Goal: Task Accomplishment & Management: Manage account settings

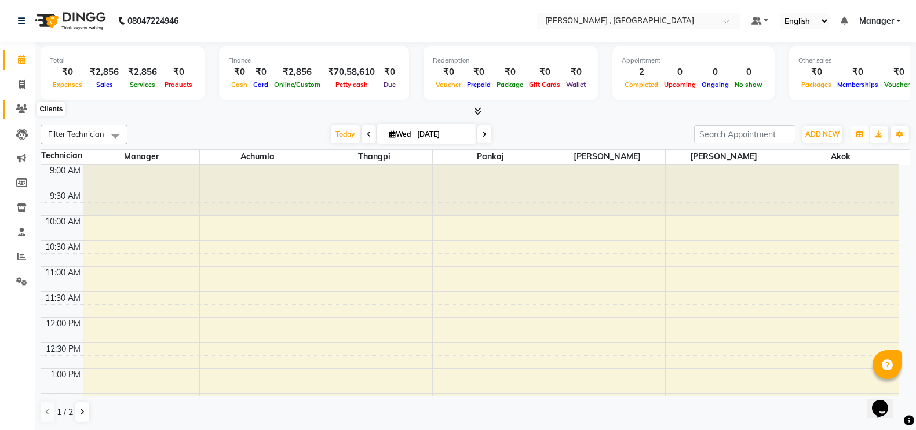
drag, startPoint x: 0, startPoint y: 142, endPoint x: 23, endPoint y: 109, distance: 40.5
click at [23, 109] on ul "Calendar Invoice Clients Leads Marketing Members Inventory Staff Reports Settin…" at bounding box center [17, 173] width 35 height 252
click at [23, 109] on icon at bounding box center [21, 108] width 11 height 9
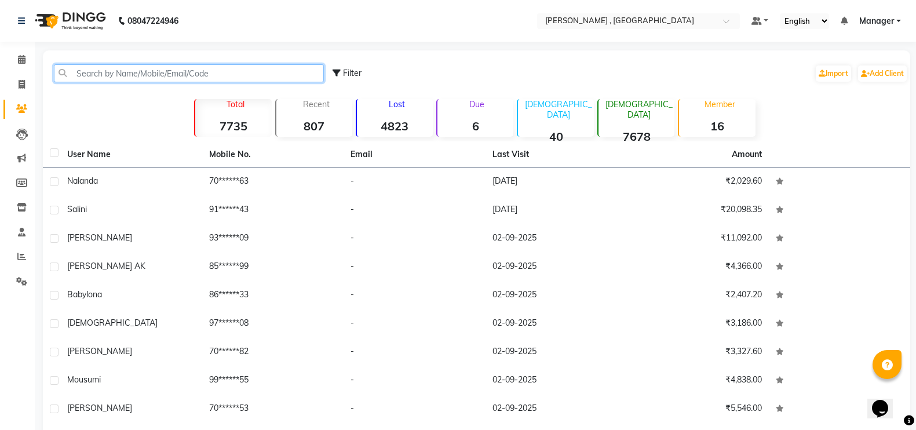
click at [177, 72] on input "text" at bounding box center [189, 73] width 270 height 18
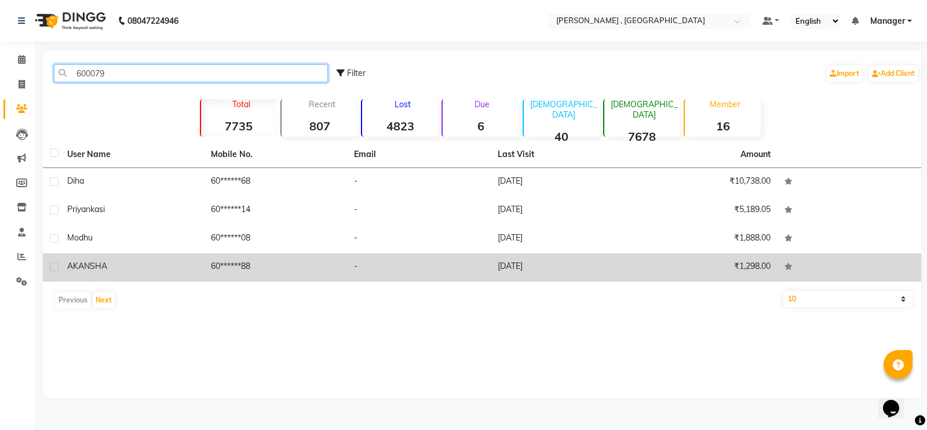
type input "600079"
click at [202, 256] on td "AKANSHA" at bounding box center [132, 267] width 144 height 28
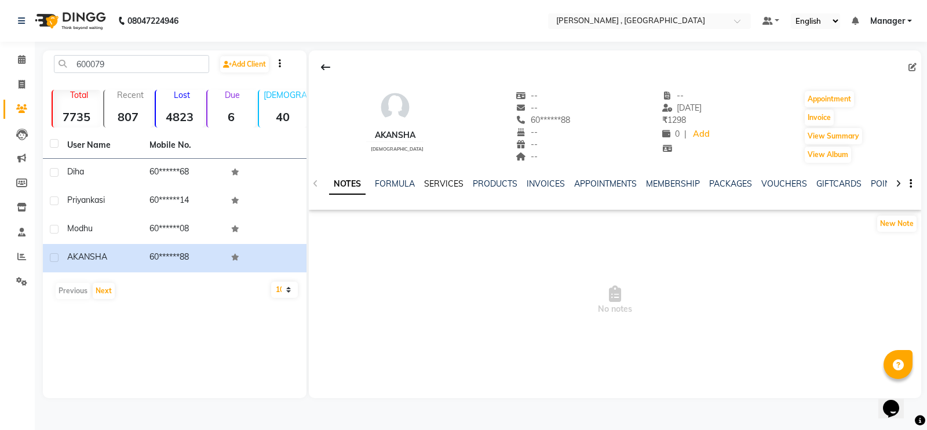
click at [442, 187] on link "SERVICES" at bounding box center [443, 183] width 39 height 10
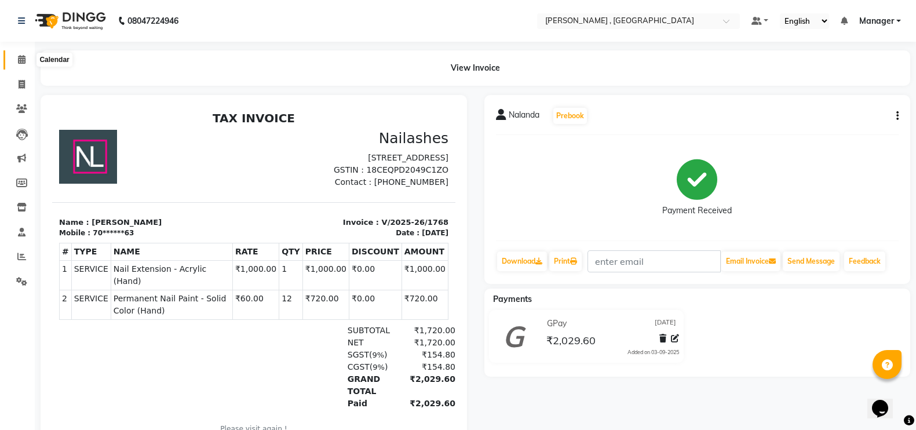
click at [14, 61] on span at bounding box center [22, 59] width 20 height 13
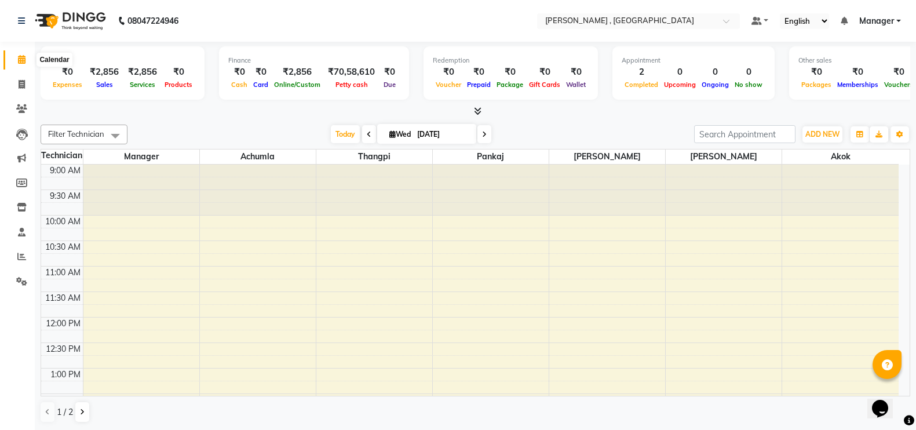
click at [14, 64] on span at bounding box center [22, 59] width 20 height 13
click at [16, 249] on link "Reports" at bounding box center [17, 256] width 28 height 19
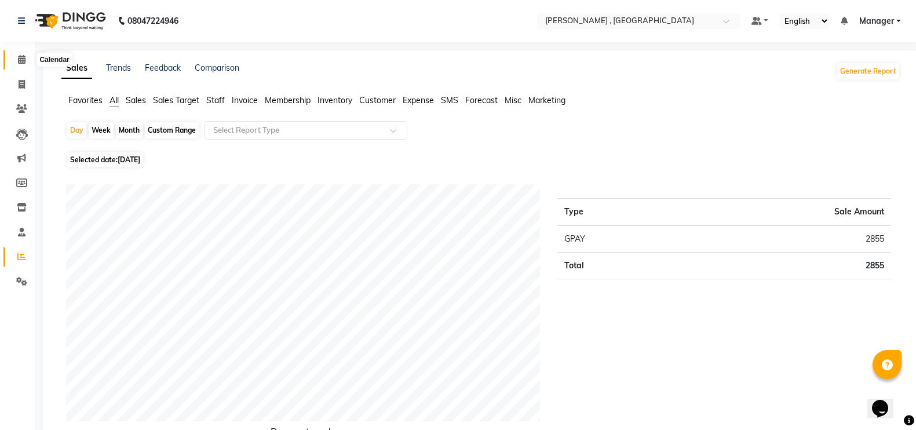
click at [16, 64] on span at bounding box center [22, 59] width 20 height 13
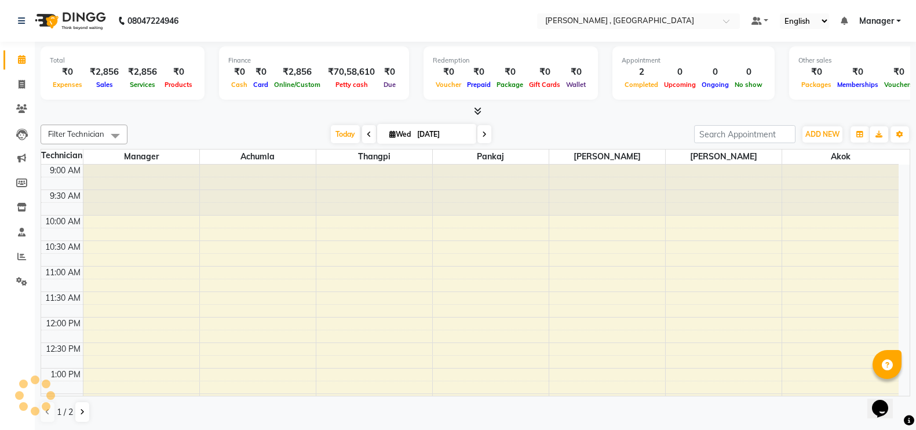
scroll to position [408, 0]
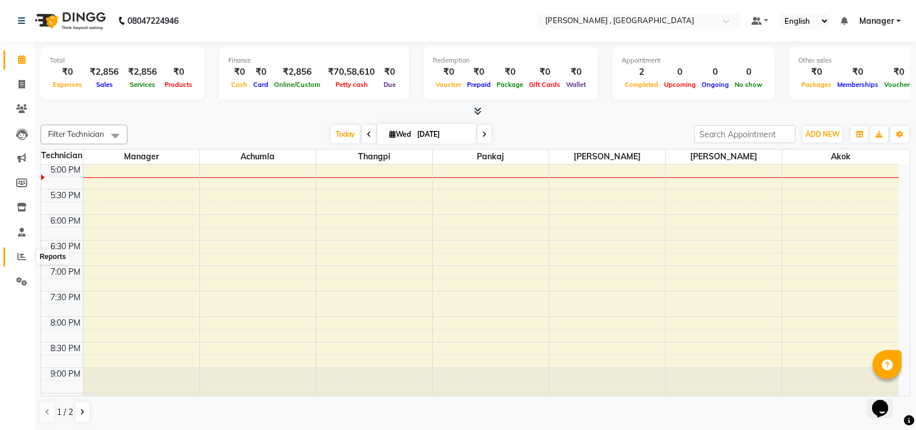
click at [14, 251] on span at bounding box center [22, 256] width 20 height 13
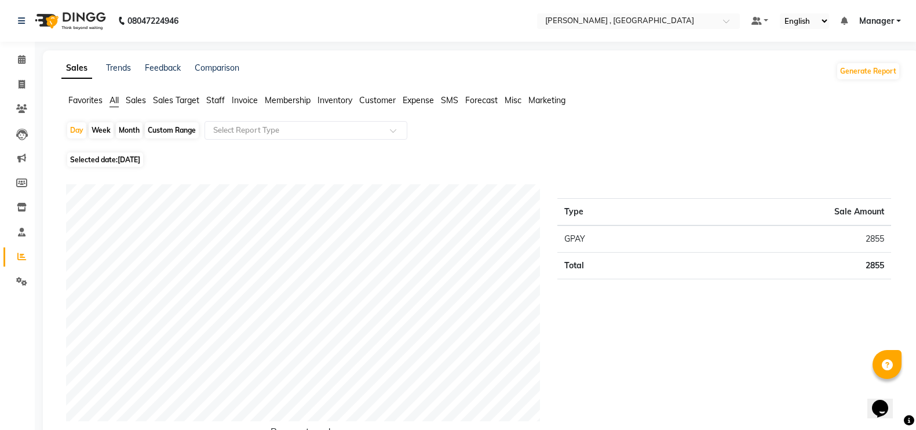
click at [126, 131] on div "Month" at bounding box center [129, 130] width 27 height 16
select select "9"
select select "2025"
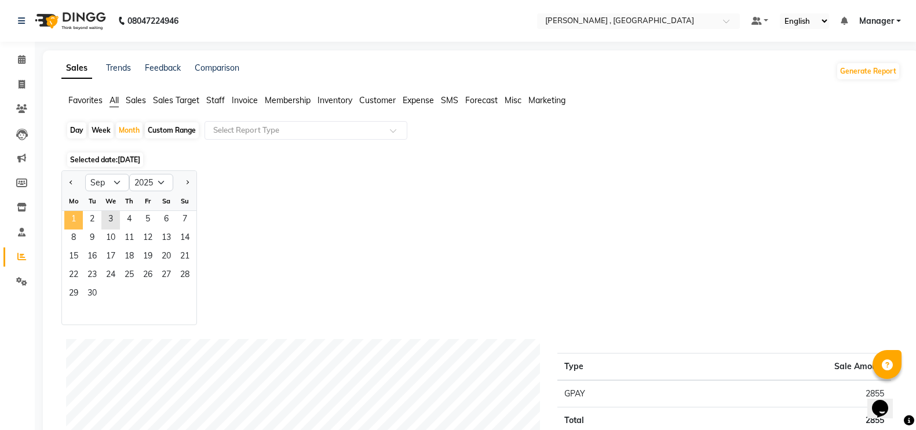
click at [82, 218] on span "1" at bounding box center [73, 220] width 19 height 19
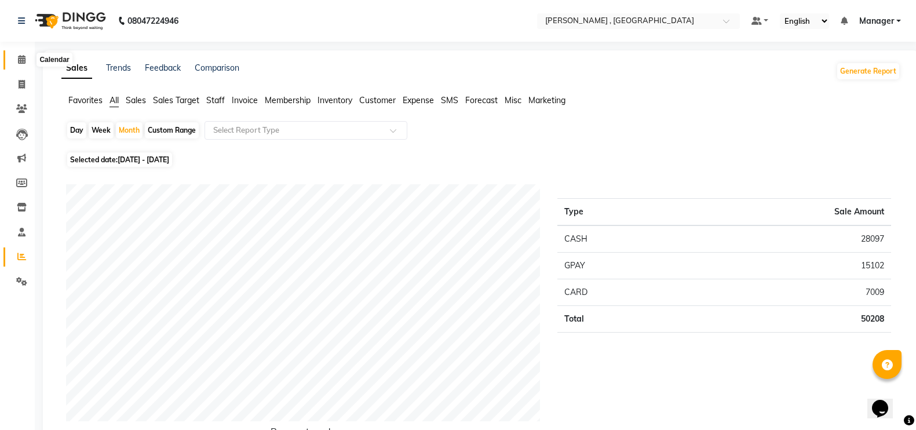
click at [23, 56] on icon at bounding box center [22, 59] width 8 height 9
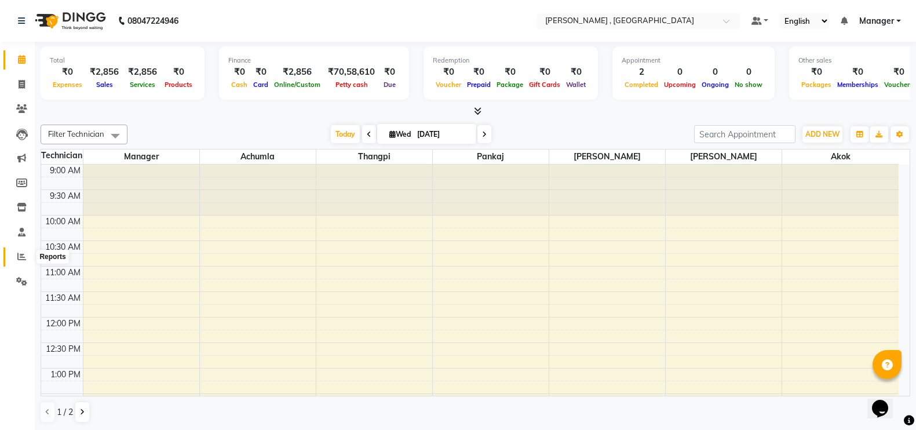
click at [20, 257] on icon at bounding box center [21, 256] width 9 height 9
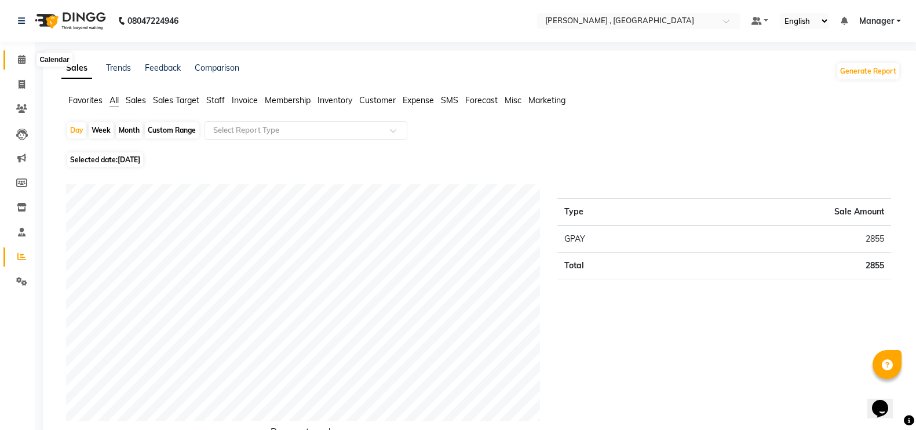
click at [26, 59] on span at bounding box center [22, 59] width 20 height 13
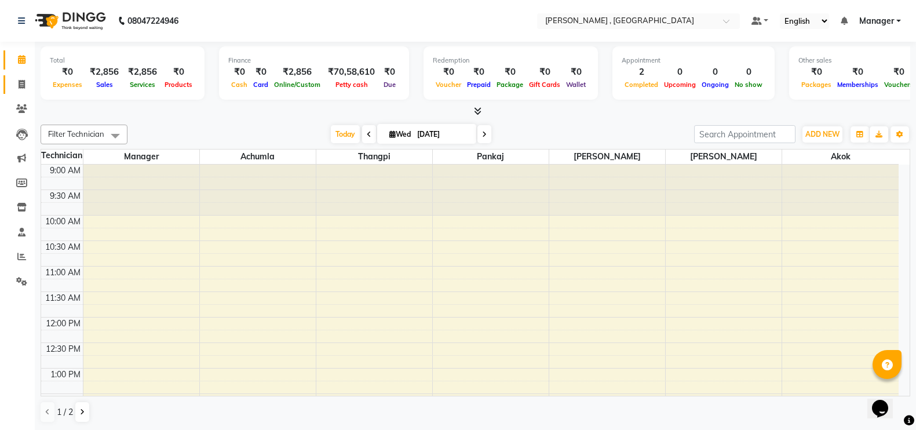
click at [7, 84] on link "Invoice" at bounding box center [17, 84] width 28 height 19
select select "service"
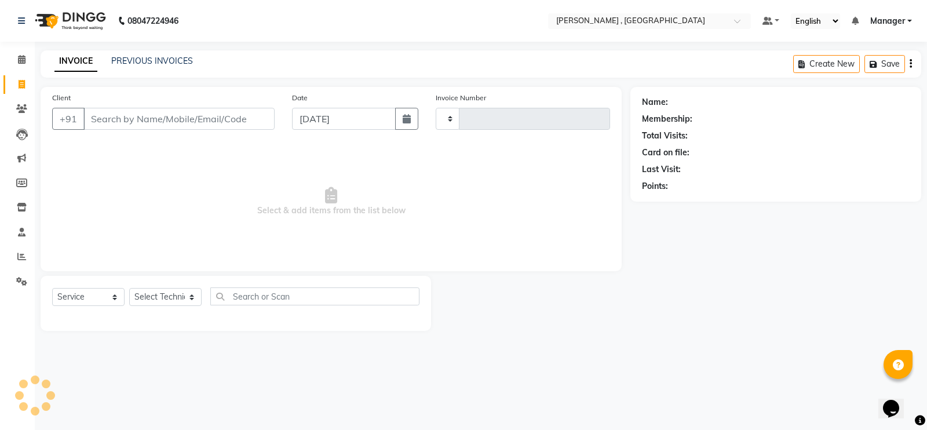
type input "1769"
select select "4283"
click at [144, 295] on select "Select Technician [PERSON_NAME] [PERSON_NAME] Manager [PERSON_NAME] Thangpi [PE…" at bounding box center [165, 297] width 72 height 18
select select "35418"
click at [129, 288] on select "Select Technician [PERSON_NAME] [PERSON_NAME] Manager [PERSON_NAME] Thangpi [PE…" at bounding box center [165, 297] width 72 height 18
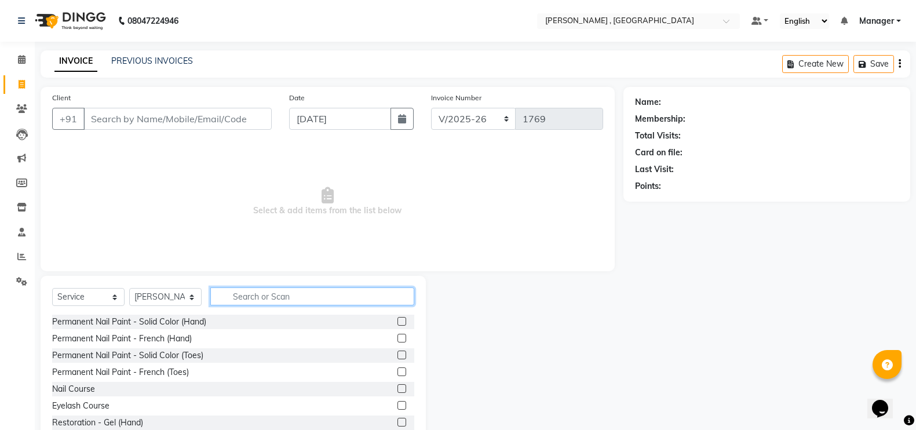
click at [276, 301] on input "text" at bounding box center [312, 296] width 204 height 18
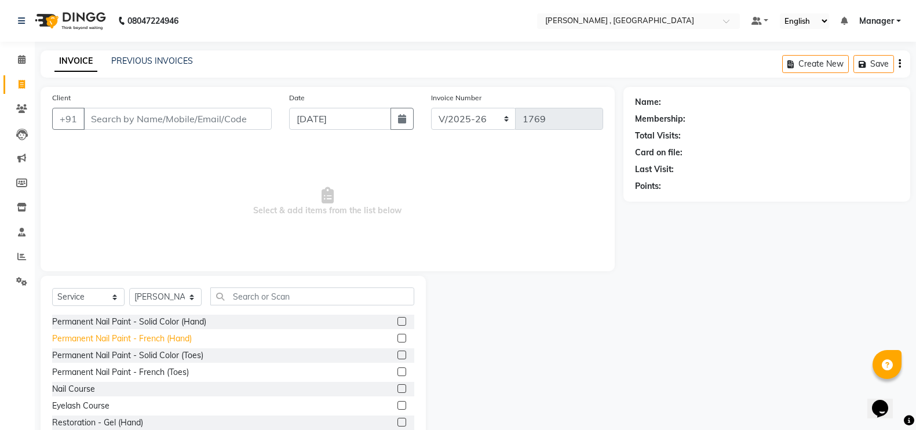
click at [152, 334] on div "Permanent Nail Paint - French (Hand)" at bounding box center [122, 338] width 140 height 12
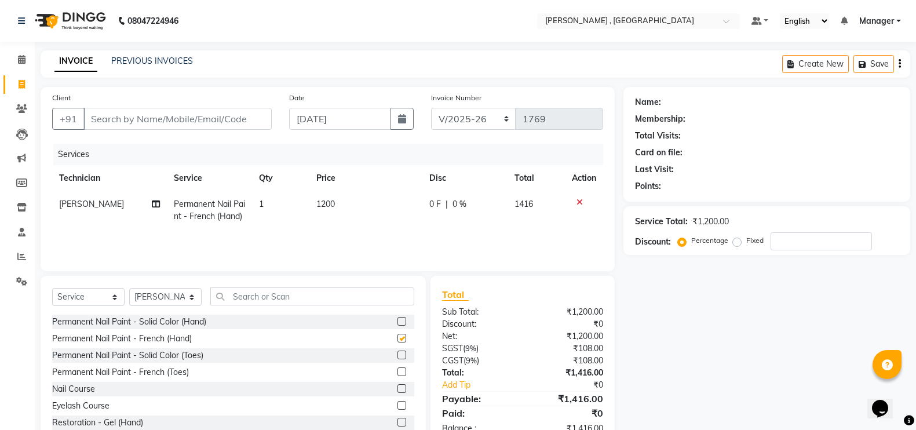
checkbox input "false"
click at [310, 220] on td "1200" at bounding box center [365, 210] width 113 height 38
select select "35418"
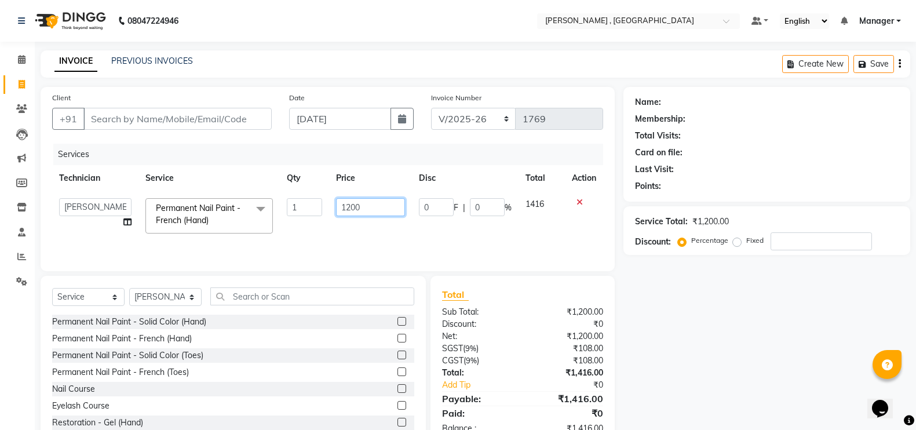
click at [350, 207] on input "1200" at bounding box center [370, 207] width 69 height 18
type input "600"
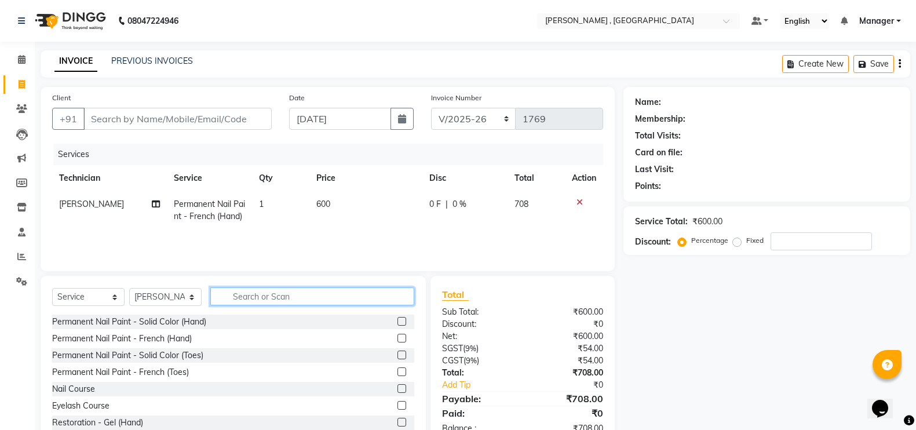
click at [360, 303] on input "text" at bounding box center [312, 296] width 204 height 18
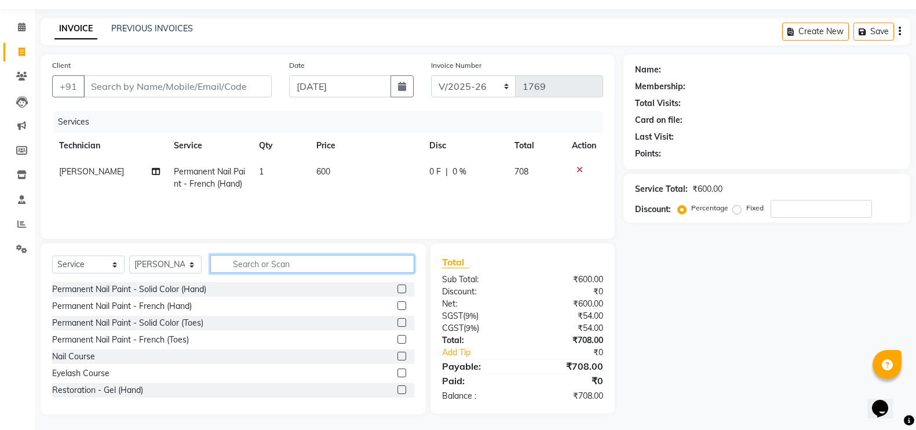
scroll to position [34, 0]
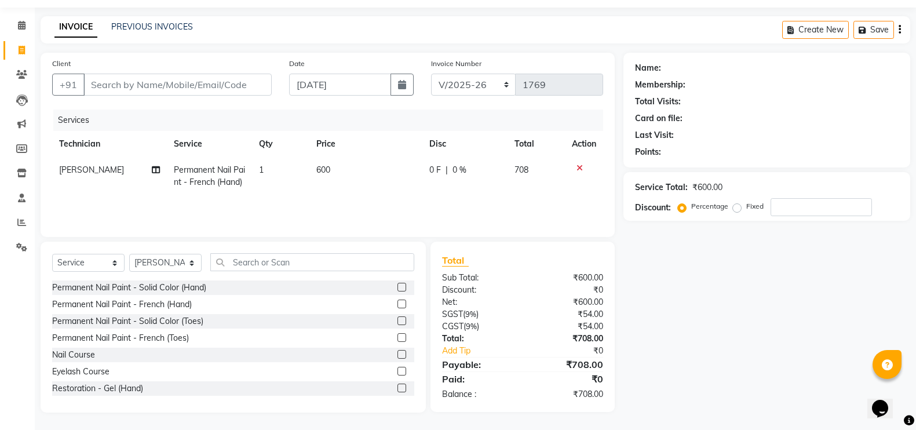
click at [650, 281] on div "Name: Membership: Total Visits: Card on file: Last Visit: Points: Service Total…" at bounding box center [770, 233] width 295 height 360
click at [179, 82] on input "Client" at bounding box center [177, 85] width 188 height 22
type input "7"
type input "0"
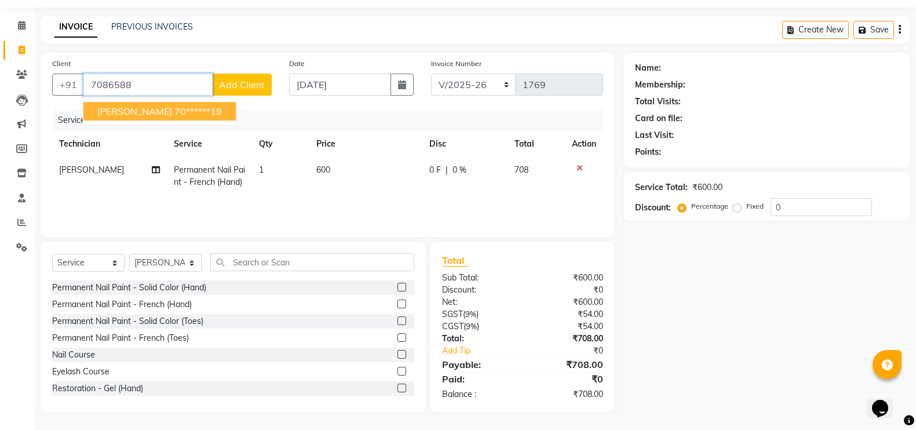
click at [174, 115] on ngb-highlight "70******19" at bounding box center [197, 111] width 47 height 12
type input "70******19"
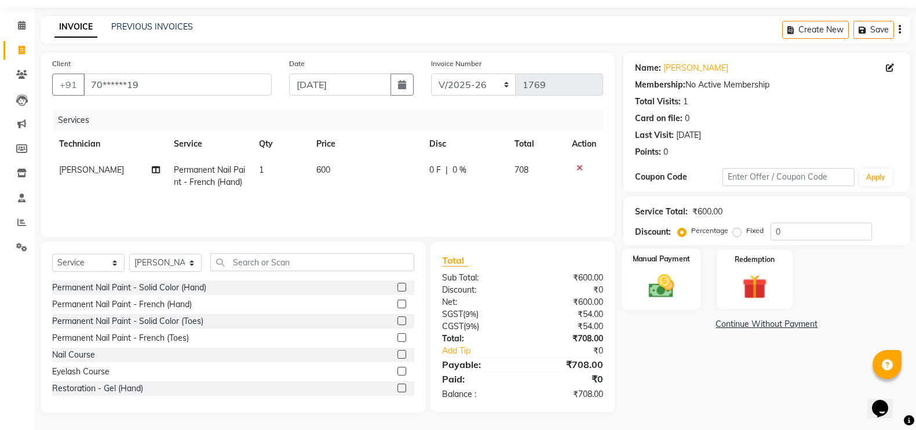
click at [673, 286] on img at bounding box center [661, 285] width 41 height 29
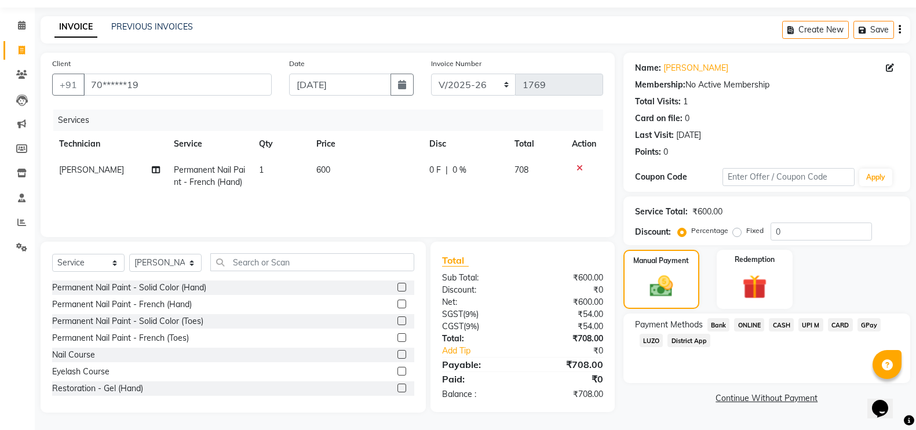
click at [862, 323] on span "GPay" at bounding box center [869, 324] width 24 height 13
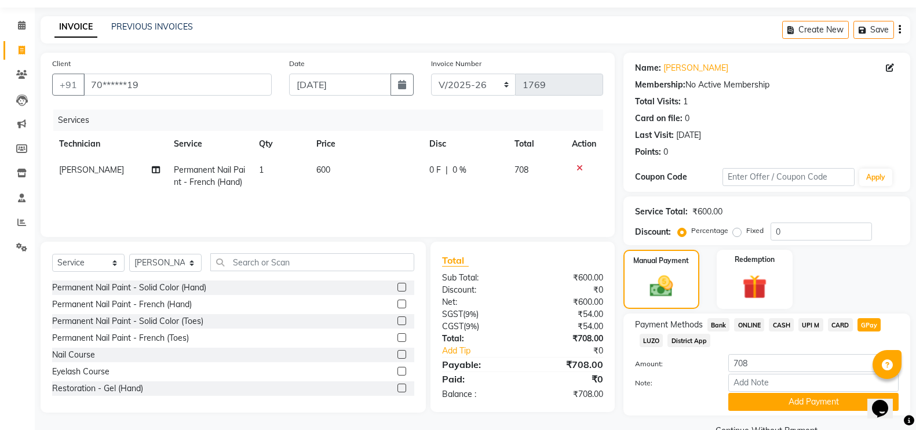
click at [847, 403] on button "Add Payment" at bounding box center [813, 402] width 170 height 18
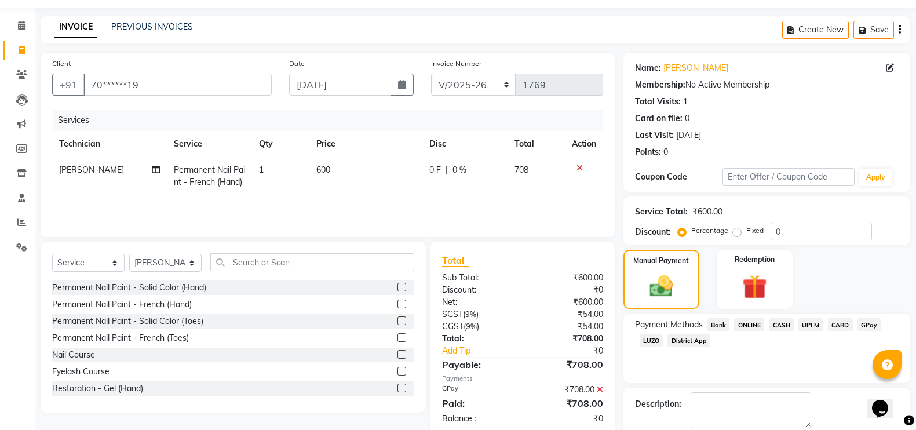
scroll to position [94, 0]
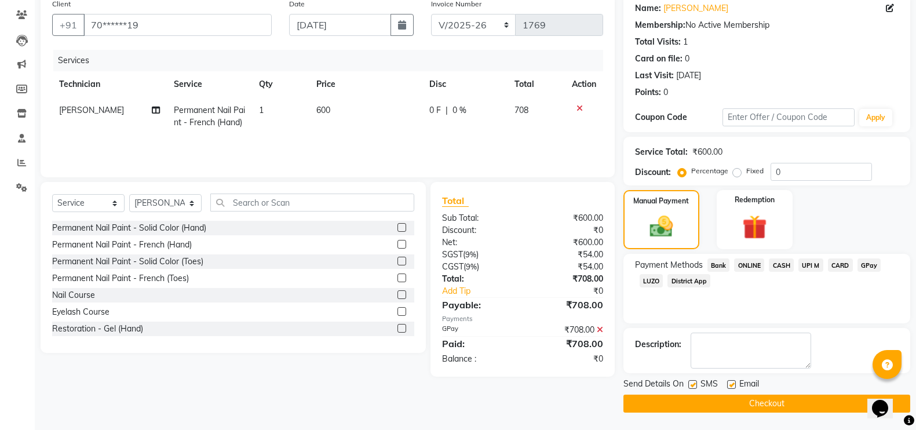
click at [783, 406] on button "Checkout" at bounding box center [766, 403] width 287 height 18
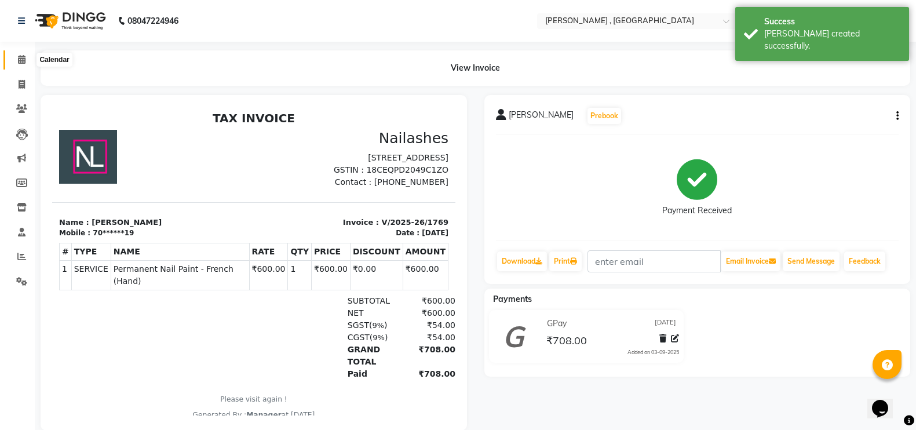
click at [19, 58] on icon at bounding box center [22, 59] width 8 height 9
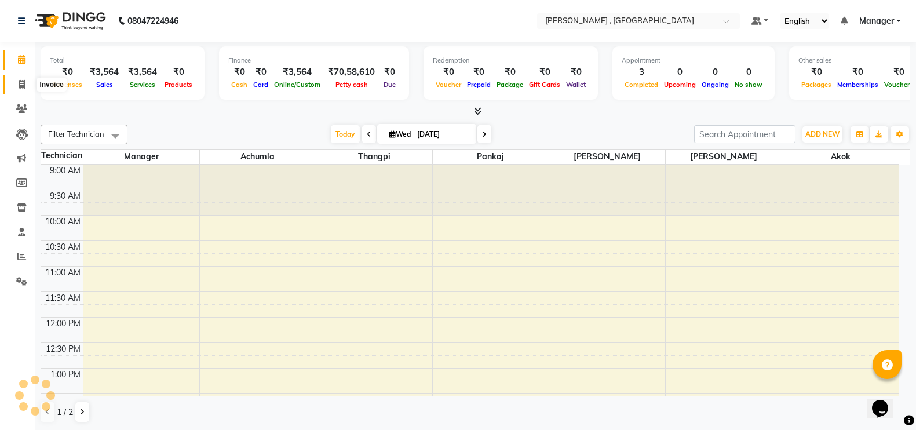
click at [21, 86] on icon at bounding box center [22, 84] width 6 height 9
select select "service"
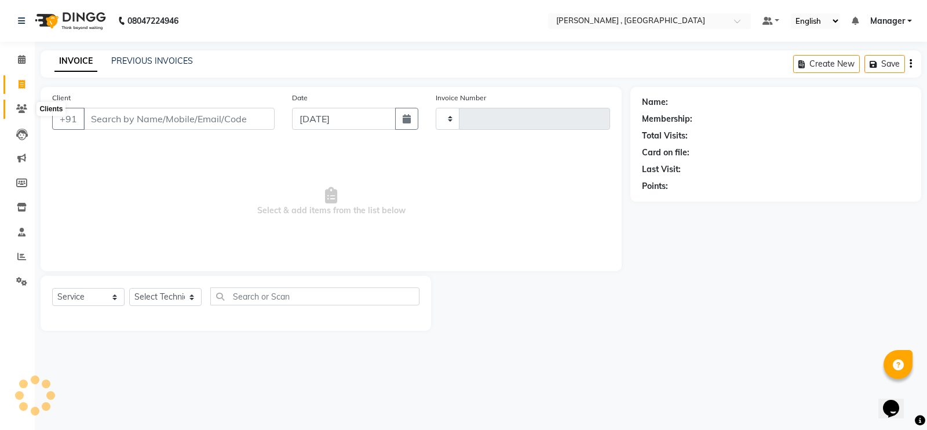
click at [20, 108] on icon at bounding box center [21, 108] width 11 height 9
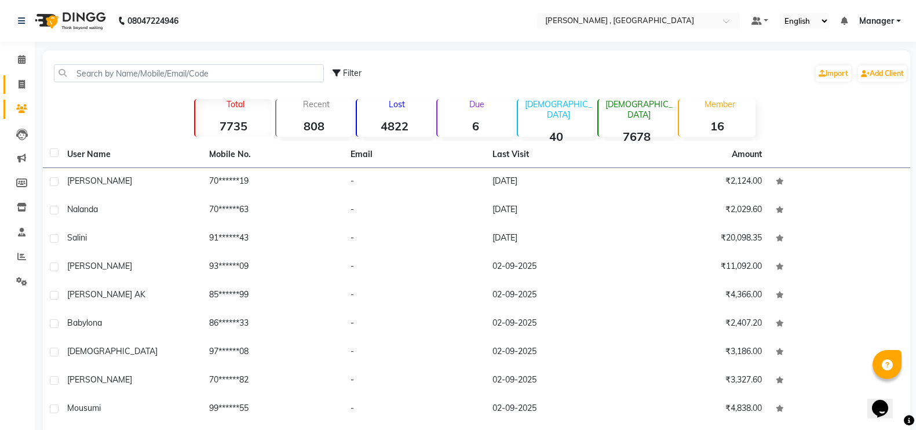
click at [11, 82] on link "Invoice" at bounding box center [17, 84] width 28 height 19
select select "service"
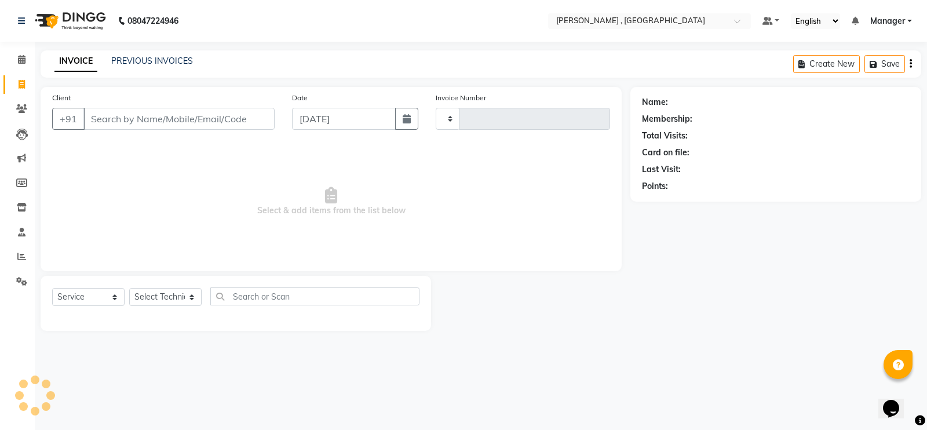
type input "1770"
select select "4283"
click at [15, 56] on span at bounding box center [22, 59] width 20 height 13
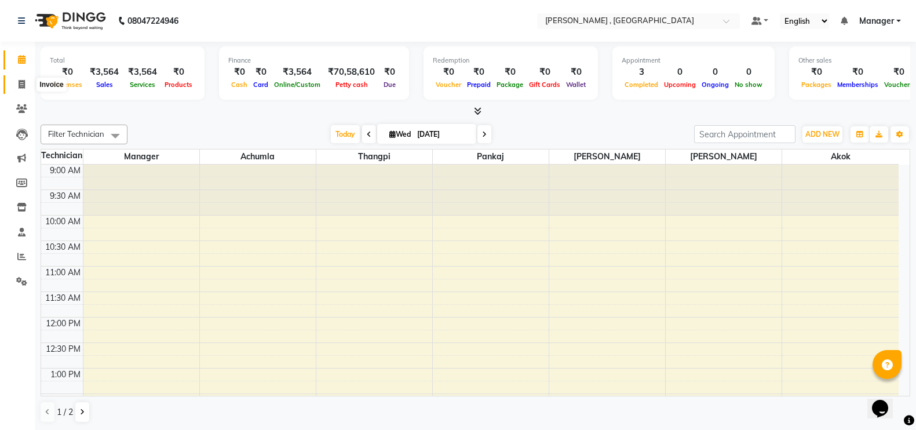
click at [20, 84] on icon at bounding box center [22, 84] width 6 height 9
select select "service"
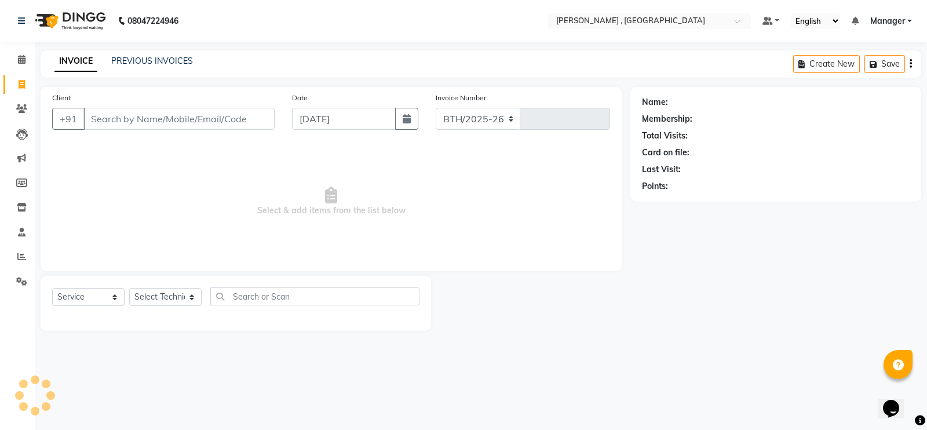
select select "4283"
type input "1770"
click at [240, 115] on input "Client" at bounding box center [178, 119] width 191 height 22
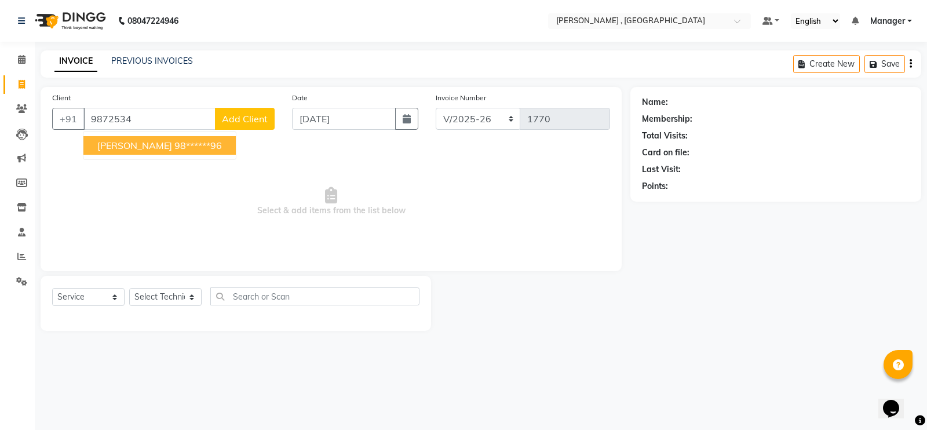
click at [174, 140] on ngb-highlight "98******96" at bounding box center [197, 146] width 47 height 12
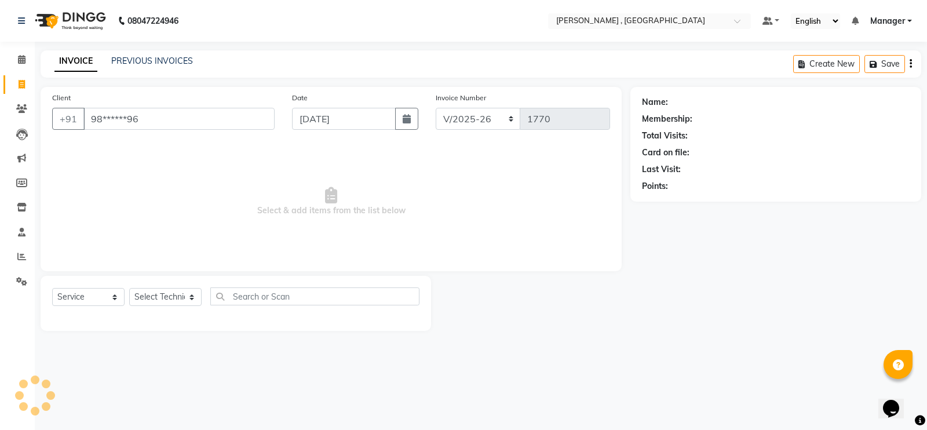
type input "98******96"
select select "1: Object"
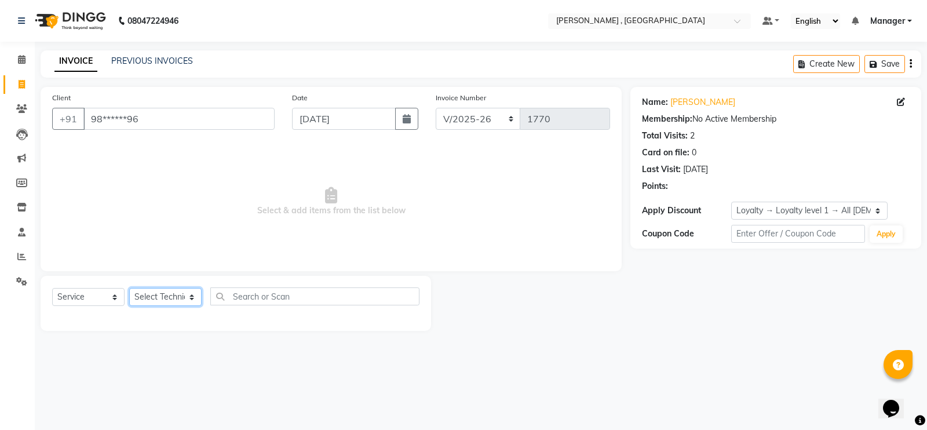
click at [151, 298] on select "Select Technician [PERSON_NAME] [PERSON_NAME] Manager [PERSON_NAME] Thangpi [PE…" at bounding box center [165, 297] width 72 height 18
select select "85988"
click at [129, 288] on select "Select Technician [PERSON_NAME] [PERSON_NAME] Manager [PERSON_NAME] Thangpi [PE…" at bounding box center [165, 297] width 72 height 18
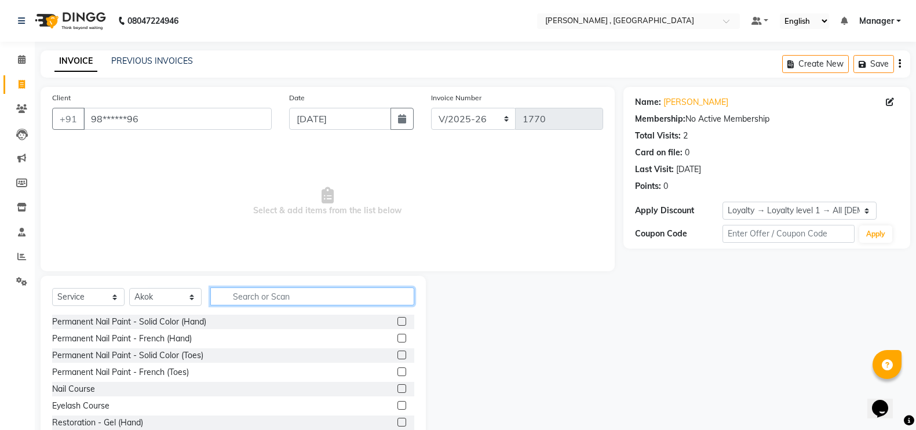
click at [250, 299] on input "text" at bounding box center [312, 296] width 204 height 18
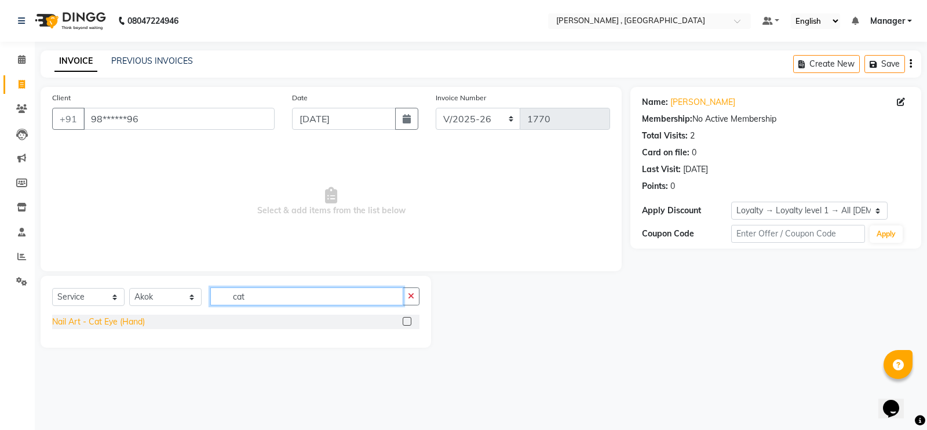
type input "cat"
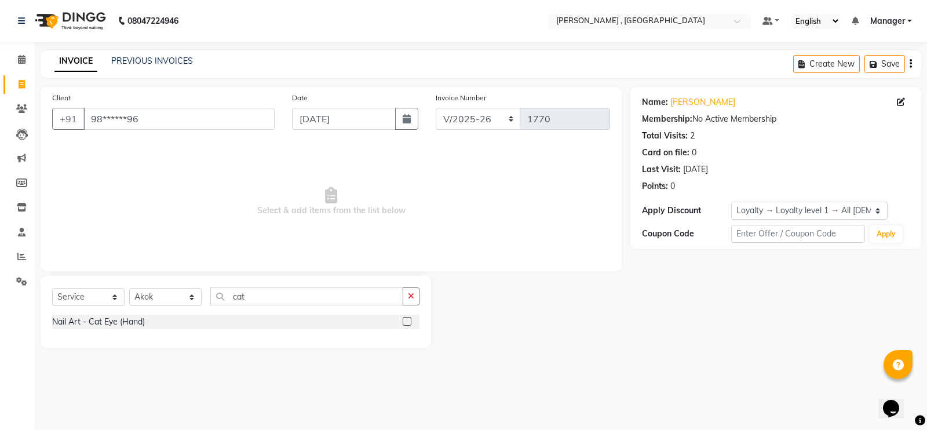
drag, startPoint x: 116, startPoint y: 320, endPoint x: 236, endPoint y: 269, distance: 130.5
click at [122, 317] on div "Nail Art - Cat Eye (Hand)" at bounding box center [98, 322] width 93 height 12
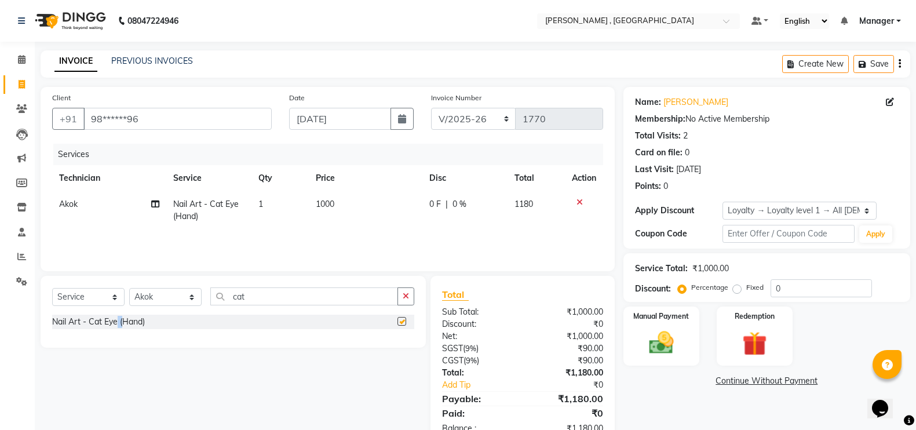
checkbox input "false"
click at [312, 223] on td "1000" at bounding box center [366, 210] width 114 height 38
select select "85988"
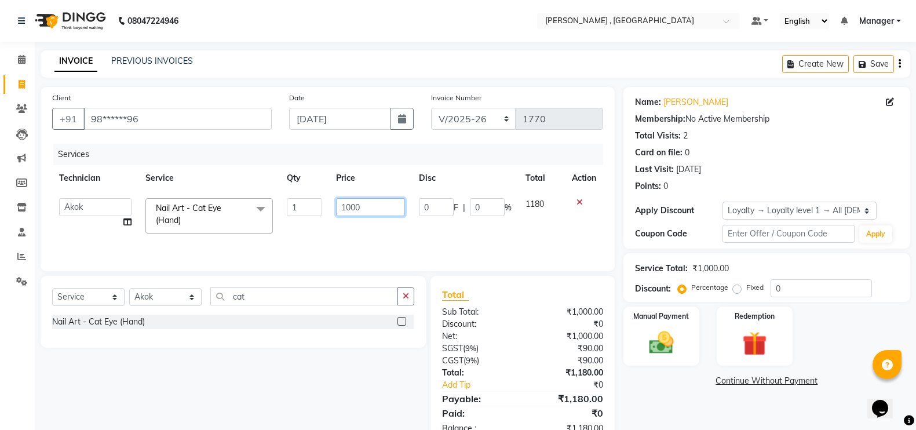
click at [348, 199] on input "1000" at bounding box center [370, 207] width 69 height 18
click at [345, 201] on input "1000" at bounding box center [370, 207] width 69 height 18
type input "2000"
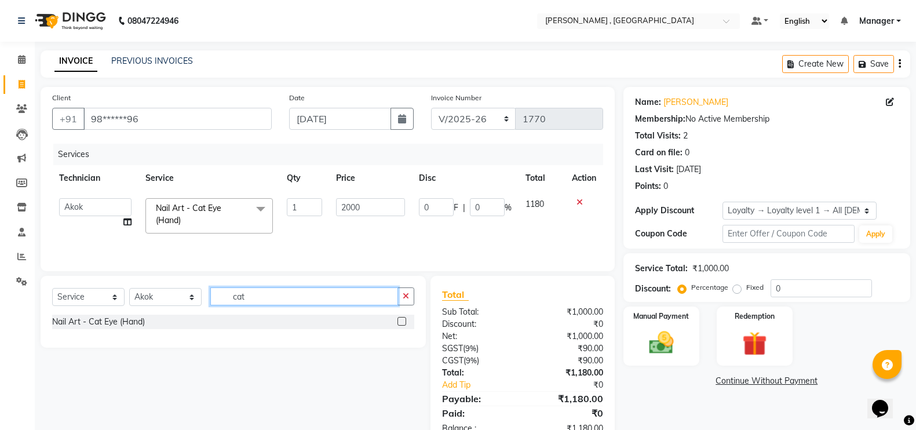
click at [317, 297] on input "cat" at bounding box center [304, 296] width 188 height 18
type input "c"
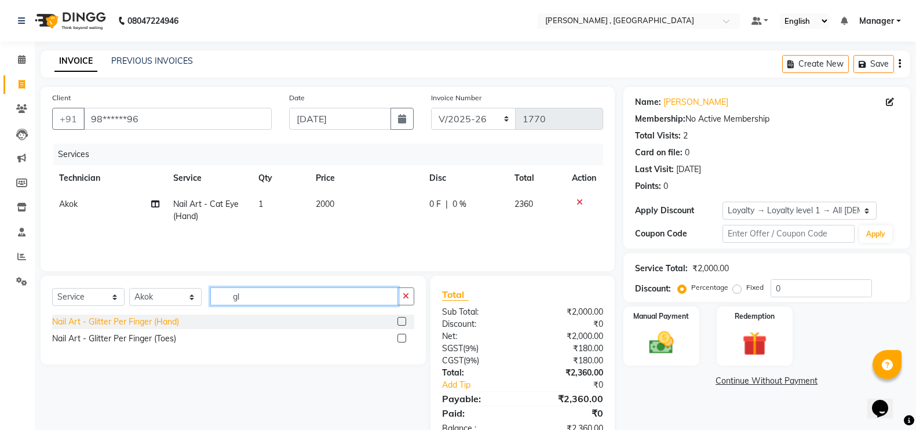
type input "gl"
click at [161, 316] on div "Nail Art - Glitter Per Finger (Hand)" at bounding box center [115, 322] width 127 height 12
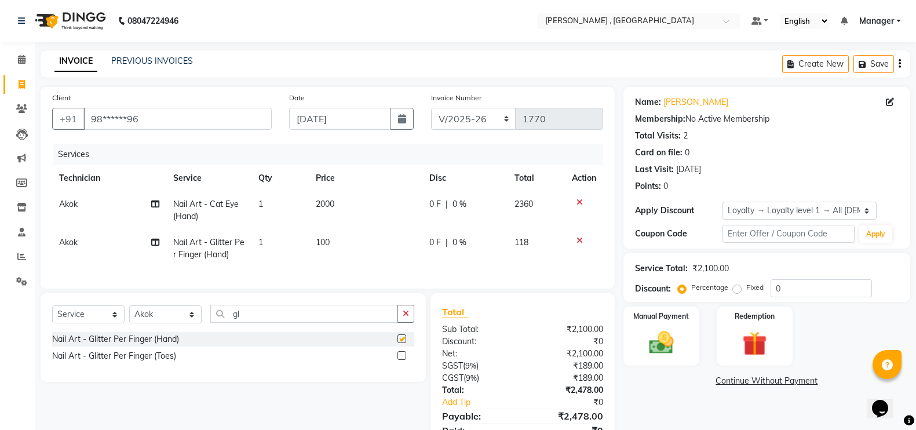
checkbox input "false"
click at [327, 252] on td "100" at bounding box center [366, 248] width 114 height 38
select select "85988"
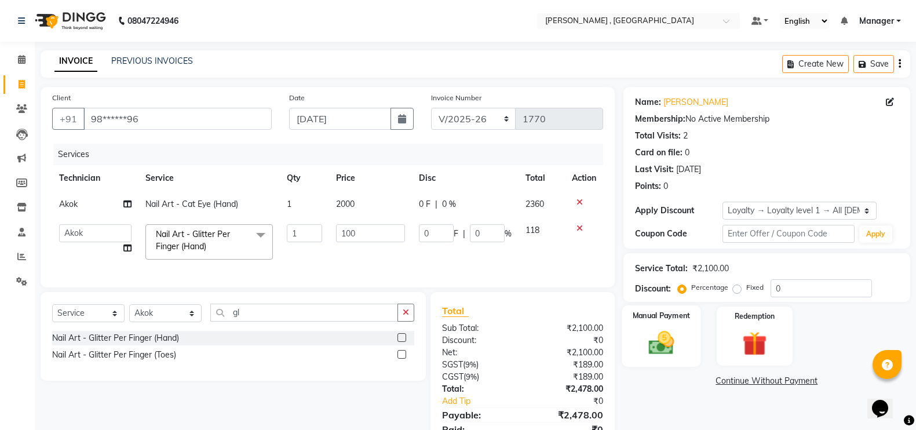
scroll to position [61, 0]
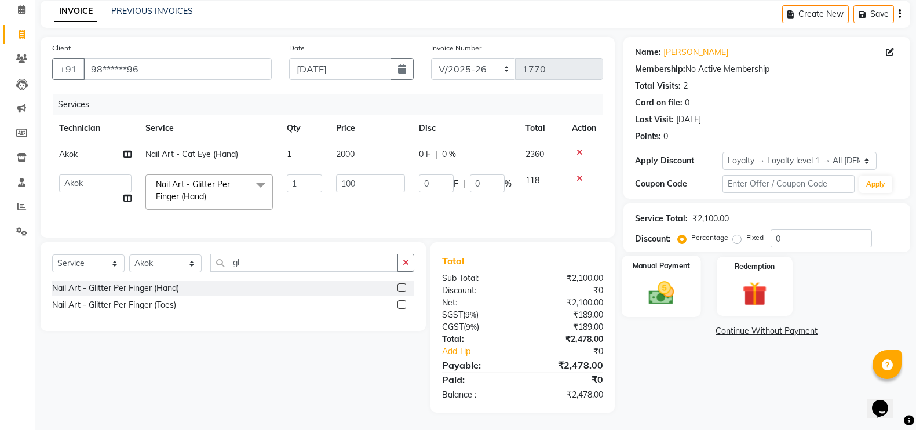
click at [671, 278] on img at bounding box center [661, 292] width 41 height 29
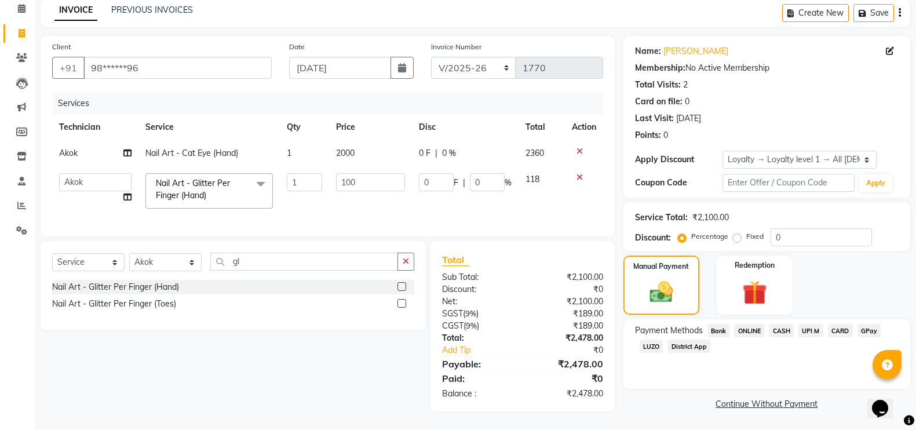
drag, startPoint x: 864, startPoint y: 322, endPoint x: 859, endPoint y: 335, distance: 13.6
click at [862, 326] on span "GPay" at bounding box center [869, 330] width 24 height 13
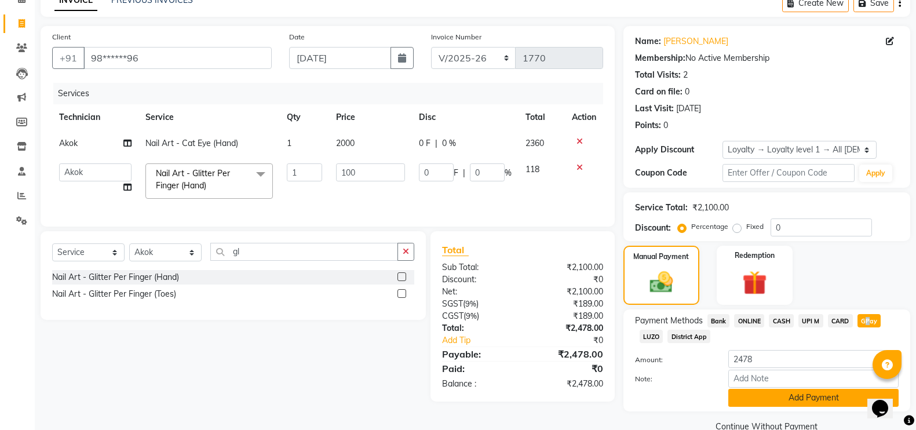
click at [839, 401] on button "Add Payment" at bounding box center [813, 398] width 170 height 18
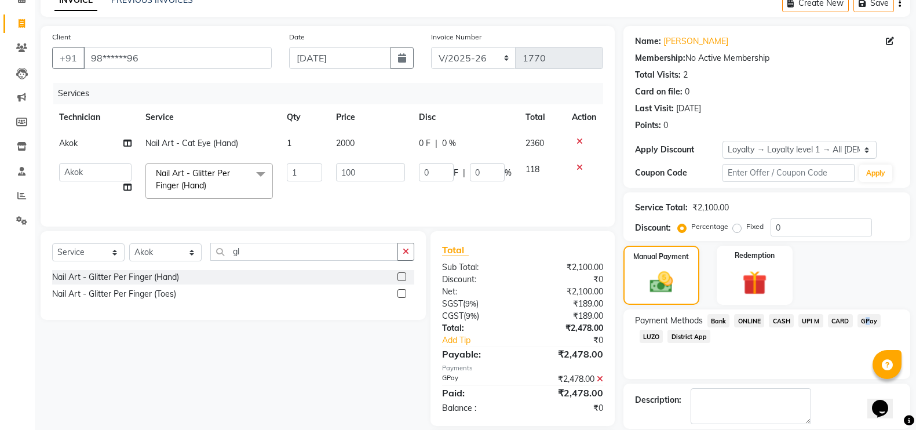
scroll to position [142, 0]
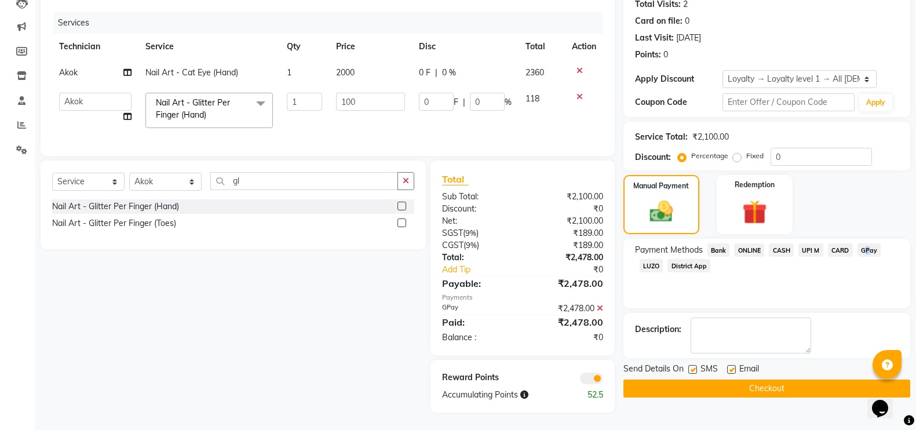
click at [778, 383] on button "Checkout" at bounding box center [766, 388] width 287 height 18
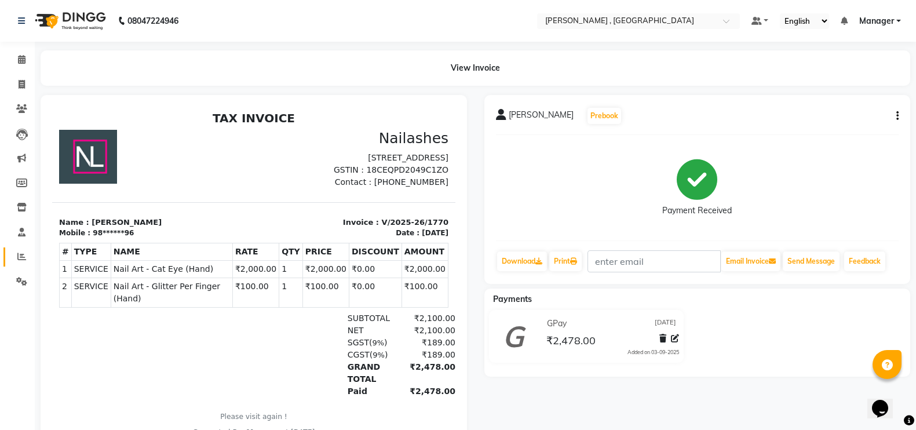
click at [25, 247] on link "Reports" at bounding box center [17, 256] width 28 height 19
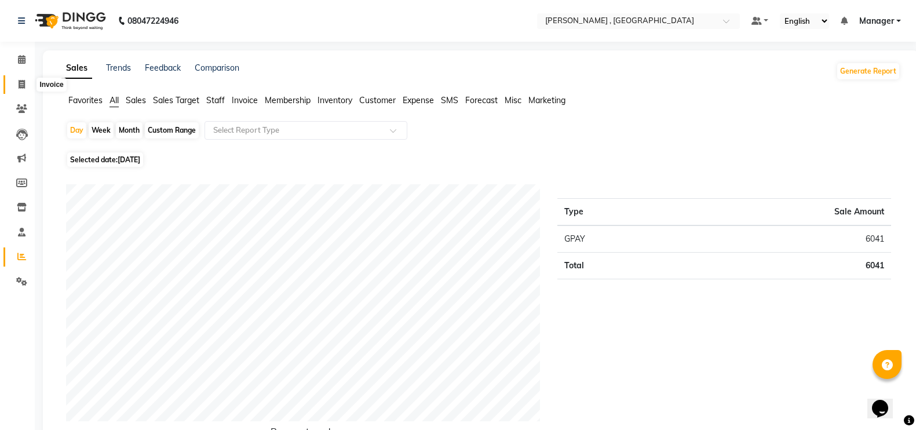
click at [24, 85] on icon at bounding box center [22, 84] width 6 height 9
select select "service"
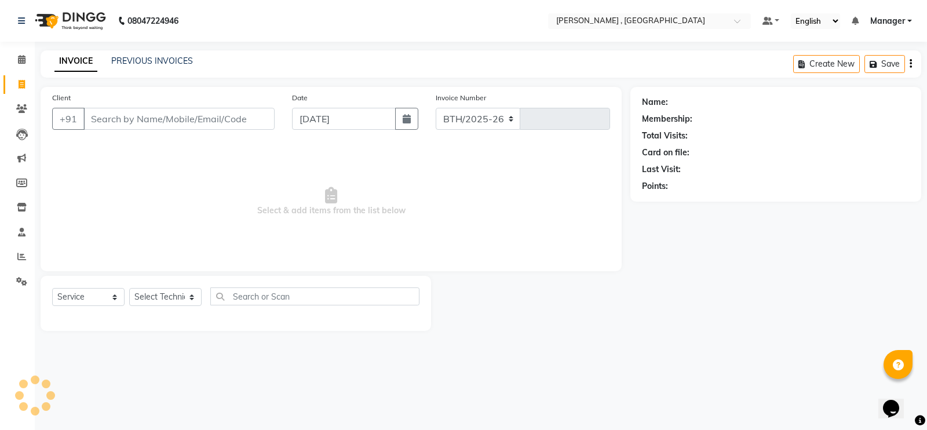
select select "4283"
type input "1771"
click at [184, 293] on select "Select Technician [PERSON_NAME] [PERSON_NAME] Manager [PERSON_NAME] Thangpi [PE…" at bounding box center [165, 297] width 72 height 18
select select "23268"
click at [129, 288] on select "Select Technician [PERSON_NAME] [PERSON_NAME] Manager [PERSON_NAME] Thangpi [PE…" at bounding box center [165, 297] width 72 height 18
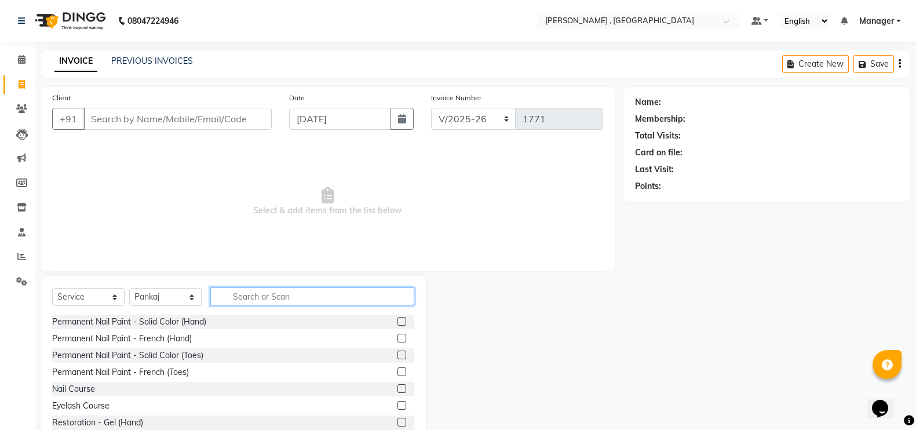
click at [305, 302] on input "text" at bounding box center [312, 296] width 204 height 18
type input "ex"
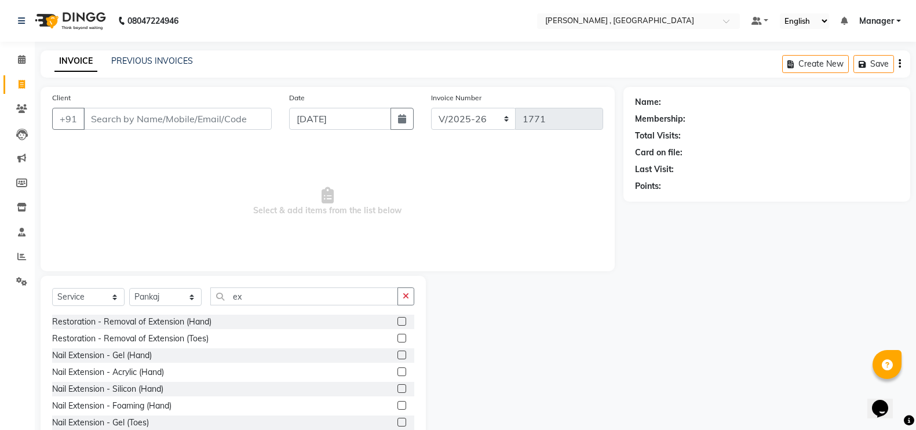
click at [397, 367] on label at bounding box center [401, 371] width 9 height 9
click at [397, 368] on input "checkbox" at bounding box center [401, 372] width 8 height 8
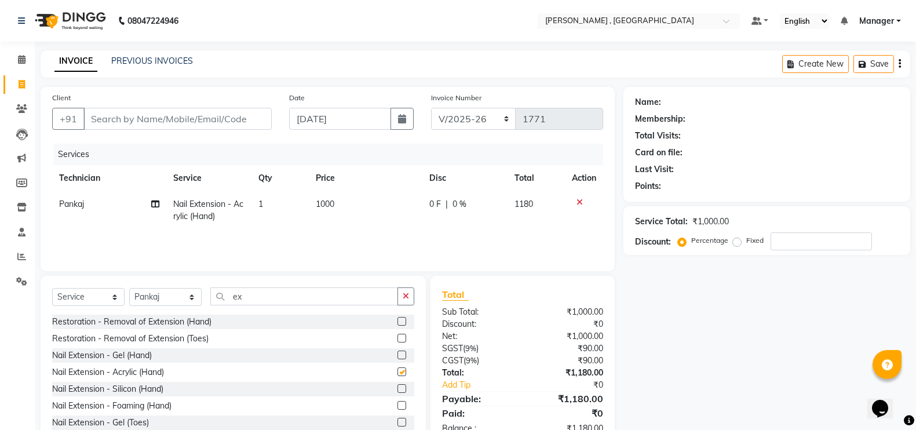
checkbox input "false"
click at [333, 204] on span "1000" at bounding box center [325, 204] width 19 height 10
select select "23268"
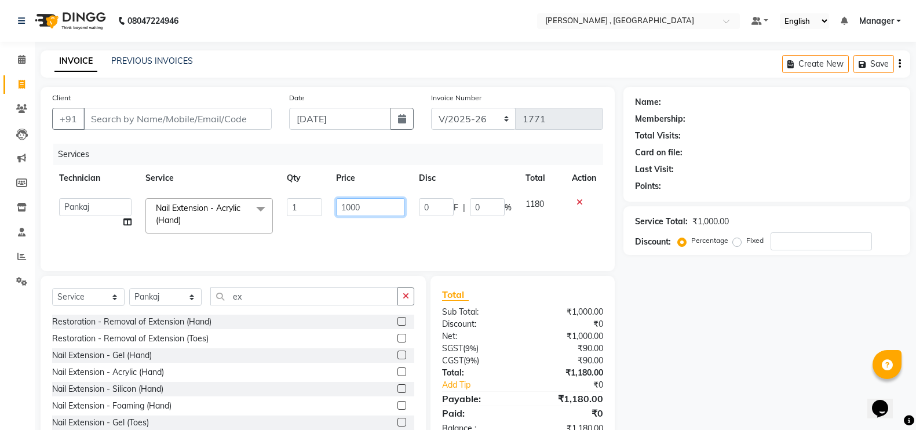
click at [349, 207] on input "1000" at bounding box center [370, 207] width 69 height 18
type input "500"
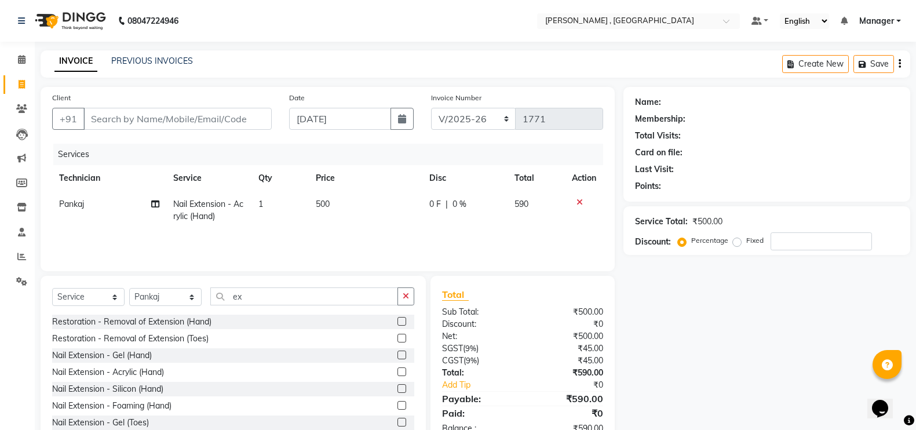
click at [807, 338] on div "Name: Membership: Total Visits: Card on file: Last Visit: Points: Service Total…" at bounding box center [770, 267] width 295 height 360
click at [409, 299] on button "button" at bounding box center [405, 296] width 17 height 18
click at [397, 323] on label at bounding box center [401, 321] width 9 height 9
click at [397, 323] on input "checkbox" at bounding box center [401, 322] width 8 height 8
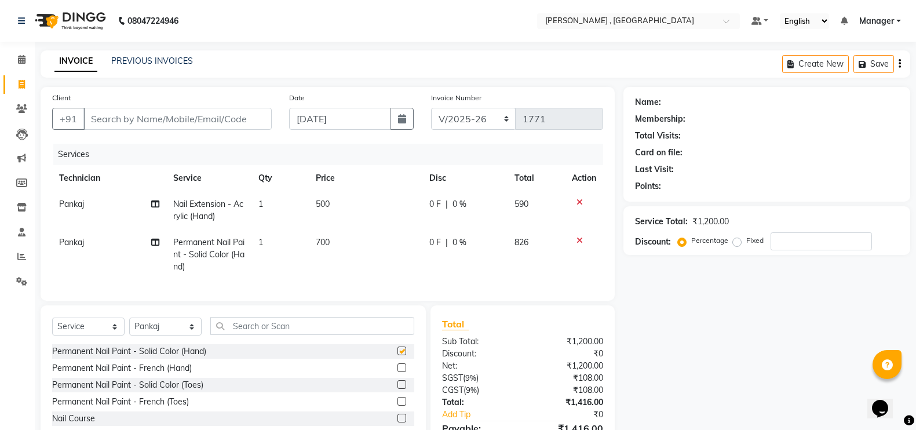
checkbox input "false"
click at [324, 246] on span "700" at bounding box center [323, 242] width 14 height 10
select select "23268"
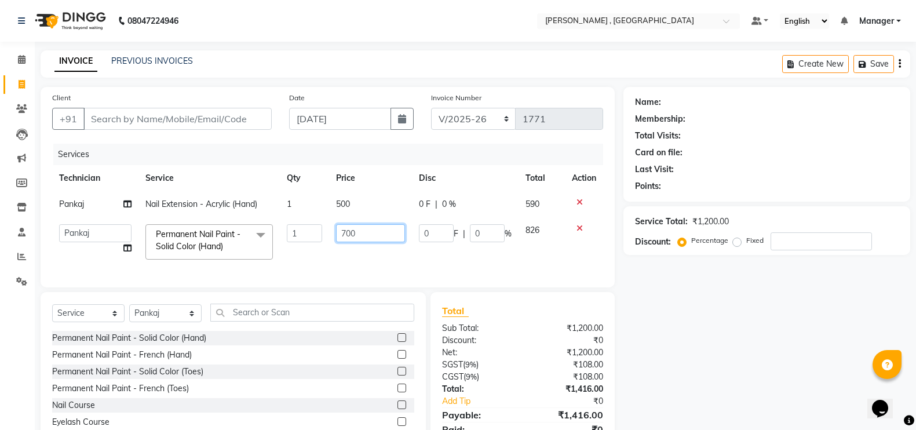
click at [346, 229] on input "700" at bounding box center [370, 233] width 69 height 18
type input "300"
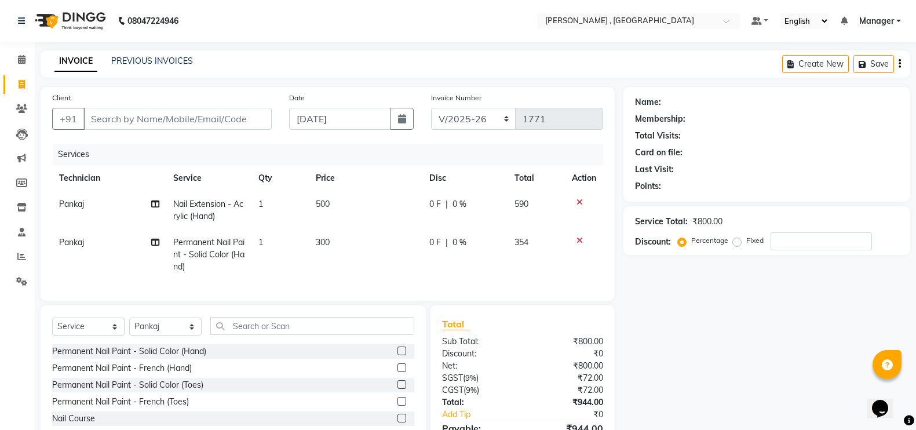
click at [760, 384] on div "Name: Membership: Total Visits: Card on file: Last Visit: Points: Service Total…" at bounding box center [770, 281] width 295 height 389
click at [189, 118] on input "Client" at bounding box center [177, 119] width 188 height 22
type input "6"
type input "0"
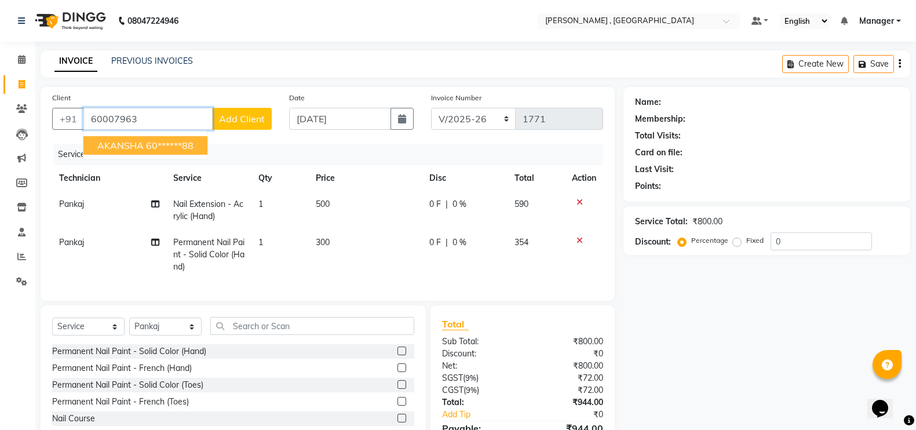
click at [178, 145] on ngb-highlight "60******88" at bounding box center [169, 146] width 47 height 12
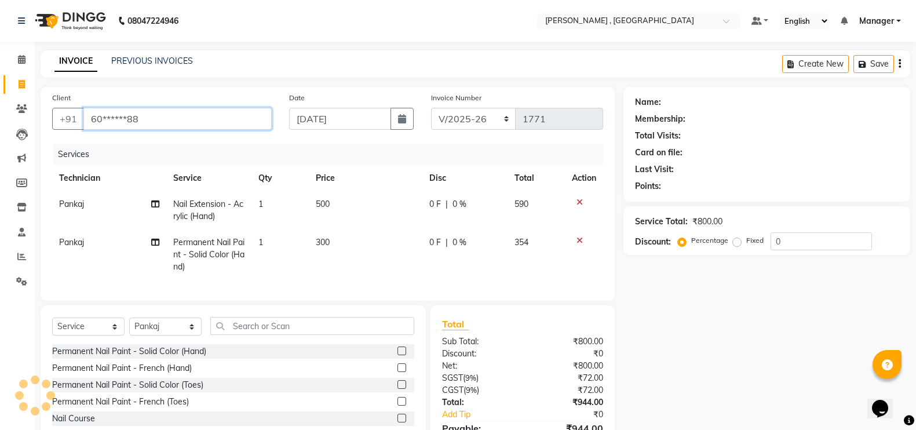
type input "60******88"
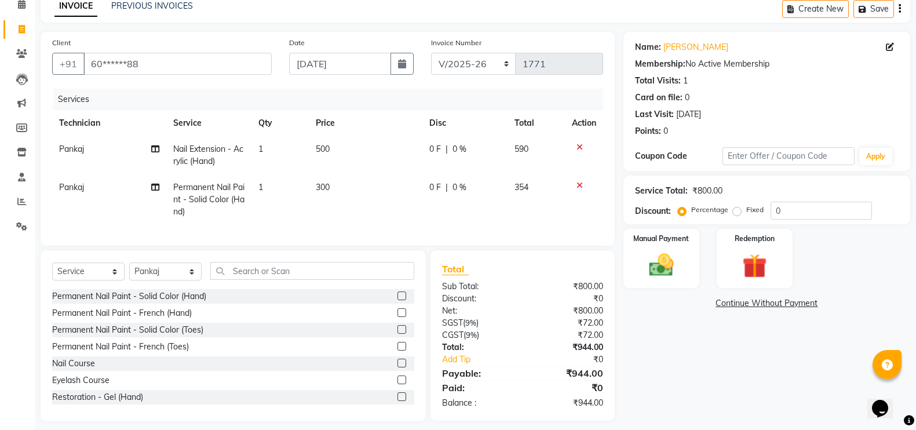
scroll to position [75, 0]
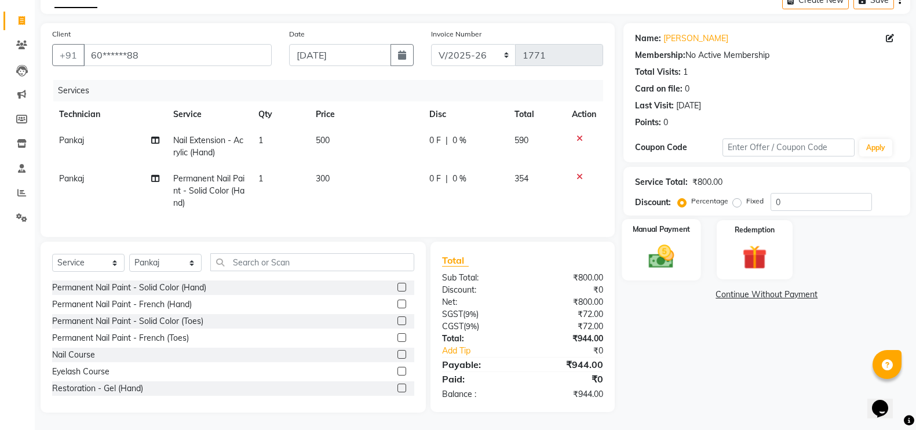
click at [689, 232] on div "Manual Payment" at bounding box center [660, 249] width 79 height 61
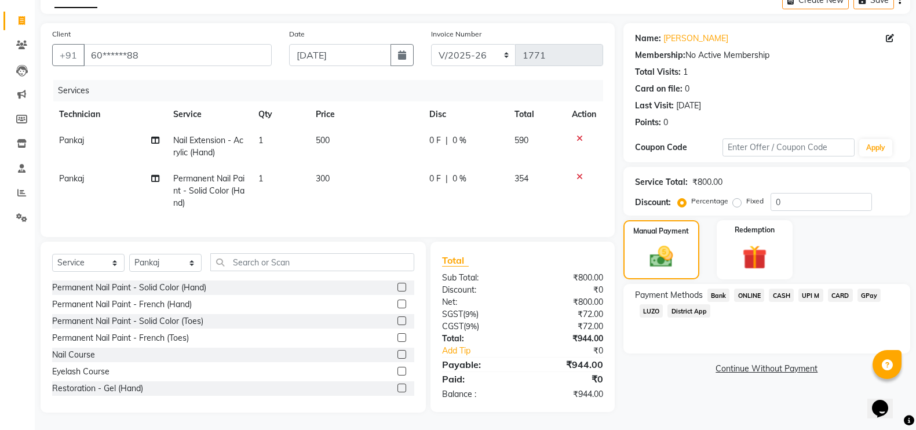
click at [870, 288] on span "GPay" at bounding box center [869, 294] width 24 height 13
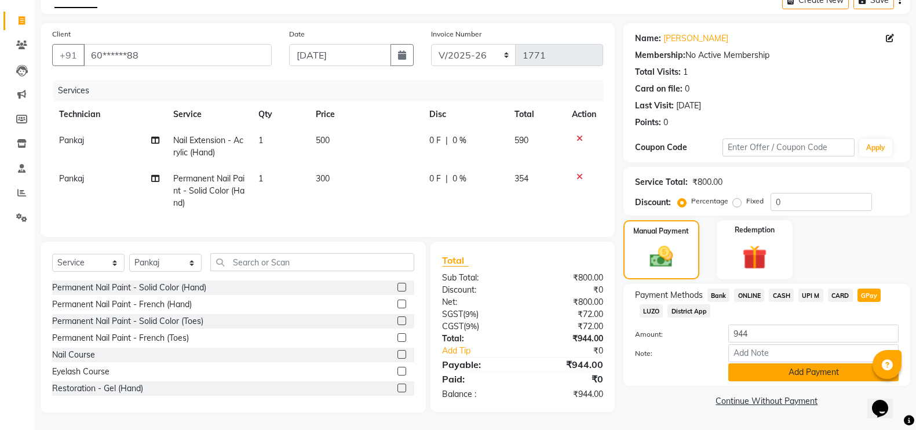
click at [850, 363] on button "Add Payment" at bounding box center [813, 372] width 170 height 18
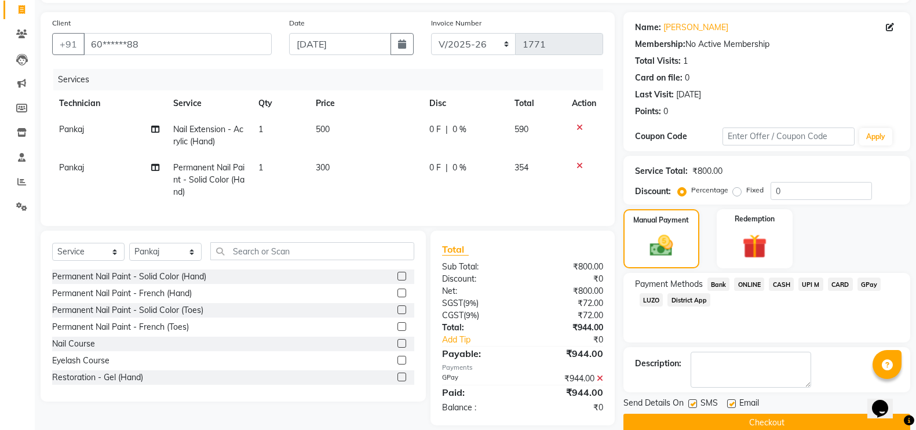
scroll to position [98, 0]
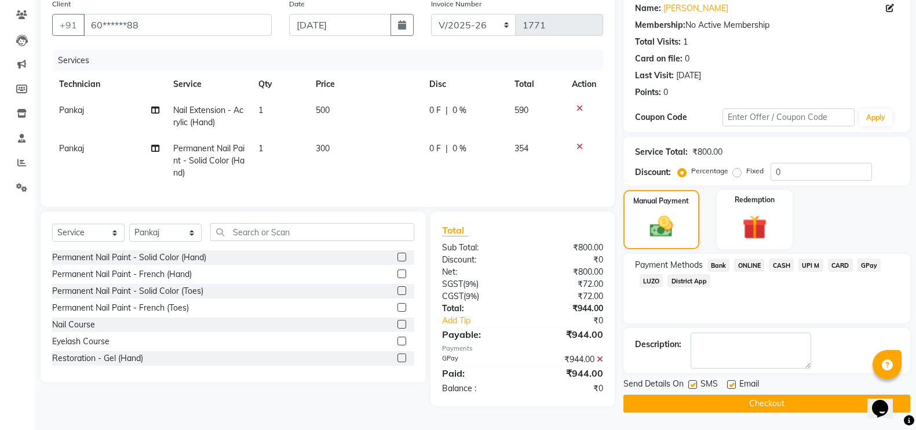
click at [840, 398] on button "Checkout" at bounding box center [766, 403] width 287 height 18
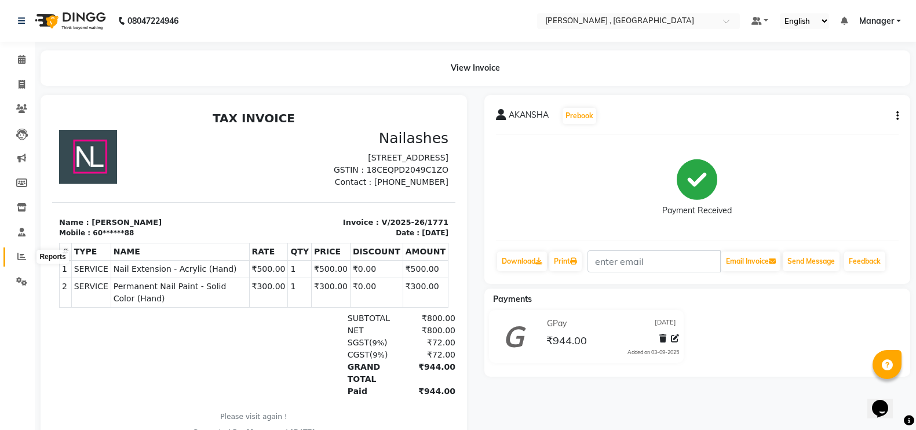
drag, startPoint x: 12, startPoint y: 254, endPoint x: 56, endPoint y: 254, distance: 44.0
click at [12, 254] on span at bounding box center [22, 256] width 20 height 13
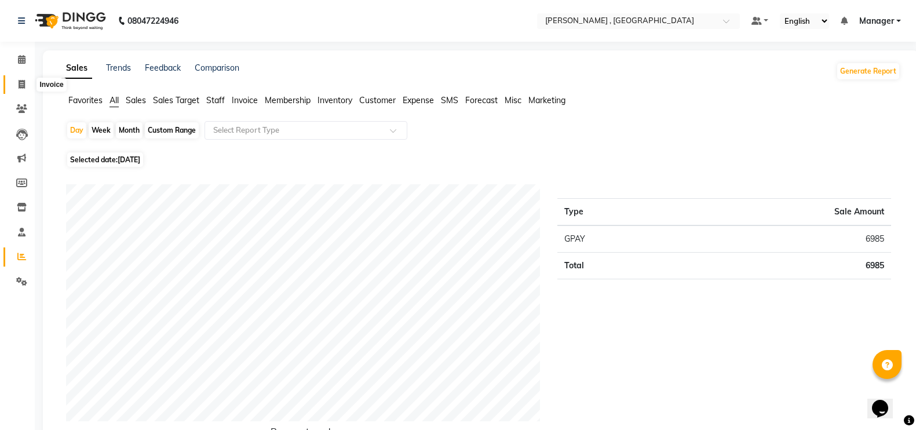
click at [16, 85] on span at bounding box center [22, 84] width 20 height 13
select select "service"
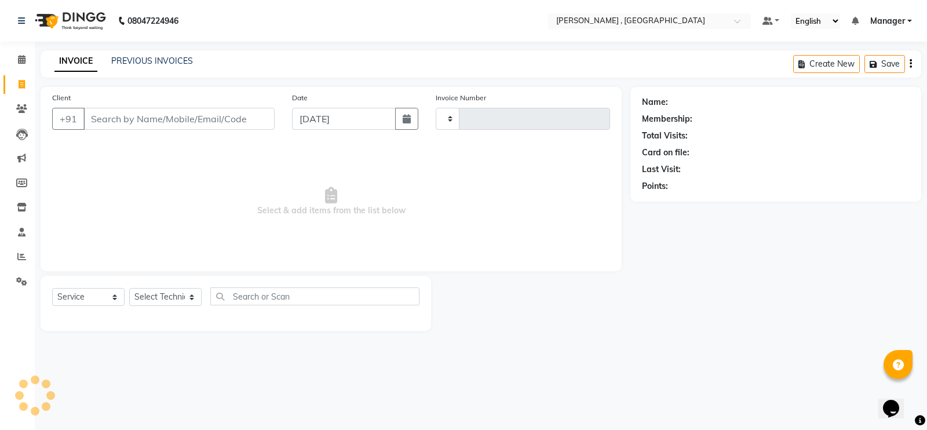
type input "1772"
select select "4283"
click at [165, 302] on select "Select Technician" at bounding box center [165, 297] width 72 height 18
click at [165, 302] on select "Select Technician [PERSON_NAME] [PERSON_NAME] Manager [PERSON_NAME] Thangpi [PE…" at bounding box center [165, 297] width 72 height 18
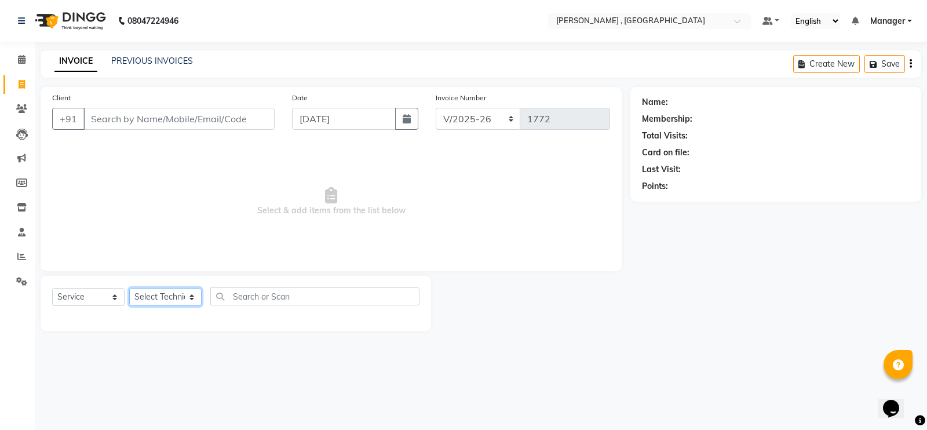
select select "23267"
click at [129, 288] on select "Select Technician [PERSON_NAME] [PERSON_NAME] Manager [PERSON_NAME] Thangpi [PE…" at bounding box center [165, 297] width 72 height 18
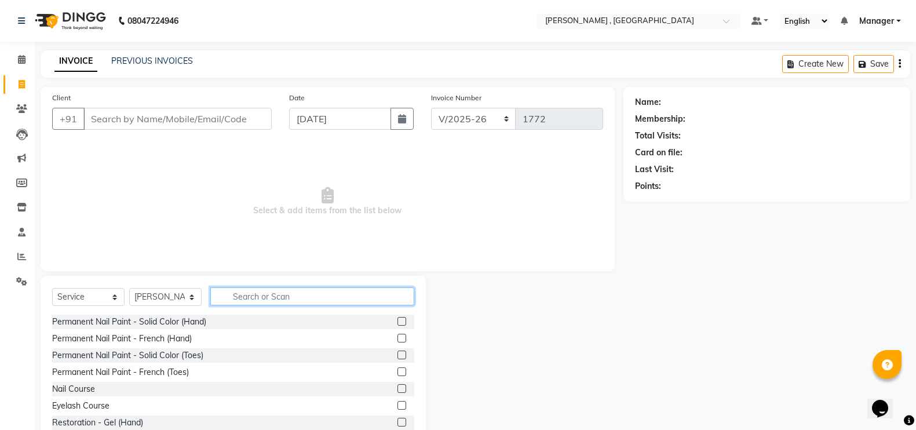
click at [281, 292] on input "text" at bounding box center [312, 296] width 204 height 18
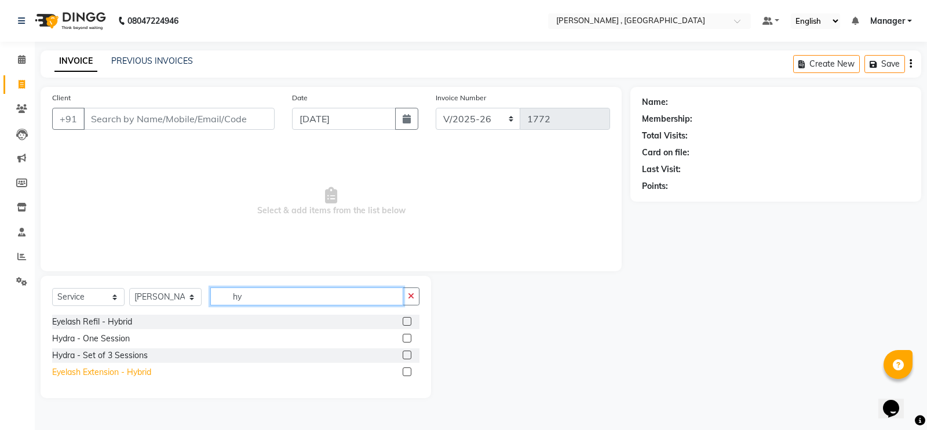
type input "hy"
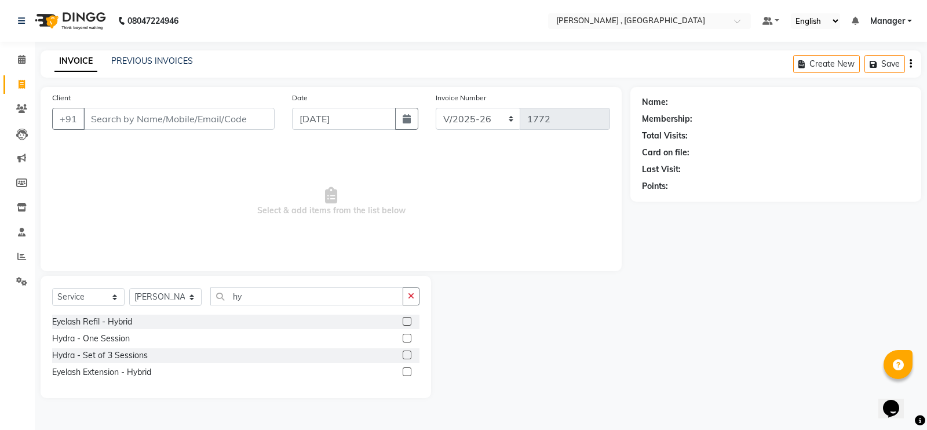
drag, startPoint x: 115, startPoint y: 373, endPoint x: 272, endPoint y: 273, distance: 186.7
click at [116, 372] on div "Eyelash Extension - Hybrid" at bounding box center [101, 372] width 99 height 12
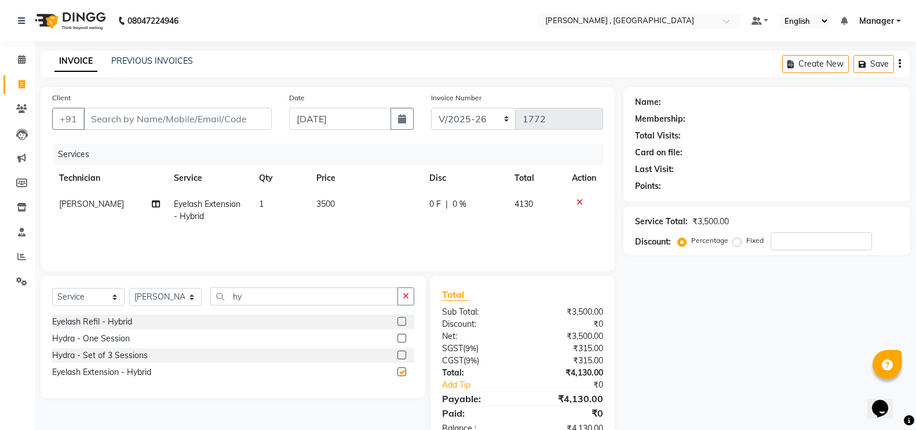
checkbox input "false"
click at [320, 221] on td "3500" at bounding box center [365, 210] width 113 height 38
select select "23267"
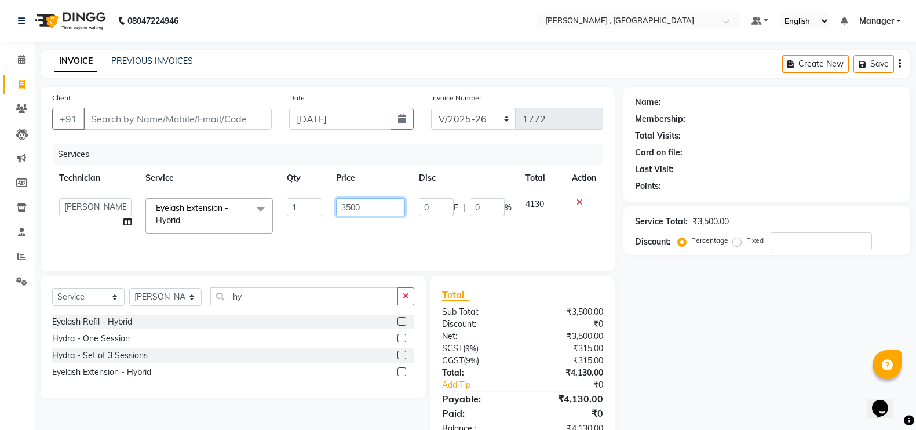
click at [350, 208] on input "3500" at bounding box center [370, 207] width 69 height 18
type input "2700"
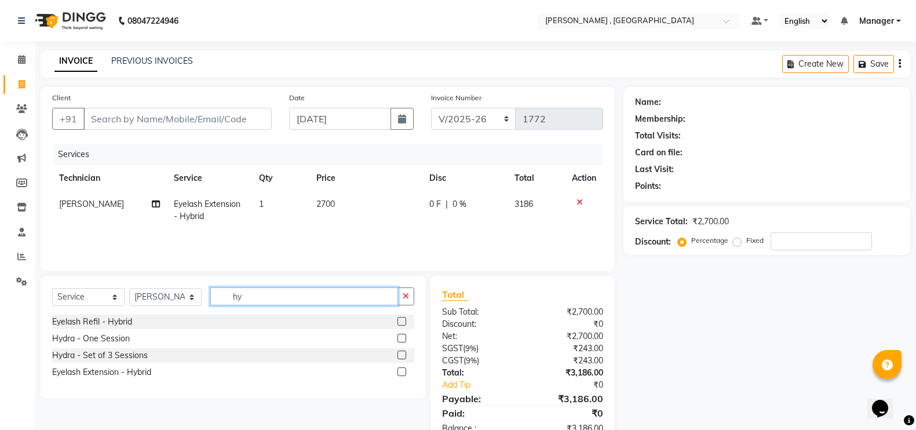
click at [323, 290] on input "hy" at bounding box center [304, 296] width 188 height 18
type input "h"
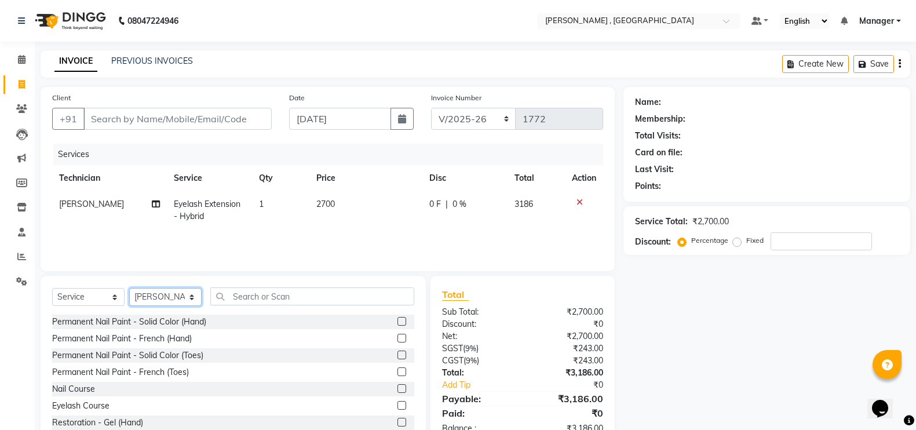
click at [189, 299] on select "Select Technician [PERSON_NAME] [PERSON_NAME] Manager [PERSON_NAME] Thangpi [PE…" at bounding box center [165, 297] width 72 height 18
select select "23266"
click at [129, 288] on select "Select Technician [PERSON_NAME] [PERSON_NAME] Manager [PERSON_NAME] Thangpi [PE…" at bounding box center [165, 297] width 72 height 18
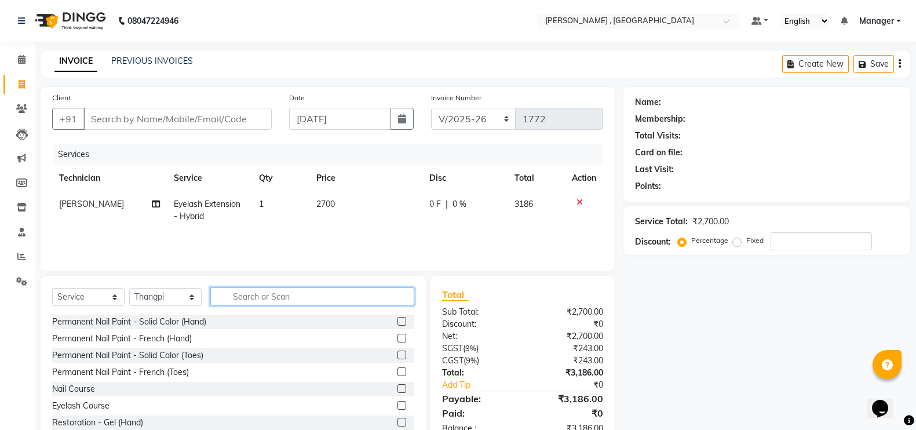
click at [252, 301] on input "text" at bounding box center [312, 296] width 204 height 18
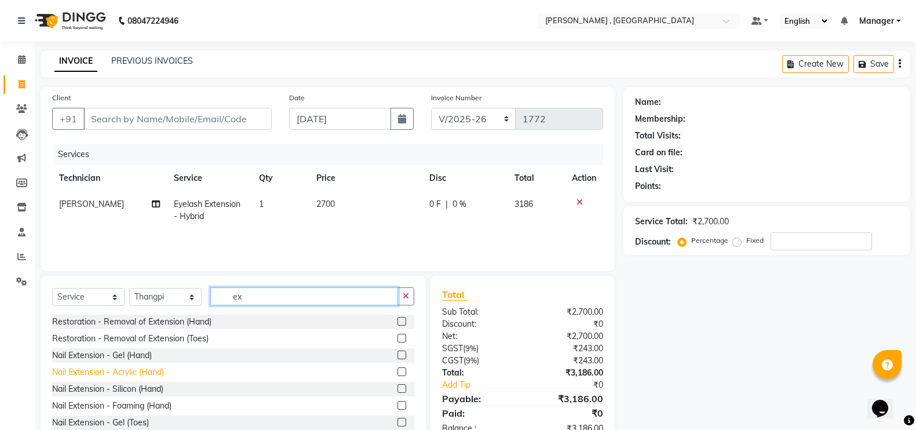
type input "ex"
click at [127, 372] on div "Nail Extension - Acrylic (Hand)" at bounding box center [108, 372] width 112 height 12
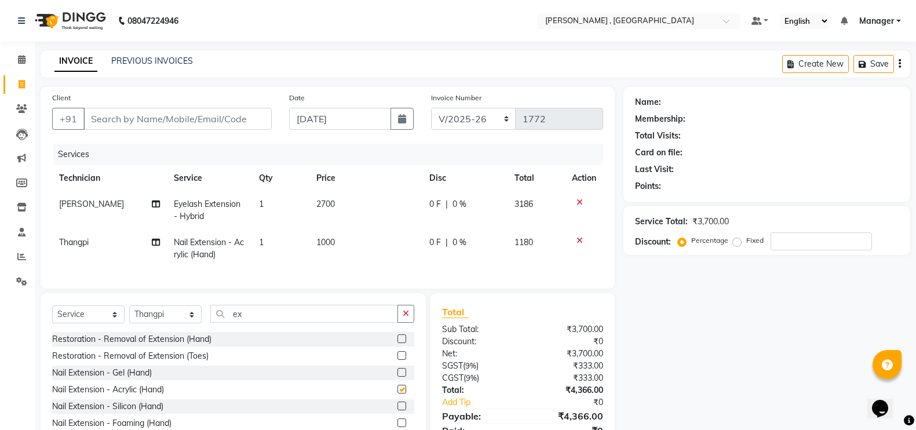
checkbox input "false"
click at [312, 323] on input "ex" at bounding box center [304, 314] width 188 height 18
type input "e"
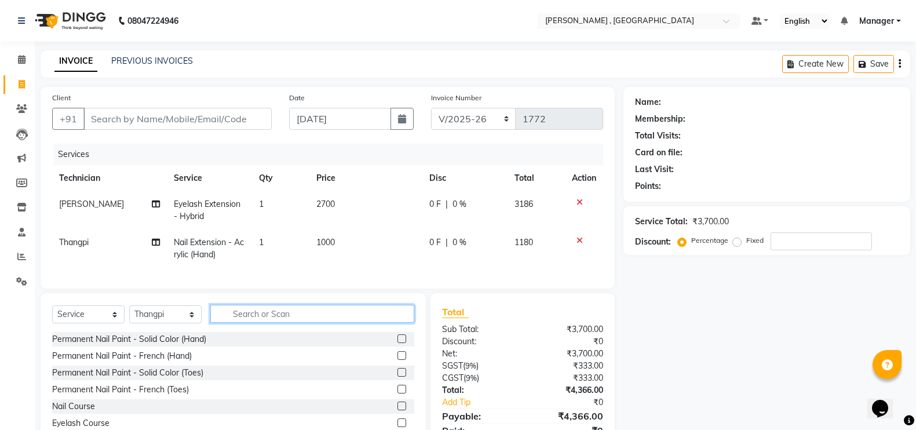
type input "g"
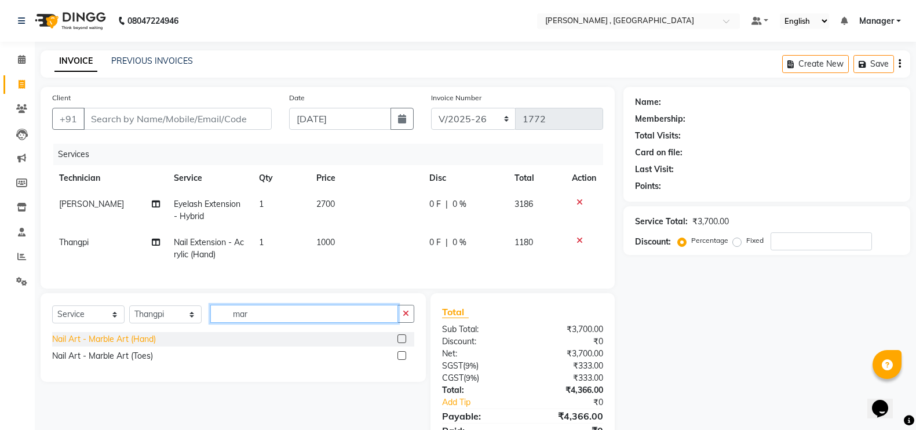
type input "mar"
drag, startPoint x: 129, startPoint y: 353, endPoint x: 163, endPoint y: 338, distance: 37.3
click at [130, 345] on div "Nail Art - Marble Art (Hand)" at bounding box center [104, 339] width 104 height 12
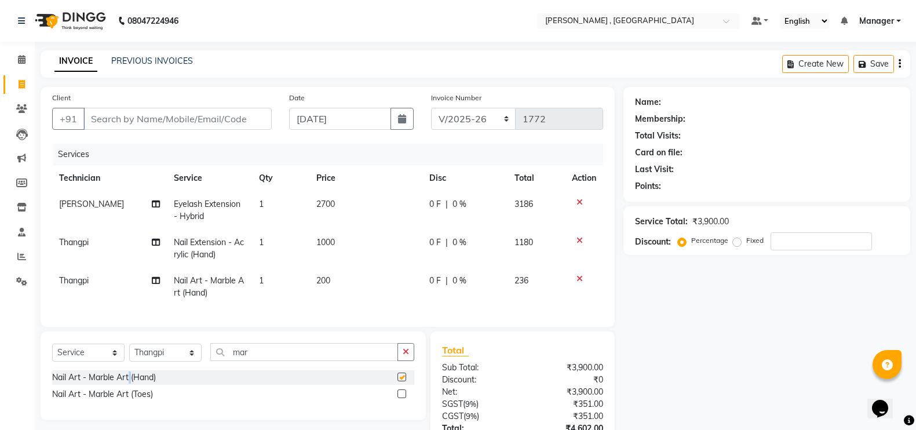
checkbox input "false"
click at [303, 288] on td "1" at bounding box center [280, 287] width 57 height 38
select select "23266"
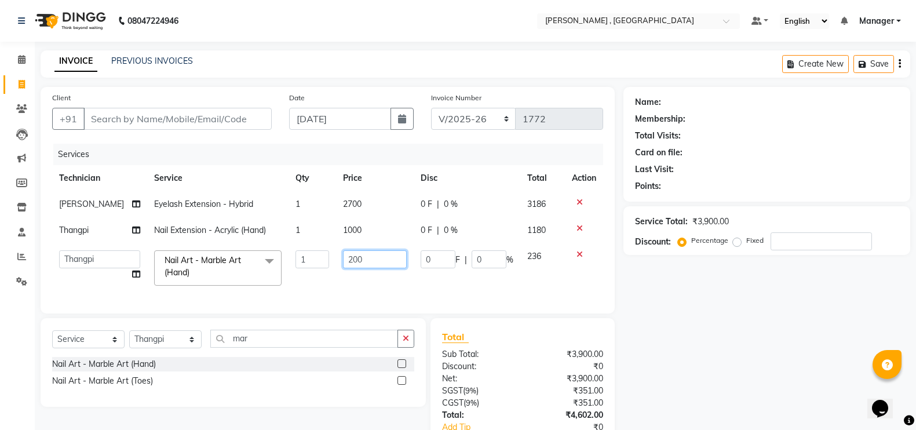
click at [374, 258] on input "200" at bounding box center [375, 259] width 64 height 18
type input "2000"
click at [343, 349] on div "Select Service Product Membership Package Voucher Prepaid Gift Card Select Tech…" at bounding box center [233, 362] width 385 height 89
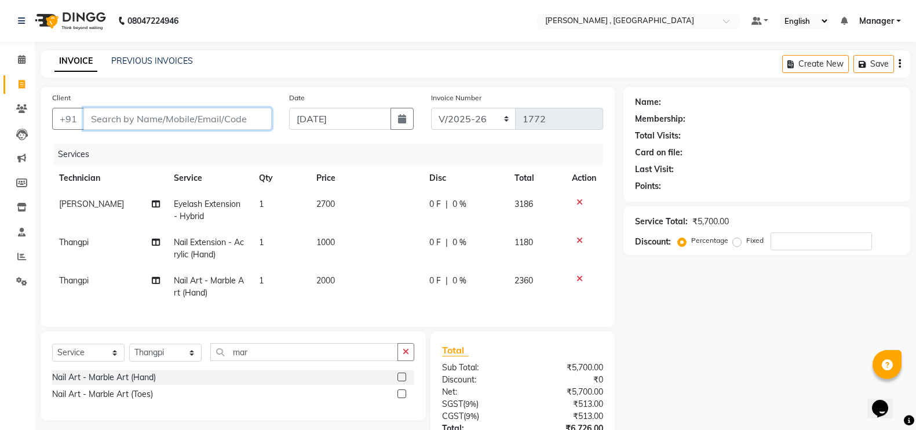
click at [178, 113] on input "Client" at bounding box center [177, 119] width 188 height 22
type input "7"
type input "0"
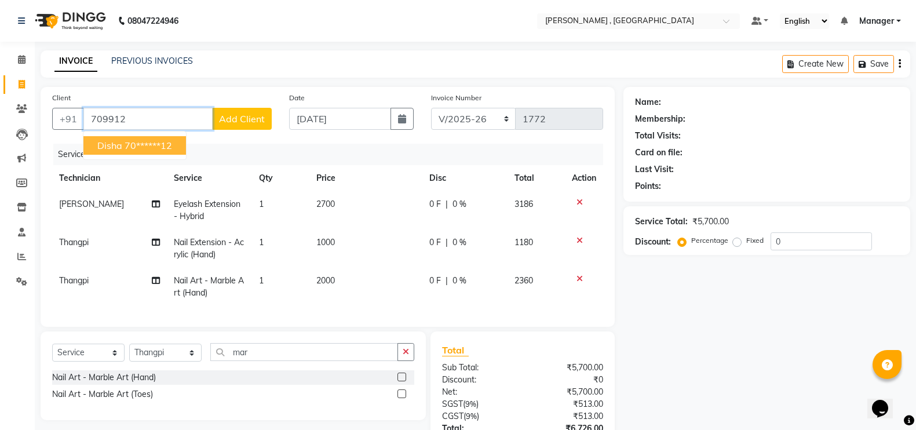
click at [174, 146] on button "Disha 70******12" at bounding box center [134, 145] width 103 height 19
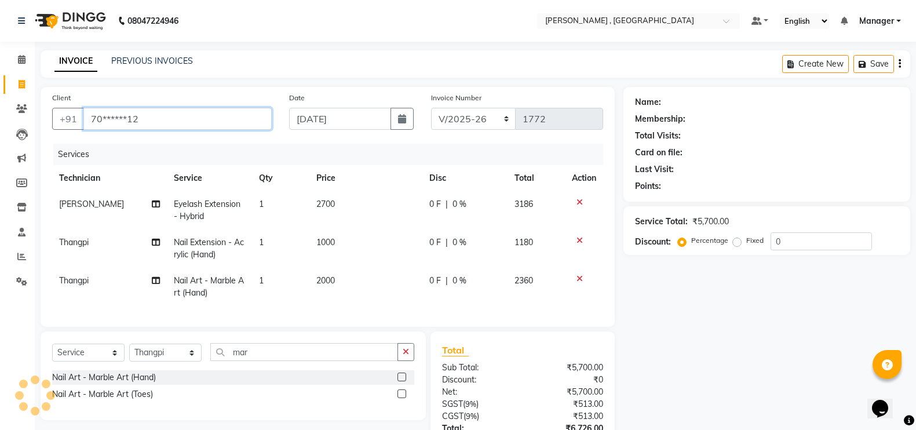
type input "70******12"
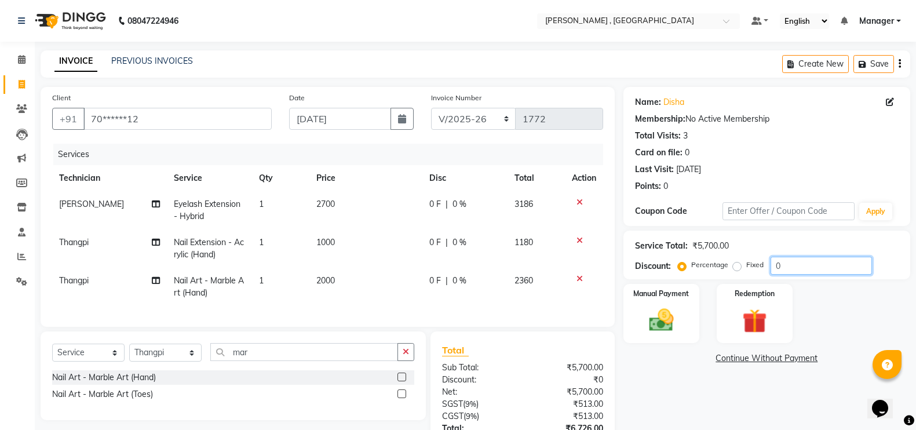
click at [787, 263] on input "0" at bounding box center [820, 266] width 101 height 18
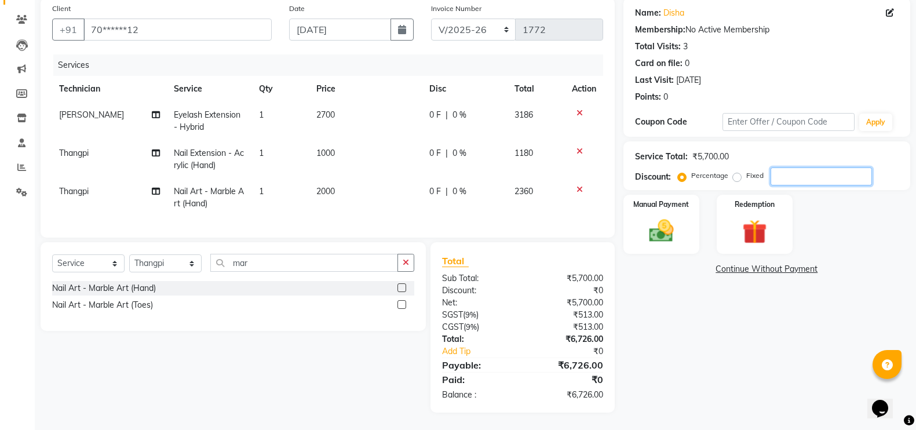
scroll to position [100, 0]
type input "5"
click at [653, 199] on div "Manual Payment" at bounding box center [660, 223] width 79 height 61
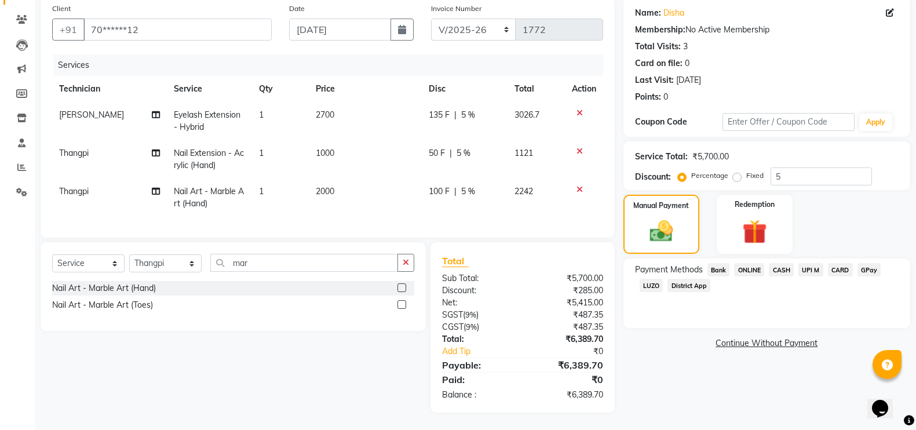
click at [860, 263] on span "GPay" at bounding box center [869, 269] width 24 height 13
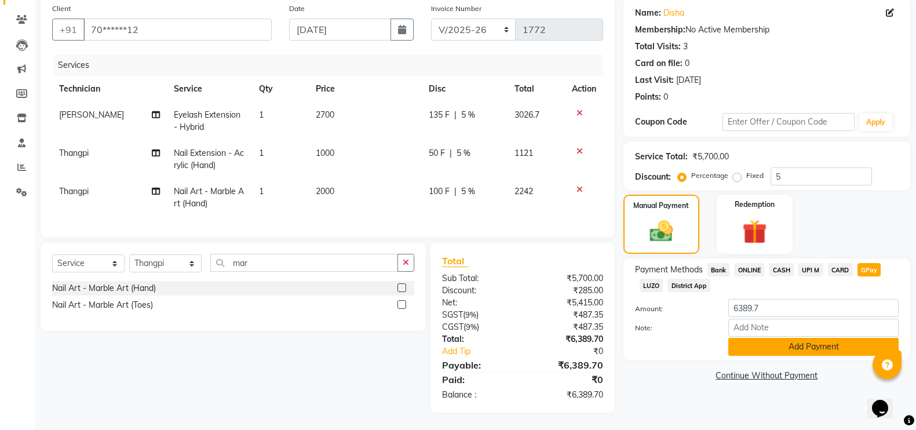
click at [842, 338] on button "Add Payment" at bounding box center [813, 347] width 170 height 18
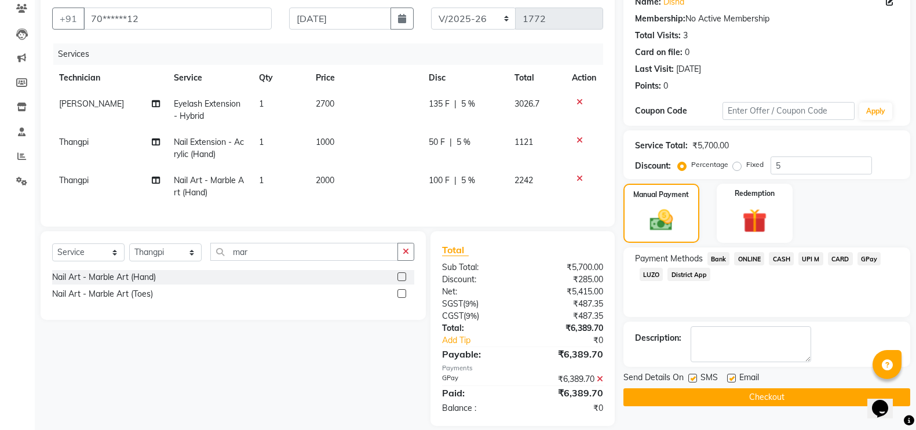
scroll to position [125, 0]
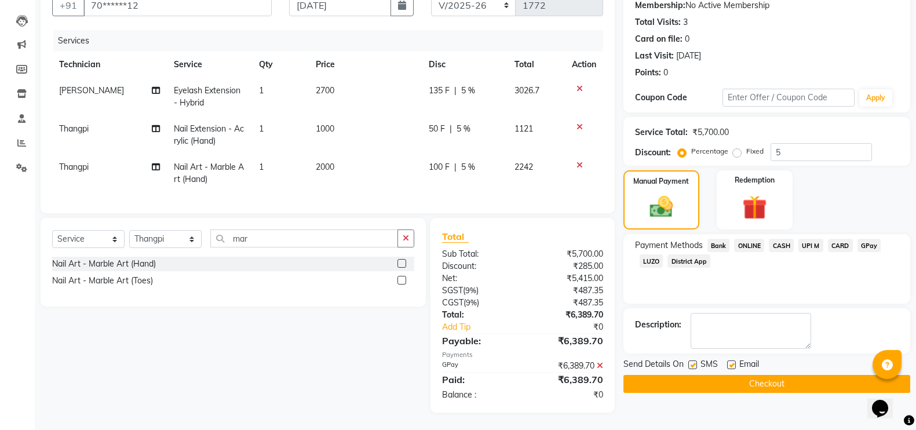
click at [824, 375] on button "Checkout" at bounding box center [766, 384] width 287 height 18
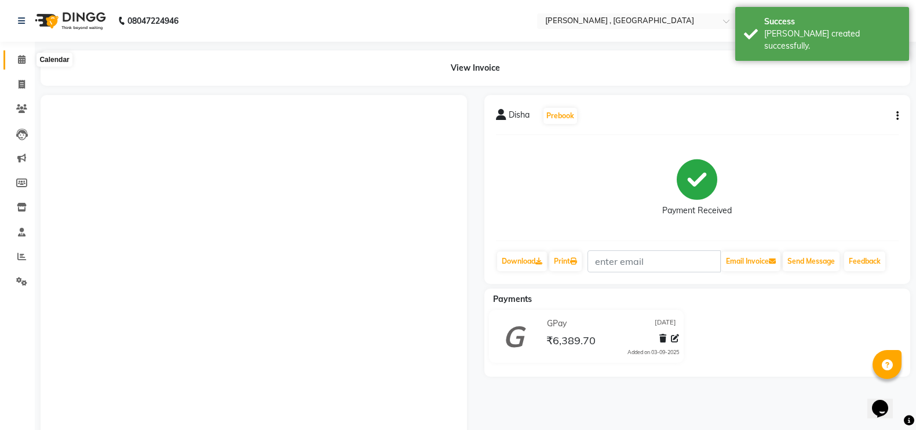
click at [24, 61] on icon at bounding box center [22, 59] width 8 height 9
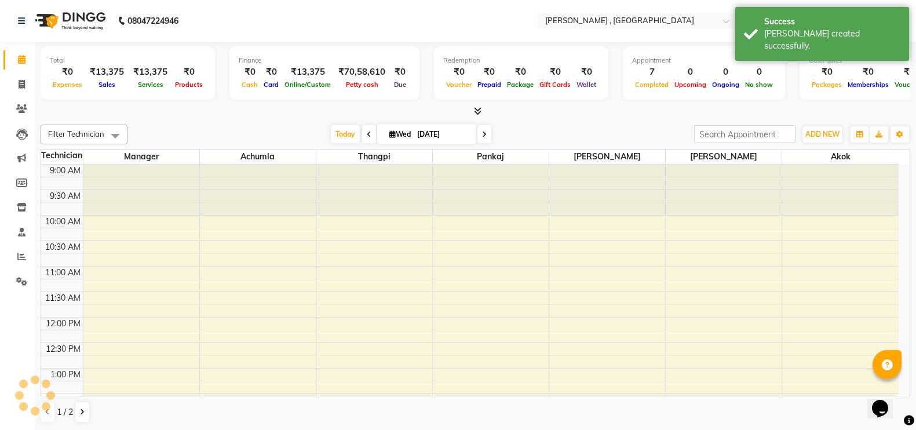
scroll to position [409, 0]
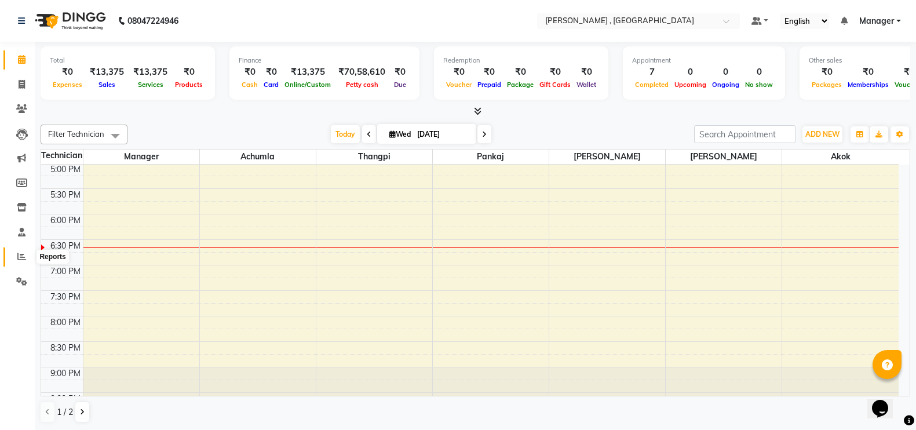
click at [24, 258] on icon at bounding box center [21, 256] width 9 height 9
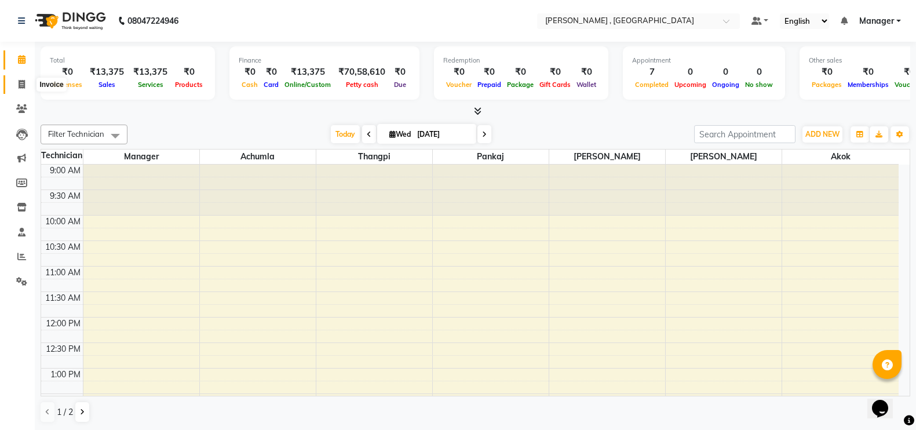
click at [13, 84] on span at bounding box center [22, 84] width 20 height 13
select select "service"
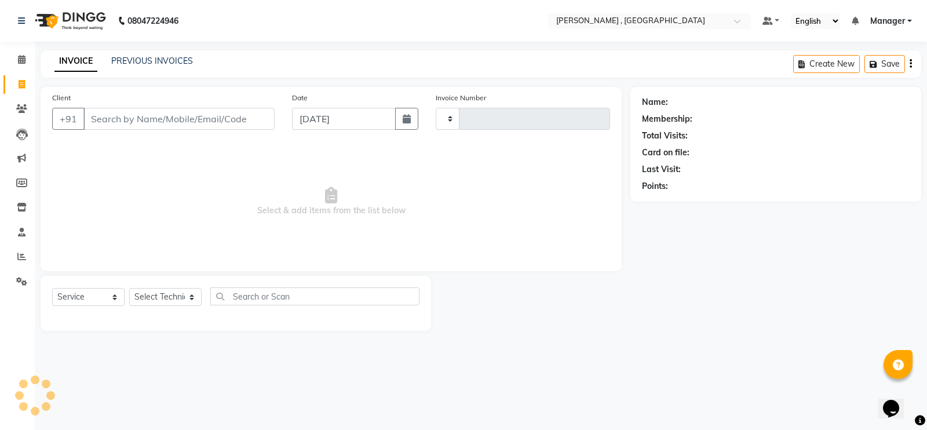
type input "1773"
select select "4283"
click at [155, 291] on select "Select Technician [PERSON_NAME] [PERSON_NAME] Manager [PERSON_NAME] Thangpi [PE…" at bounding box center [165, 297] width 72 height 18
select select "23268"
click at [129, 288] on select "Select Technician [PERSON_NAME] [PERSON_NAME] Manager [PERSON_NAME] Thangpi [PE…" at bounding box center [165, 297] width 72 height 18
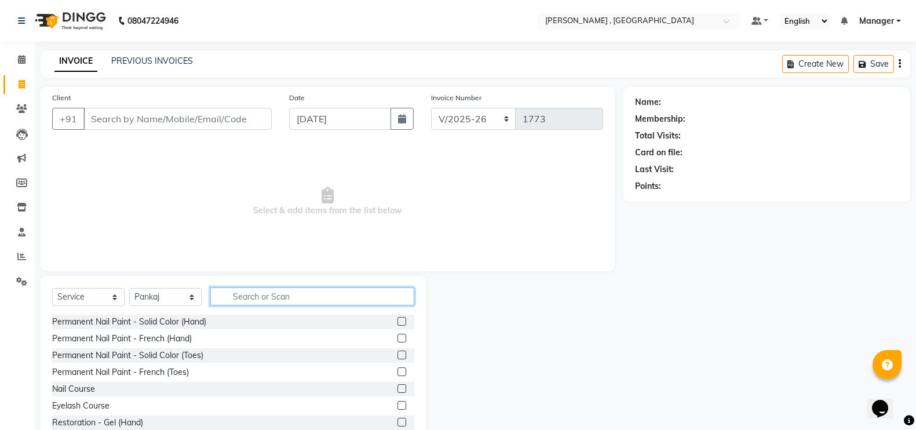
click at [268, 298] on input "text" at bounding box center [312, 296] width 204 height 18
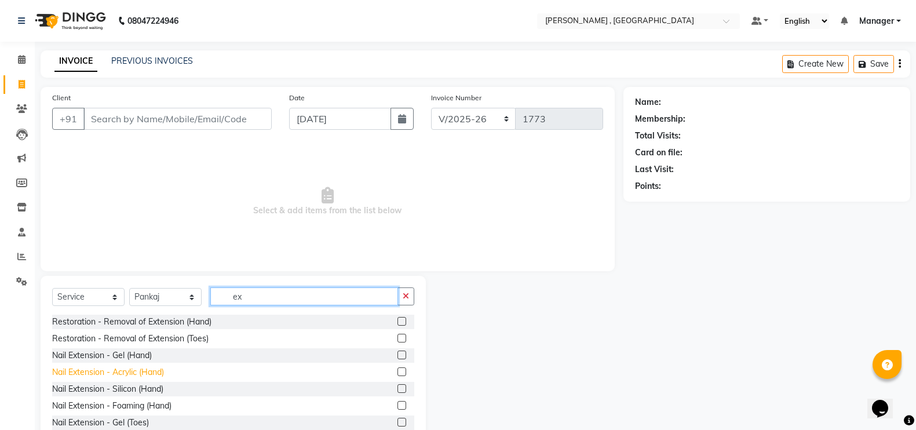
type input "ex"
click at [141, 370] on div "Nail Extension - Acrylic (Hand)" at bounding box center [108, 372] width 112 height 12
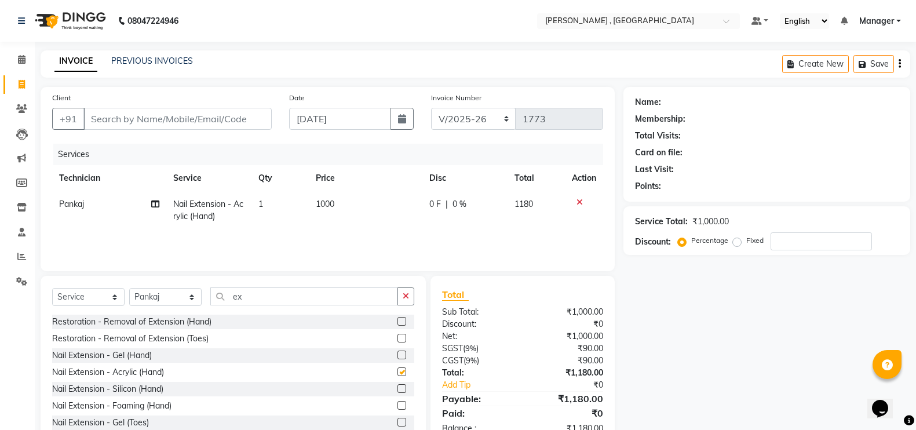
checkbox input "false"
click at [299, 292] on input "ex" at bounding box center [304, 296] width 188 height 18
type input "e"
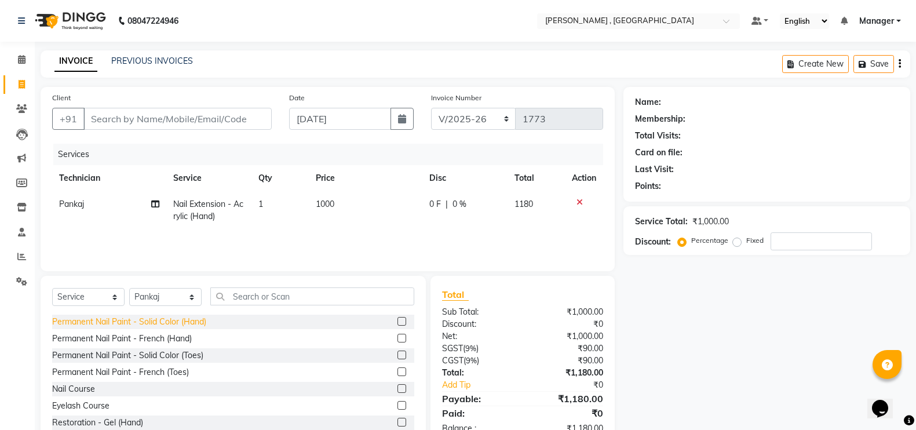
click at [160, 316] on div "Permanent Nail Paint - Solid Color (Hand)" at bounding box center [129, 322] width 154 height 12
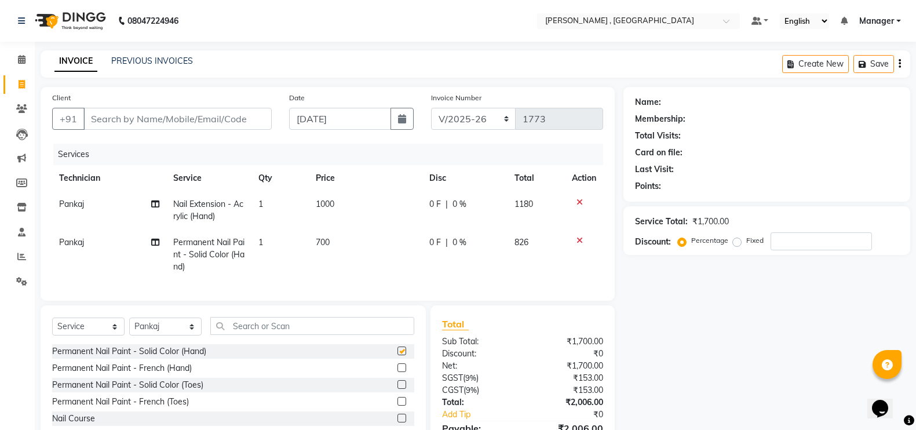
checkbox input "false"
click at [312, 260] on td "700" at bounding box center [366, 254] width 114 height 50
select select "23268"
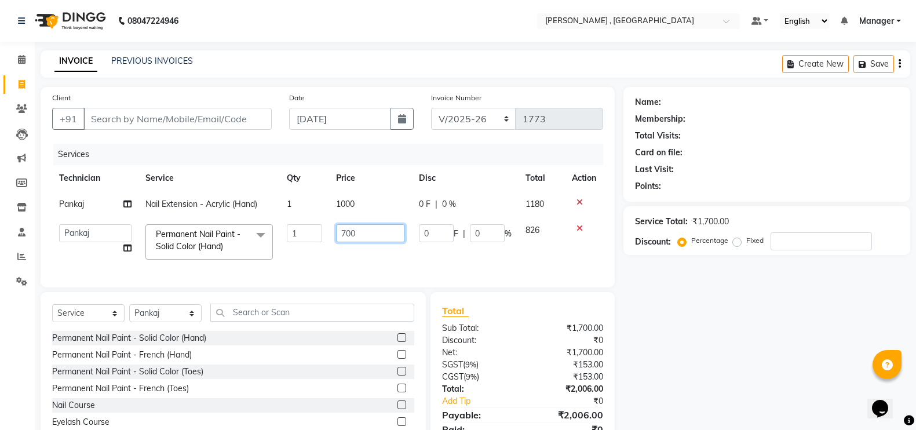
click at [343, 231] on input "700" at bounding box center [370, 233] width 69 height 18
click at [345, 228] on input "700" at bounding box center [370, 233] width 69 height 18
type input "600"
click at [329, 312] on div "Client +91 Date [DATE] Invoice Number BTH/2025-26 RED/2025-26 V/2025 V/[PHONE_N…" at bounding box center [327, 275] width 591 height 376
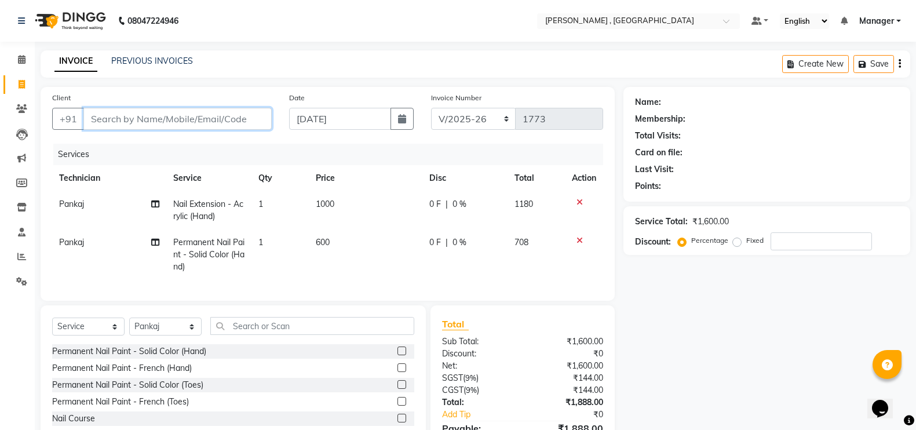
click at [190, 122] on input "Client" at bounding box center [177, 119] width 188 height 22
click at [145, 118] on input "Client" at bounding box center [177, 119] width 188 height 22
type input "9"
type input "0"
type input "9365595607"
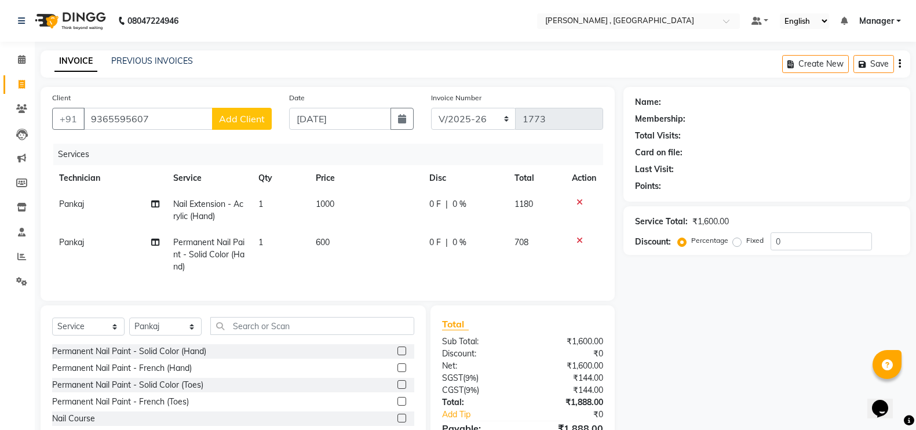
click at [254, 125] on button "Add Client" at bounding box center [242, 119] width 60 height 22
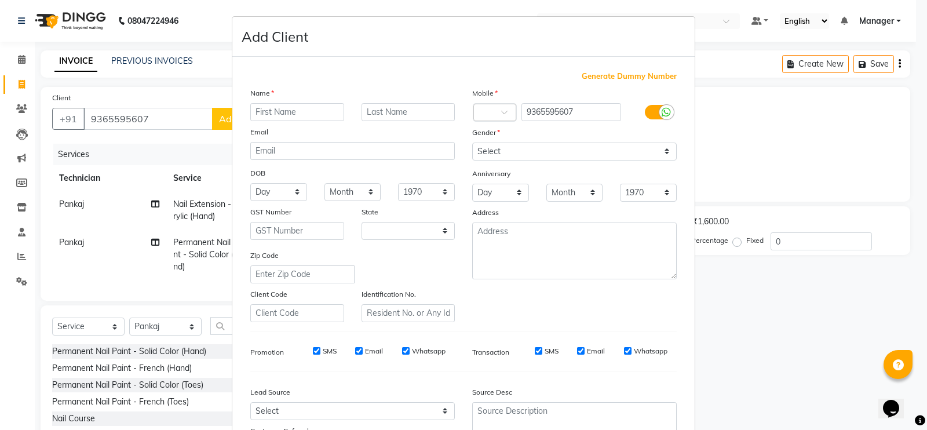
select select "21"
click at [275, 108] on input "text" at bounding box center [297, 112] width 94 height 18
type input "Akhija"
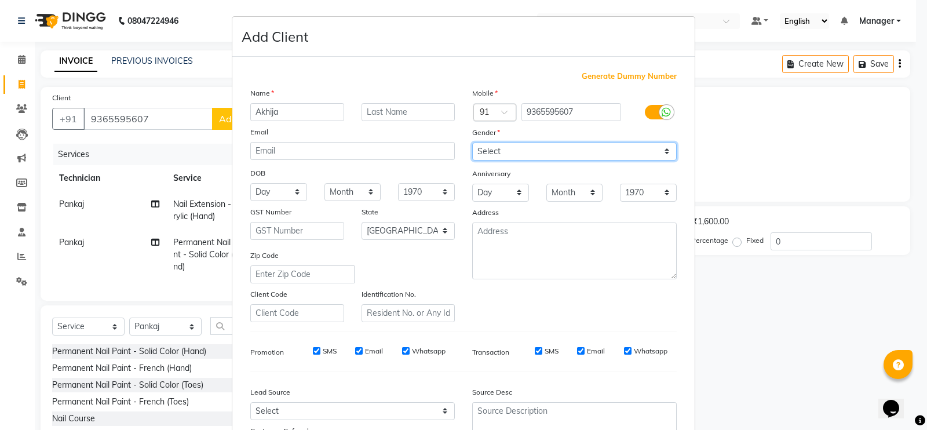
click at [622, 147] on select "Select [DEMOGRAPHIC_DATA] [DEMOGRAPHIC_DATA] Other Prefer Not To Say" at bounding box center [574, 151] width 204 height 18
select select "[DEMOGRAPHIC_DATA]"
click at [472, 142] on select "Select [DEMOGRAPHIC_DATA] [DEMOGRAPHIC_DATA] Other Prefer Not To Say" at bounding box center [574, 151] width 204 height 18
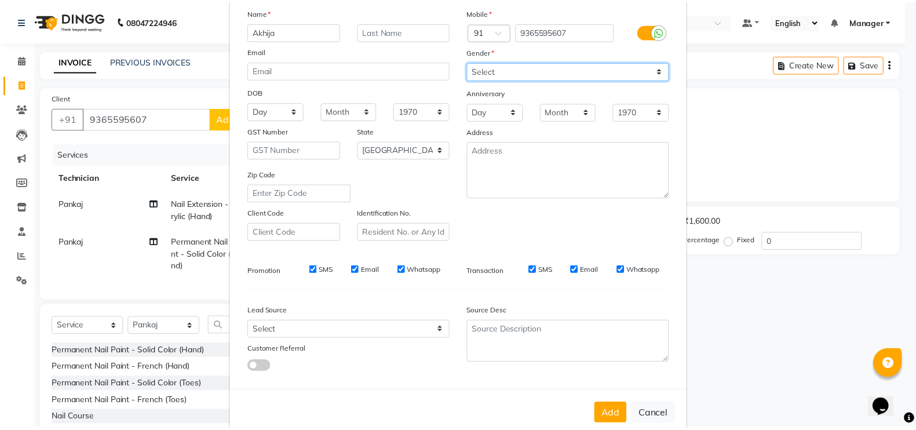
scroll to position [105, 0]
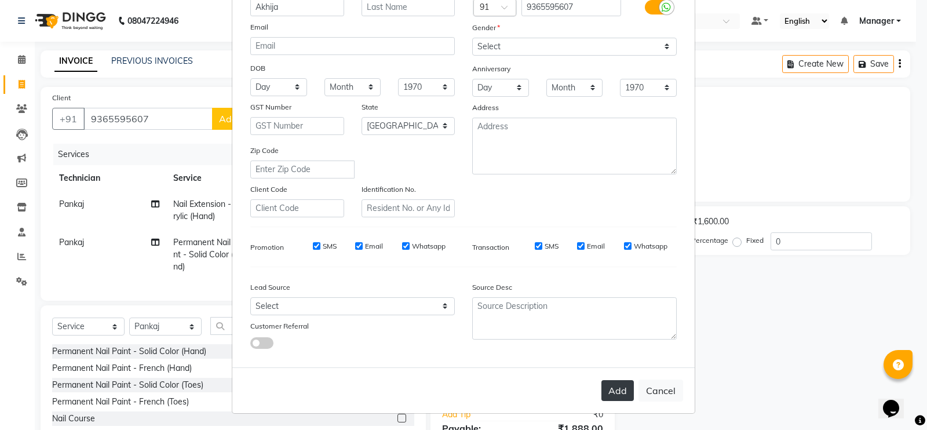
click at [609, 389] on button "Add" at bounding box center [617, 390] width 32 height 21
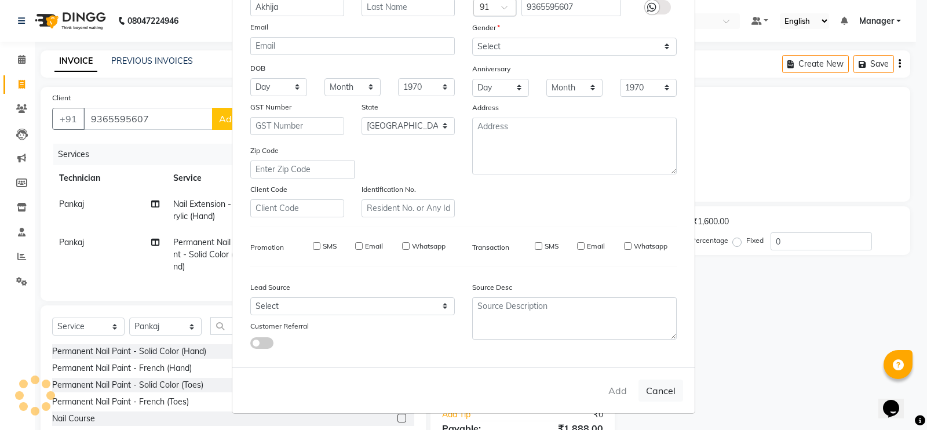
type input "93******07"
select select
select select "null"
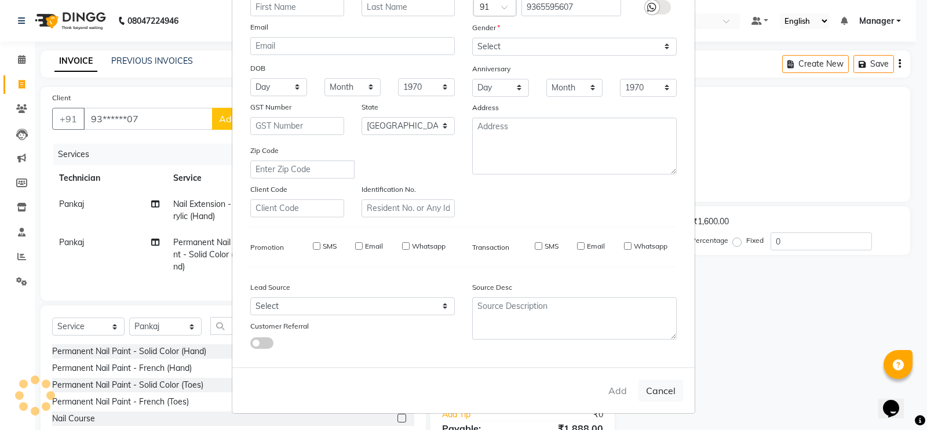
select select
checkbox input "false"
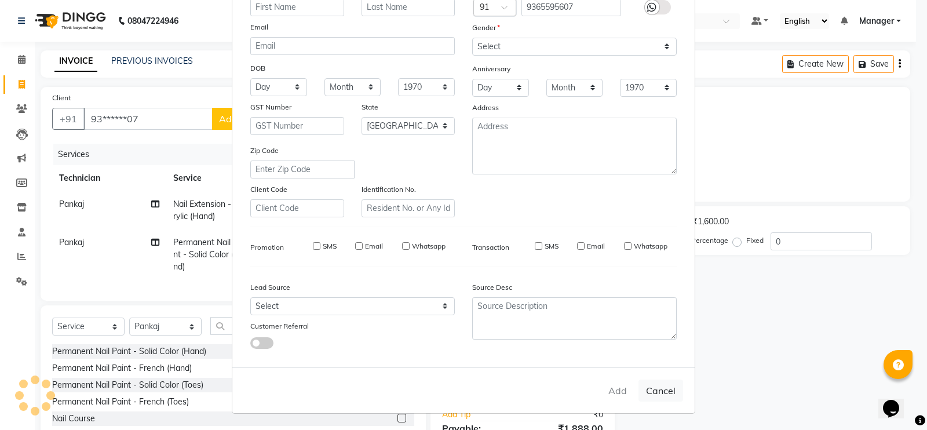
checkbox input "false"
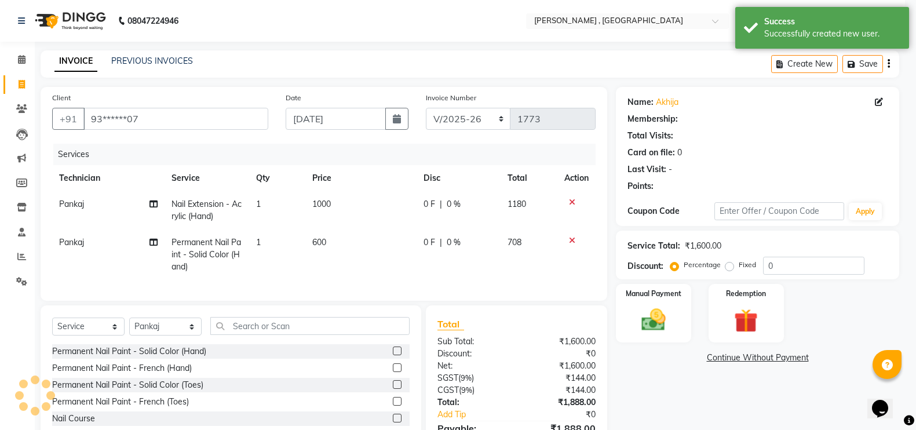
select select "1: Object"
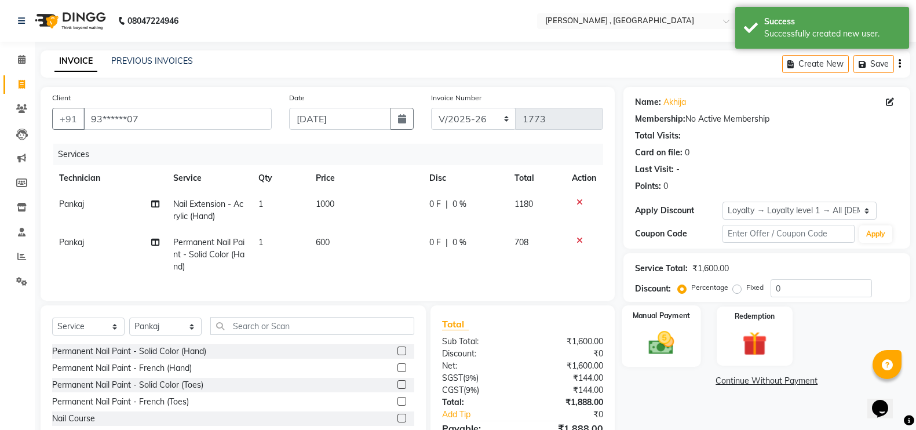
click at [688, 349] on div "Manual Payment" at bounding box center [660, 335] width 79 height 61
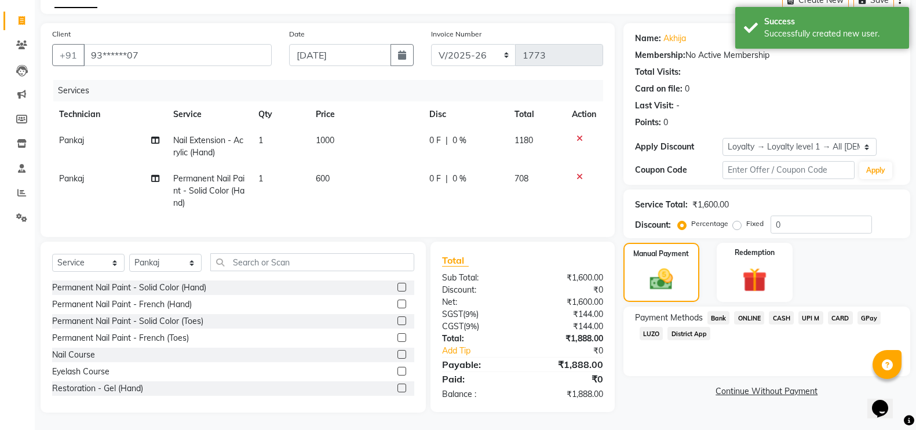
scroll to position [75, 0]
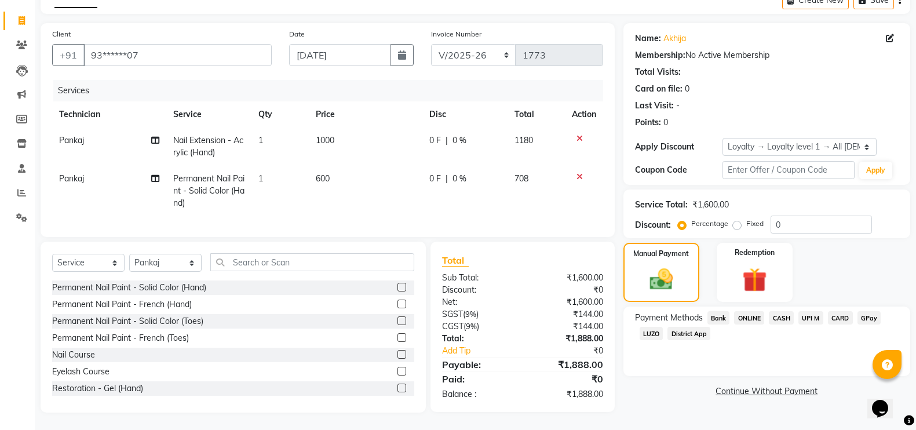
click at [869, 311] on span "GPay" at bounding box center [869, 317] width 24 height 13
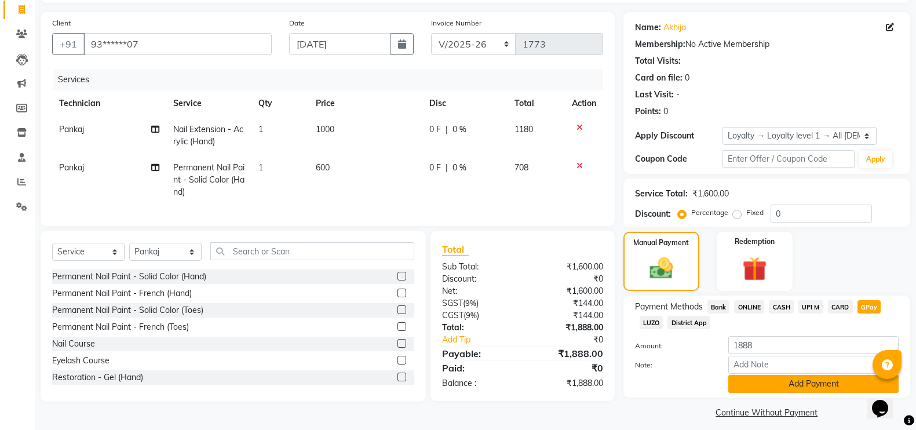
click at [820, 385] on button "Add Payment" at bounding box center [813, 384] width 170 height 18
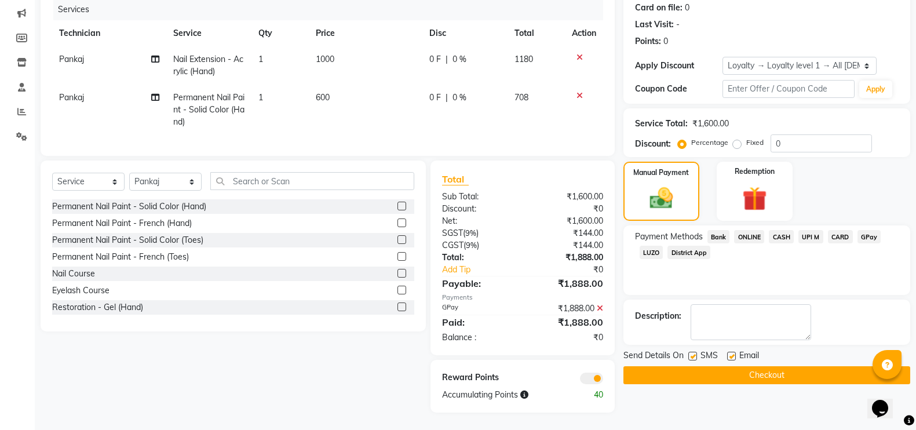
scroll to position [156, 0]
click at [792, 366] on button "Checkout" at bounding box center [766, 375] width 287 height 18
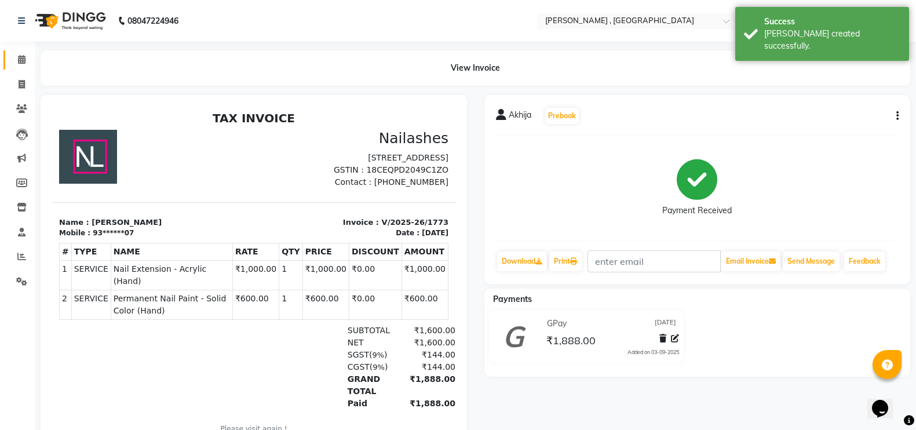
click at [9, 67] on link "Calendar" at bounding box center [17, 59] width 28 height 19
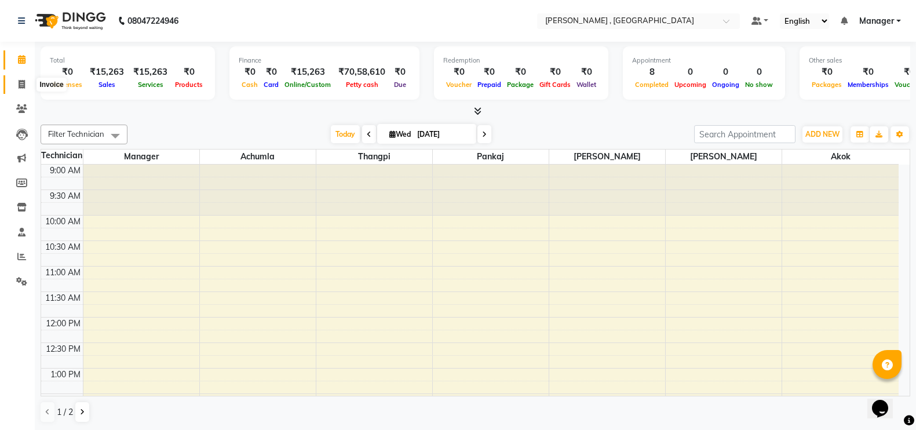
click at [18, 79] on span at bounding box center [22, 84] width 20 height 13
select select "service"
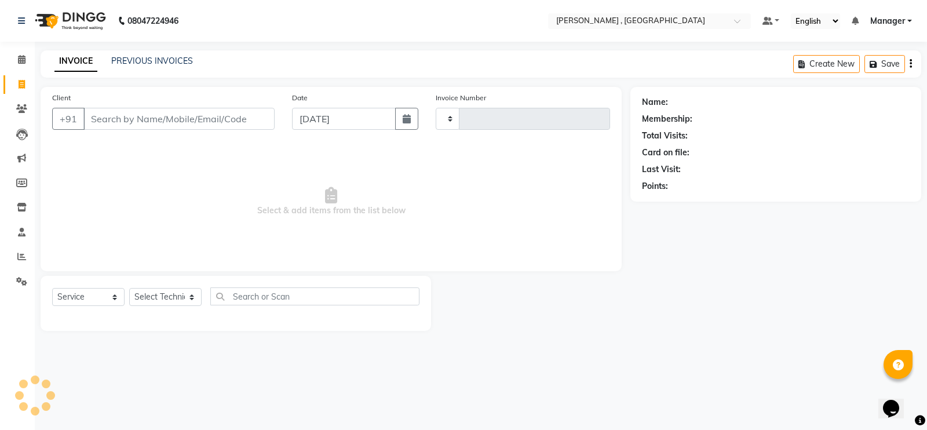
type input "1774"
select select "4283"
click at [153, 298] on select "Select Technician" at bounding box center [165, 297] width 72 height 18
click at [155, 293] on select "Select Technician" at bounding box center [165, 297] width 72 height 18
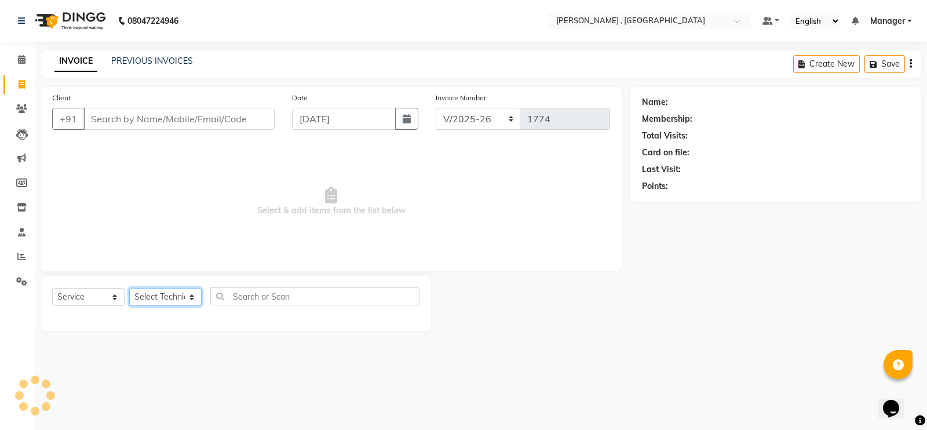
click at [155, 293] on select "Select Technician" at bounding box center [165, 297] width 72 height 18
select select "35418"
click at [129, 288] on select "Select Technician [PERSON_NAME] [PERSON_NAME] Manager [PERSON_NAME] Thangpi [PE…" at bounding box center [165, 297] width 72 height 18
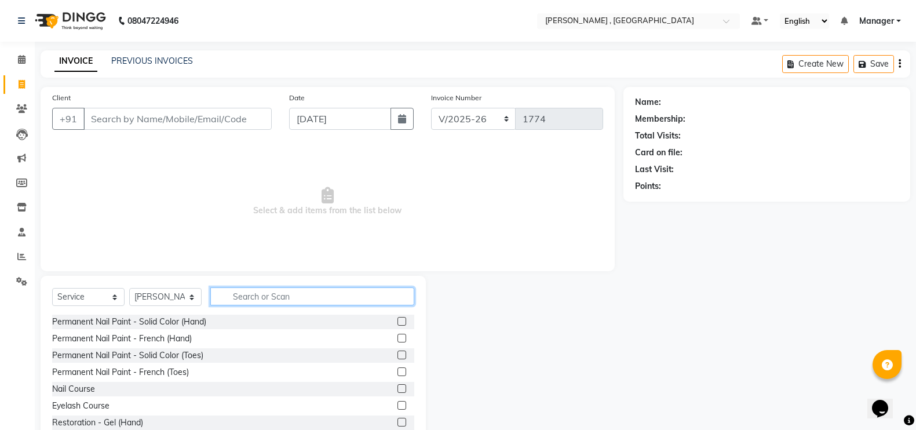
click at [250, 296] on input "text" at bounding box center [312, 296] width 204 height 18
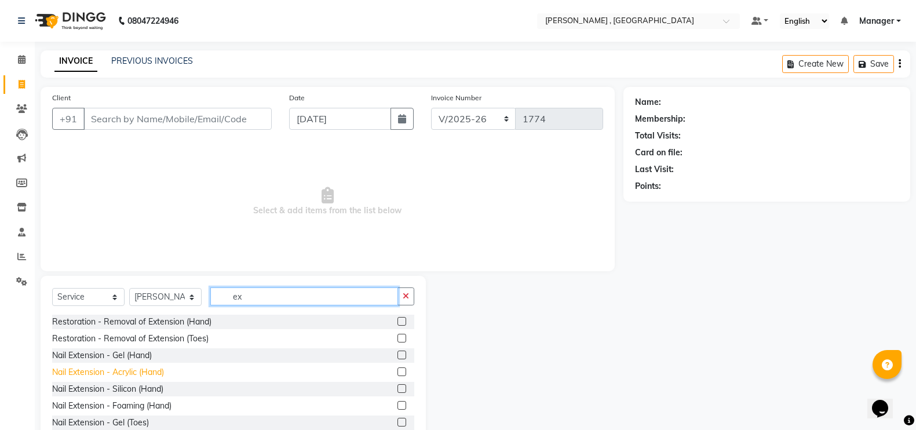
type input "ex"
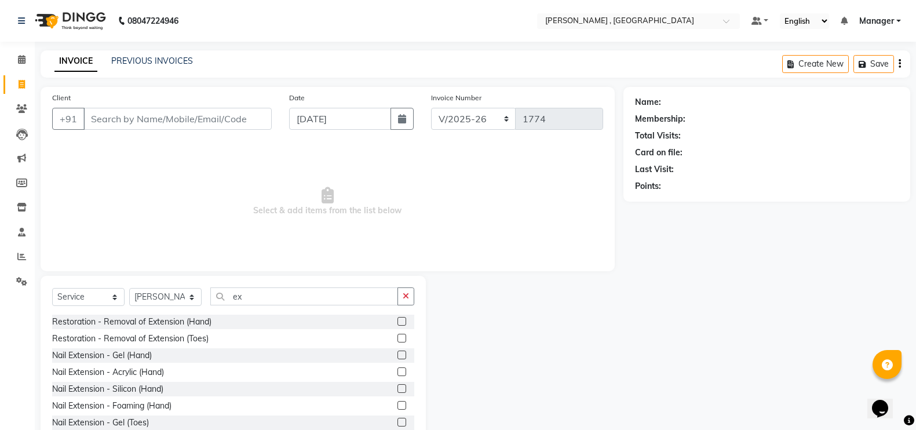
drag, startPoint x: 118, startPoint y: 374, endPoint x: 255, endPoint y: 341, distance: 140.5
click at [130, 371] on div "Nail Extension - Acrylic (Hand)" at bounding box center [108, 372] width 112 height 12
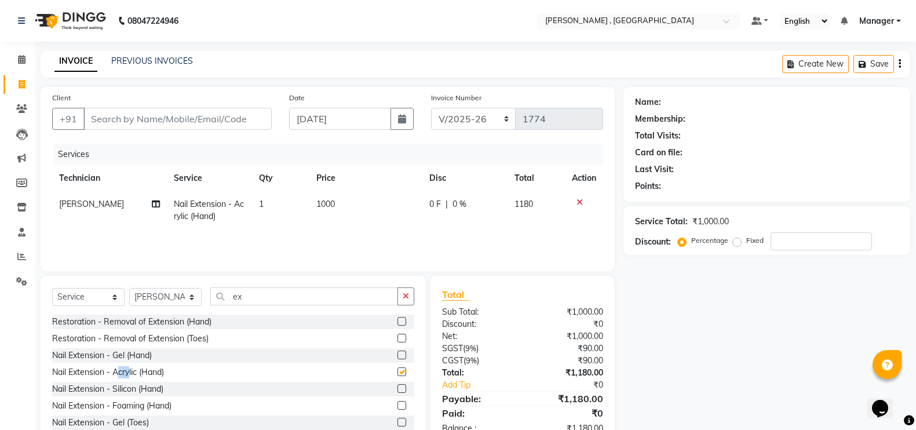
checkbox input "false"
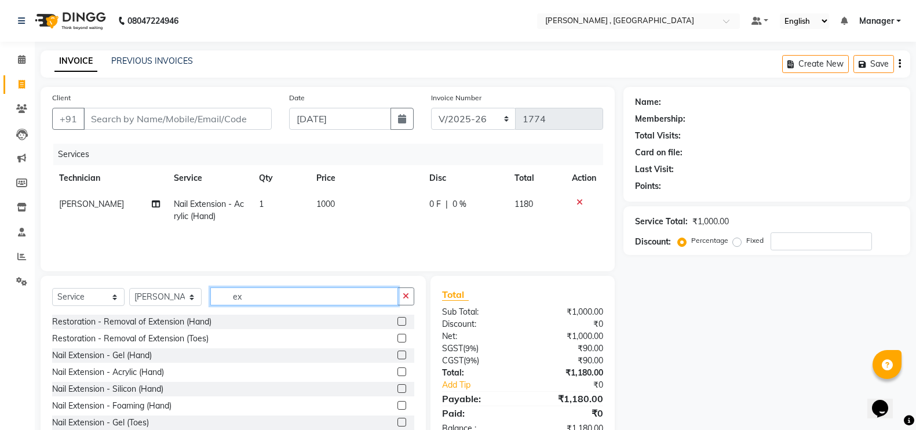
click at [283, 296] on input "ex" at bounding box center [304, 296] width 188 height 18
type input "e"
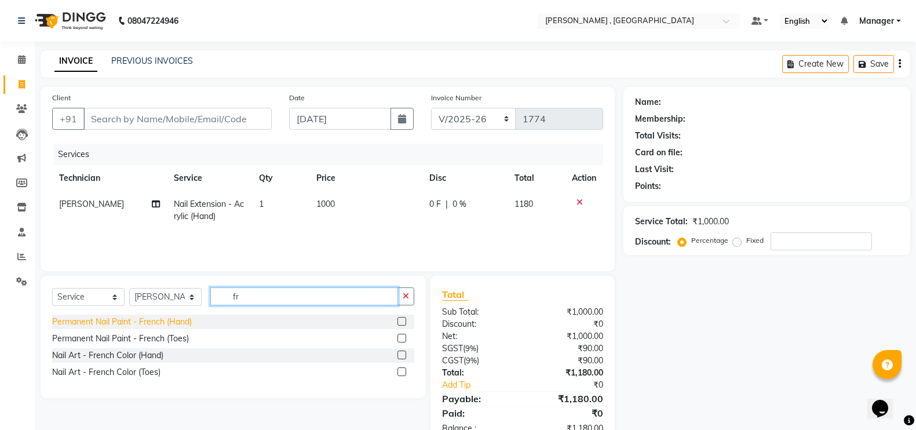
type input "fr"
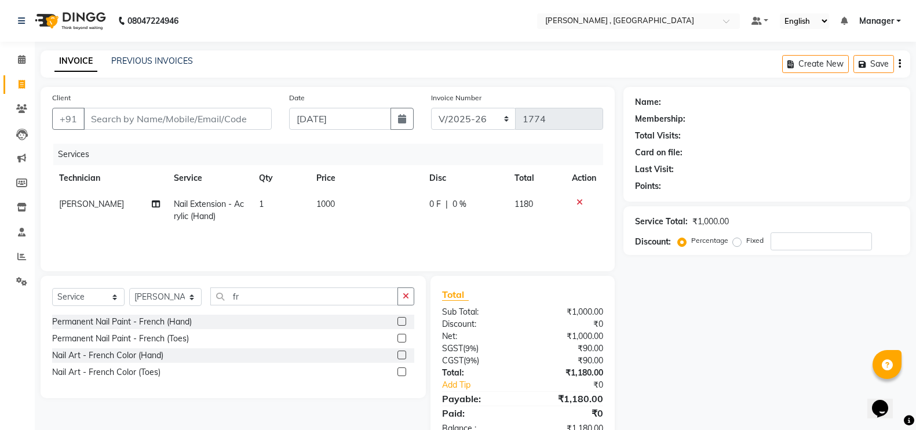
drag, startPoint x: 138, startPoint y: 322, endPoint x: 306, endPoint y: 279, distance: 172.8
click at [143, 323] on div "Permanent Nail Paint - French (Hand)" at bounding box center [122, 322] width 140 height 12
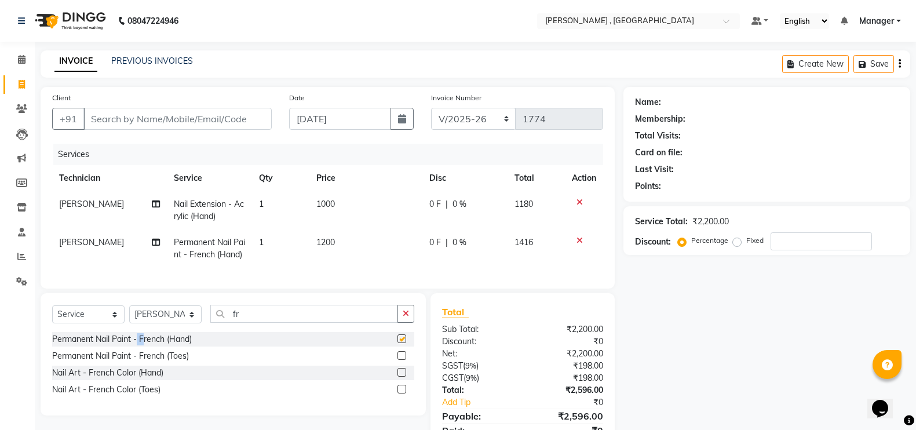
checkbox input "false"
click at [319, 251] on td "1200" at bounding box center [365, 248] width 113 height 38
select select "35418"
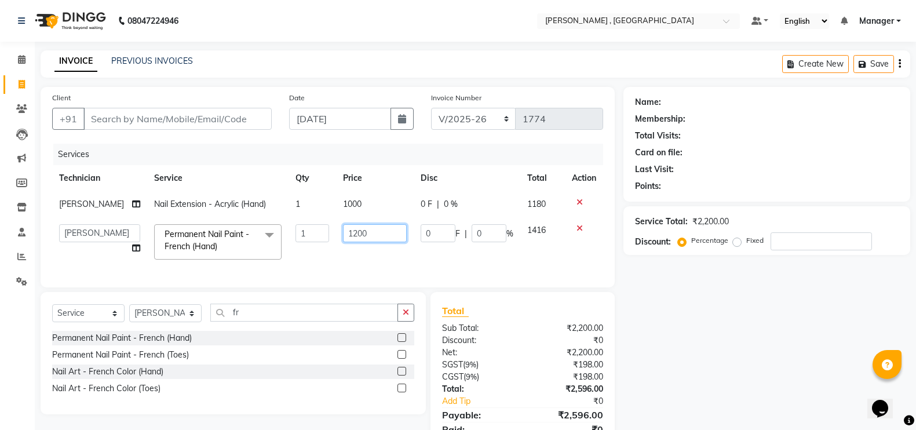
click at [350, 233] on input "1200" at bounding box center [375, 233] width 64 height 18
type input "1500"
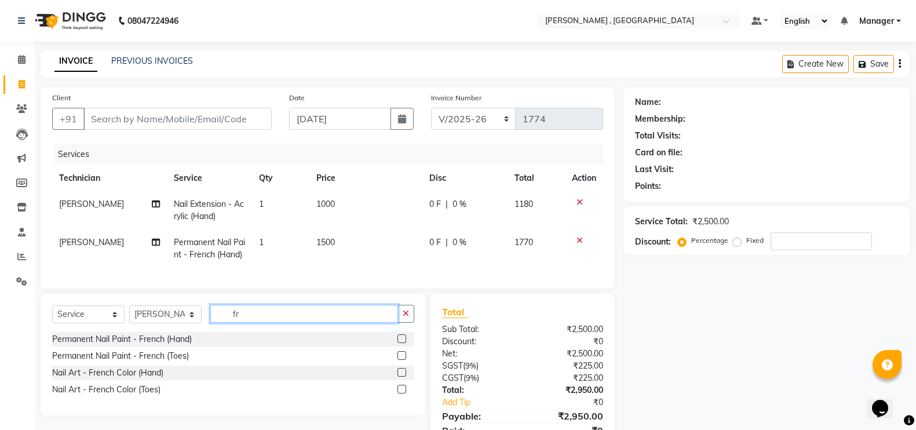
click at [353, 319] on input "fr" at bounding box center [304, 314] width 188 height 18
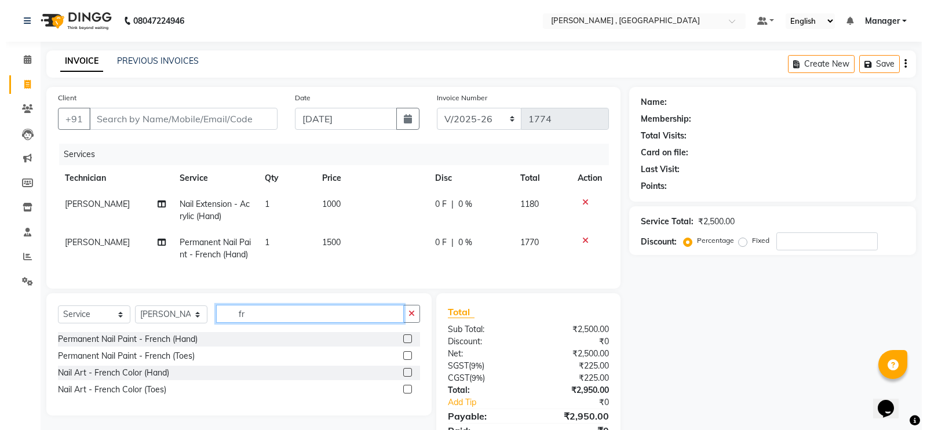
scroll to position [62, 0]
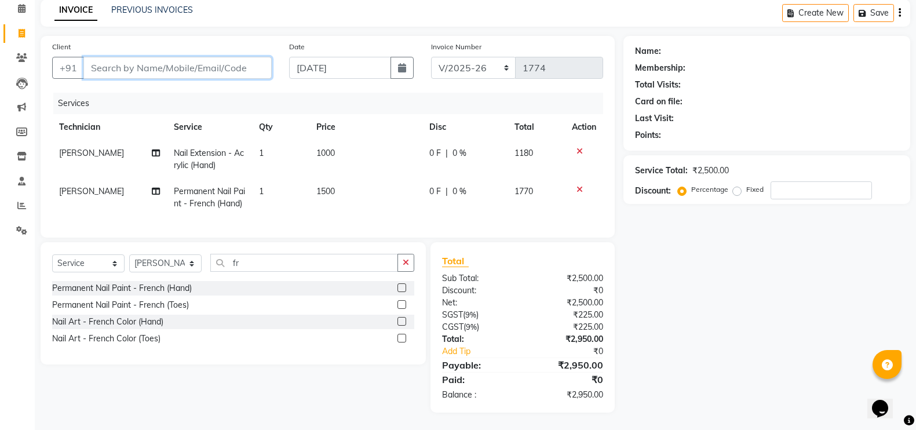
click at [142, 57] on input "Client" at bounding box center [177, 68] width 188 height 22
type input "7"
type input "0"
type input "7690840339"
click at [242, 62] on span "Add Client" at bounding box center [242, 68] width 46 height 12
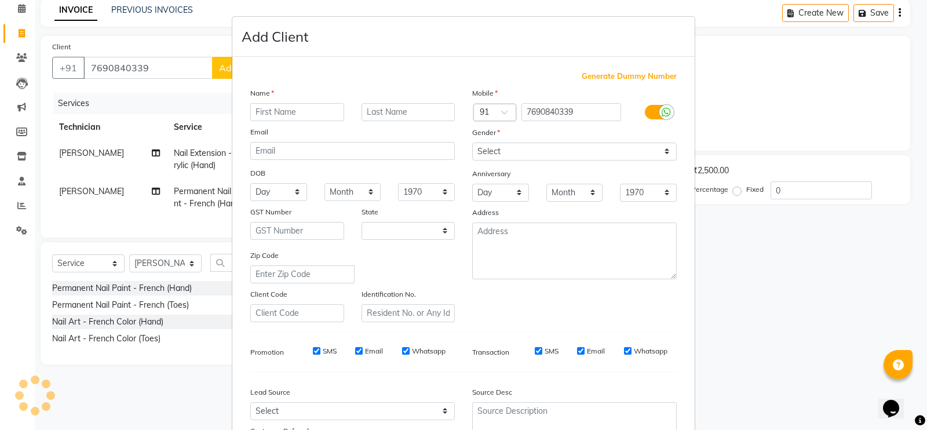
select select "21"
click at [275, 109] on input "text" at bounding box center [297, 112] width 94 height 18
type input "[PERSON_NAME]"
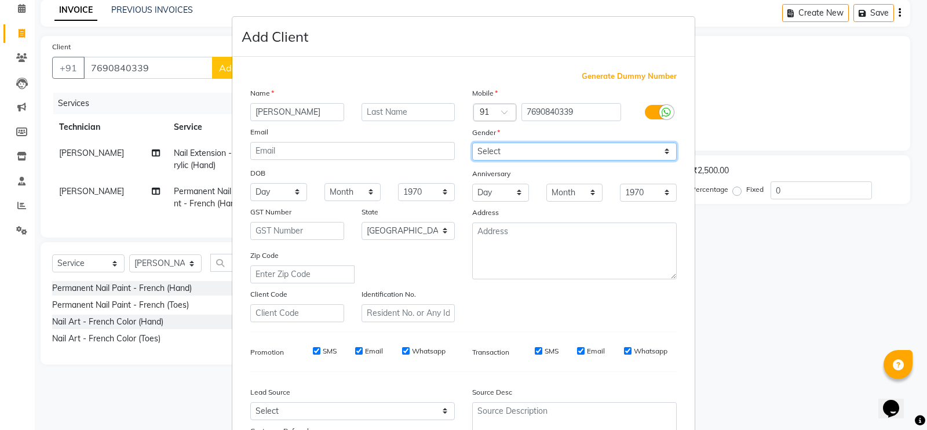
click at [502, 151] on select "Select [DEMOGRAPHIC_DATA] [DEMOGRAPHIC_DATA] Other Prefer Not To Say" at bounding box center [574, 151] width 204 height 18
select select "[DEMOGRAPHIC_DATA]"
click at [472, 142] on select "Select [DEMOGRAPHIC_DATA] [DEMOGRAPHIC_DATA] Other Prefer Not To Say" at bounding box center [574, 151] width 204 height 18
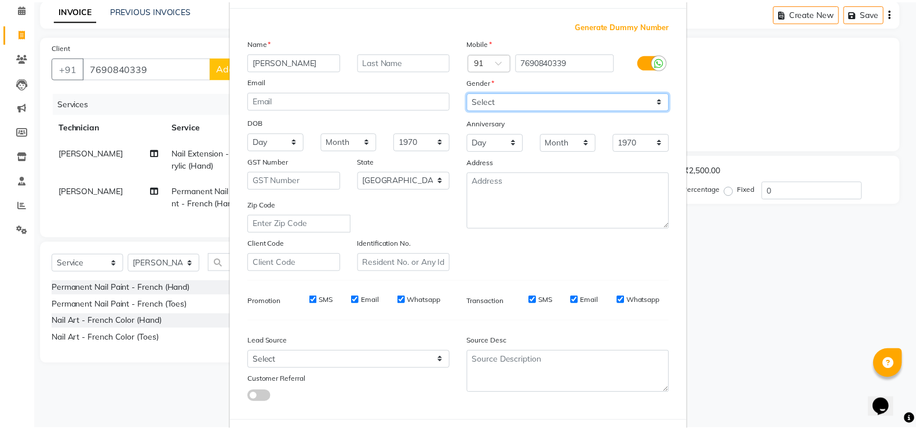
scroll to position [105, 0]
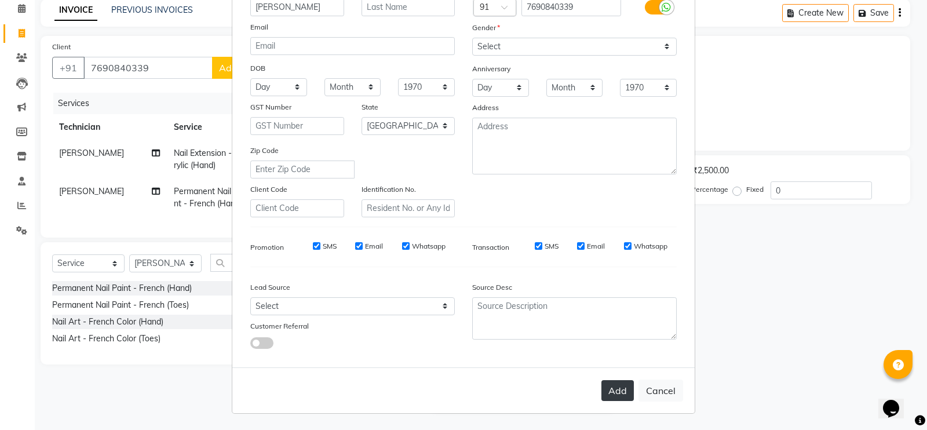
click at [610, 382] on button "Add" at bounding box center [617, 390] width 32 height 21
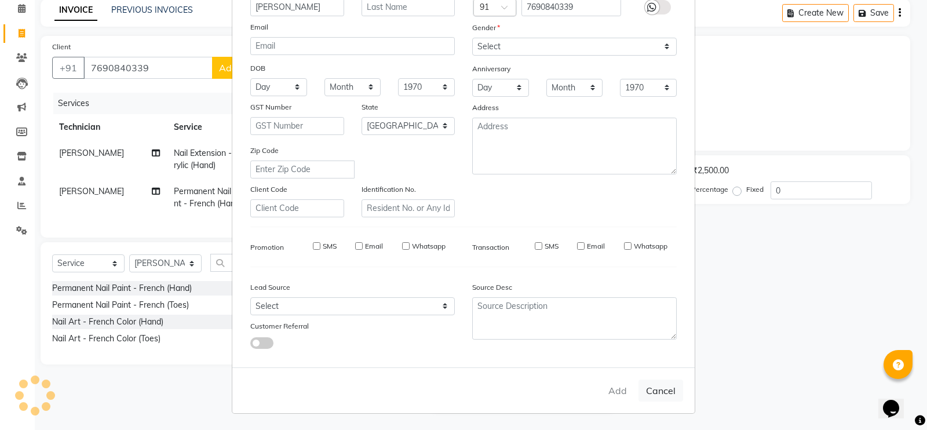
type input "76******39"
select select
select select "null"
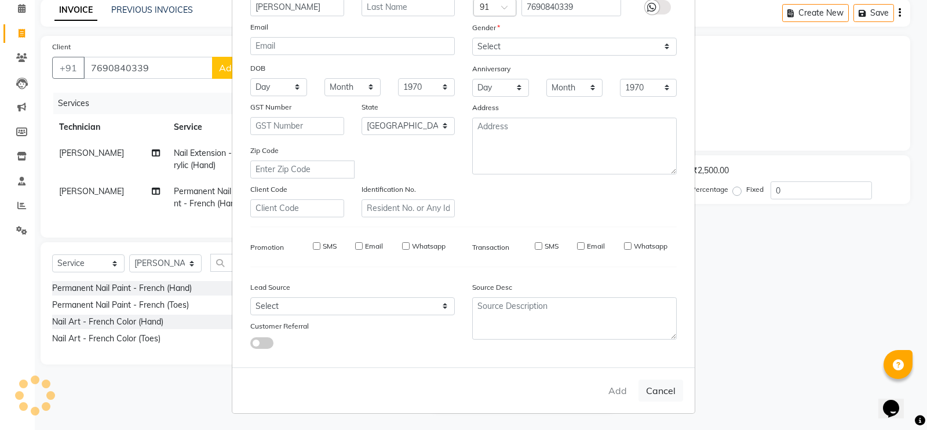
select select
checkbox input "false"
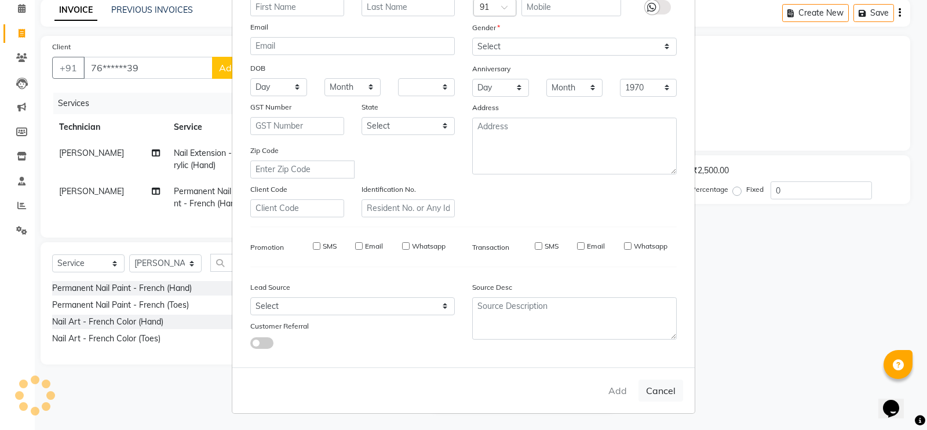
checkbox input "false"
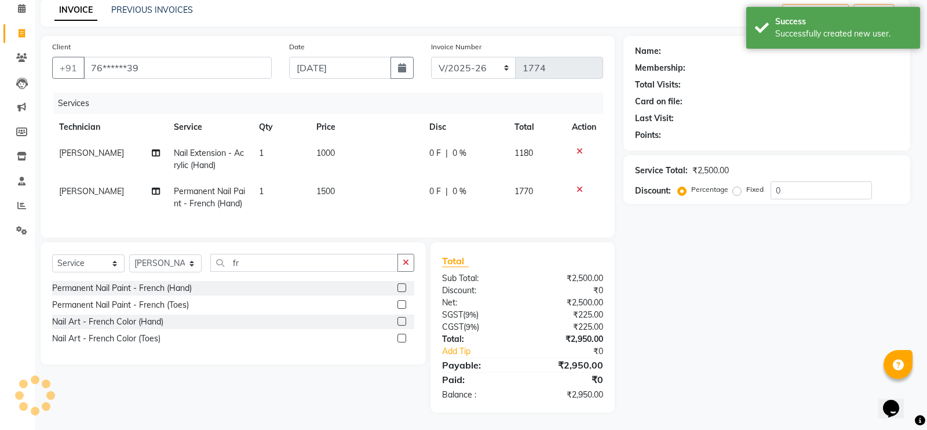
select select "1: Object"
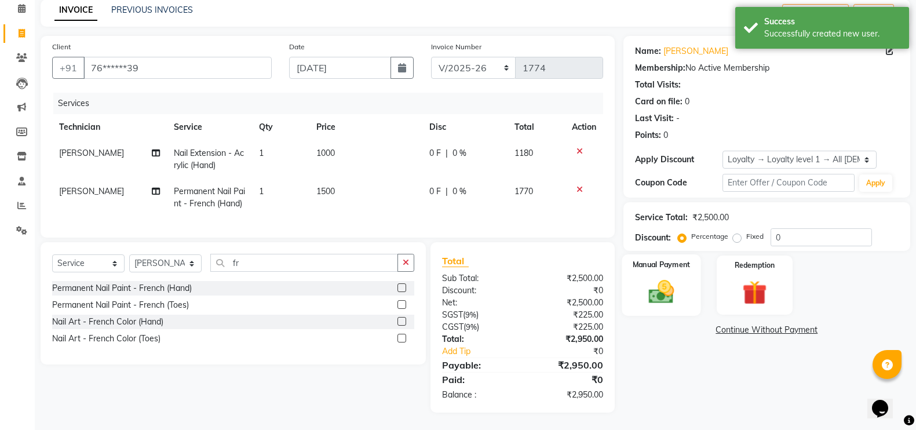
click at [663, 284] on img at bounding box center [661, 291] width 41 height 29
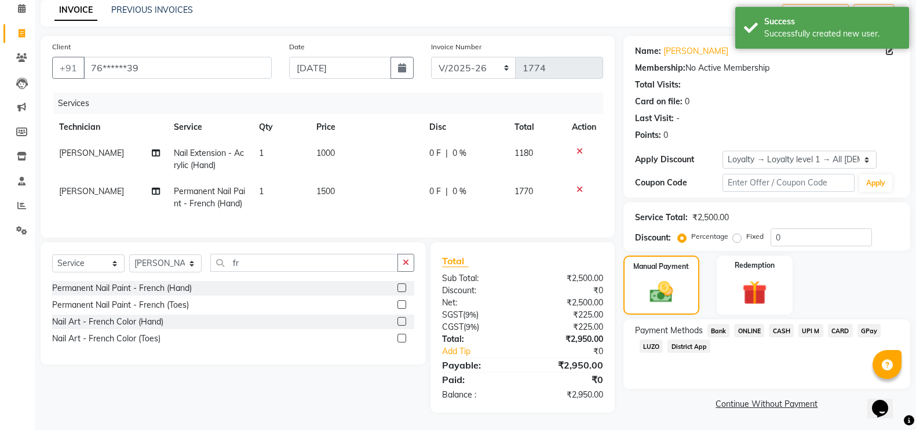
click at [838, 324] on span "CARD" at bounding box center [840, 330] width 25 height 13
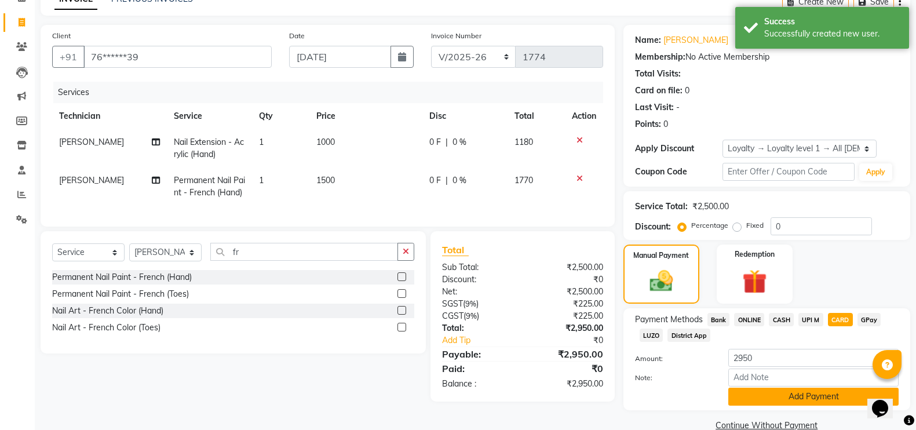
click at [828, 399] on button "Add Payment" at bounding box center [813, 396] width 170 height 18
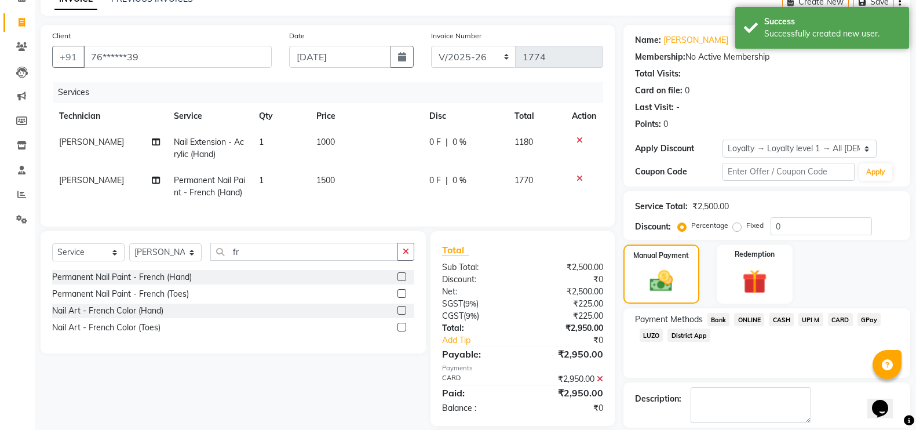
scroll to position [144, 0]
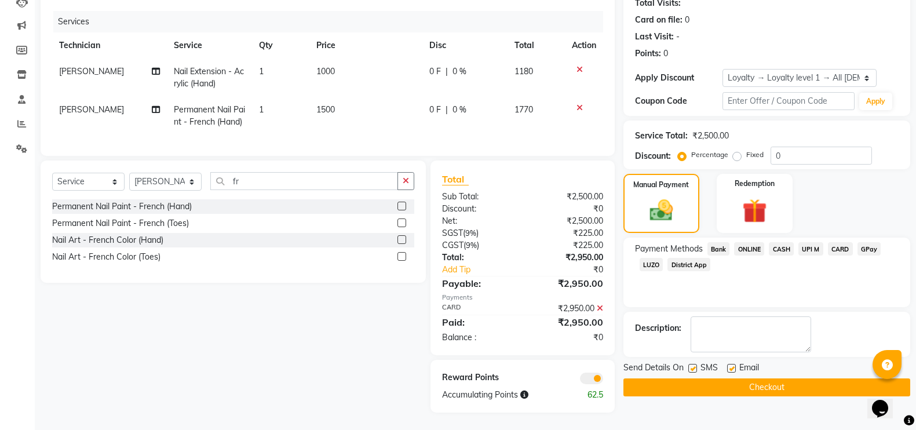
click at [721, 378] on button "Checkout" at bounding box center [766, 387] width 287 height 18
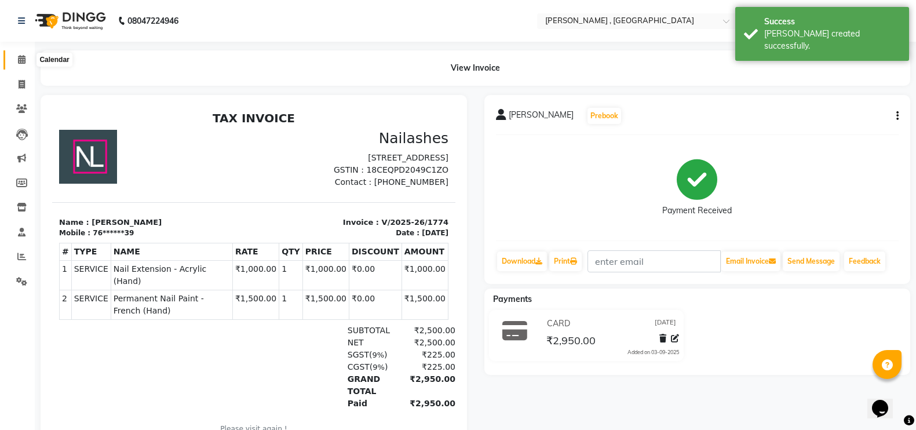
click at [14, 58] on span at bounding box center [22, 59] width 20 height 13
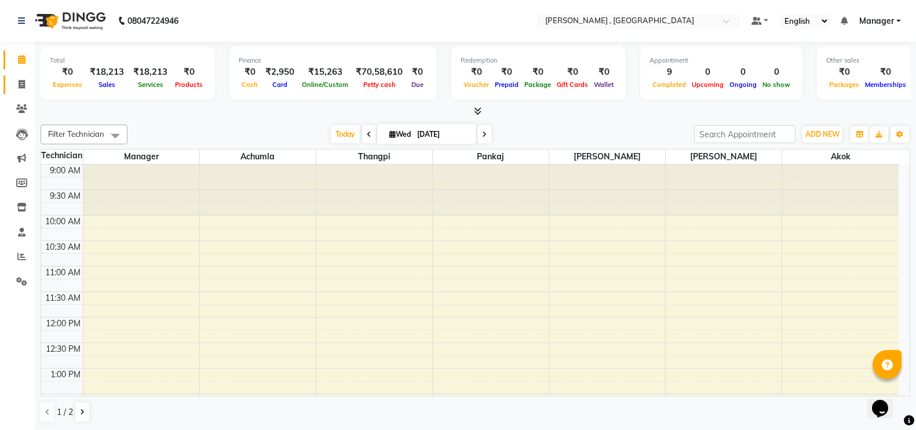
click at [22, 92] on link "Invoice" at bounding box center [17, 84] width 28 height 19
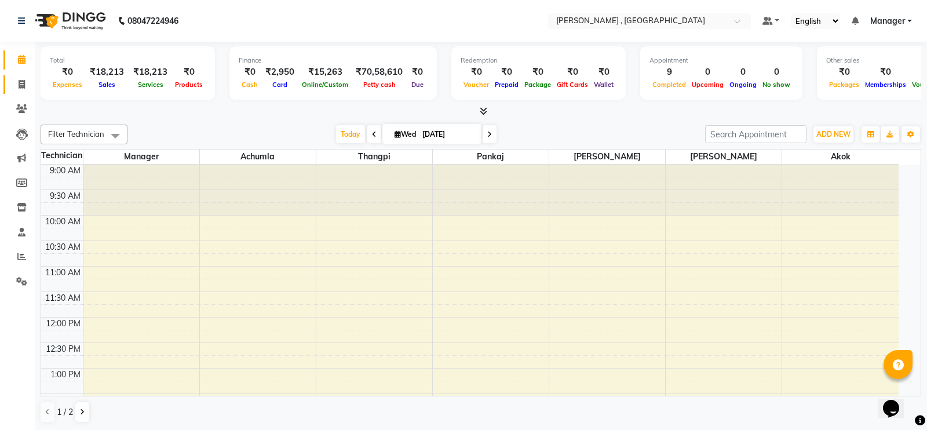
select select "service"
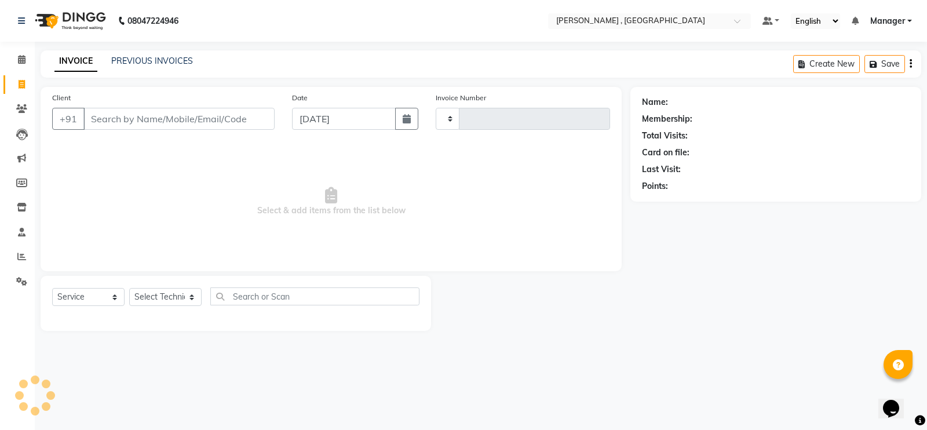
type input "1775"
select select "4283"
click at [22, 52] on link "Calendar" at bounding box center [17, 59] width 28 height 19
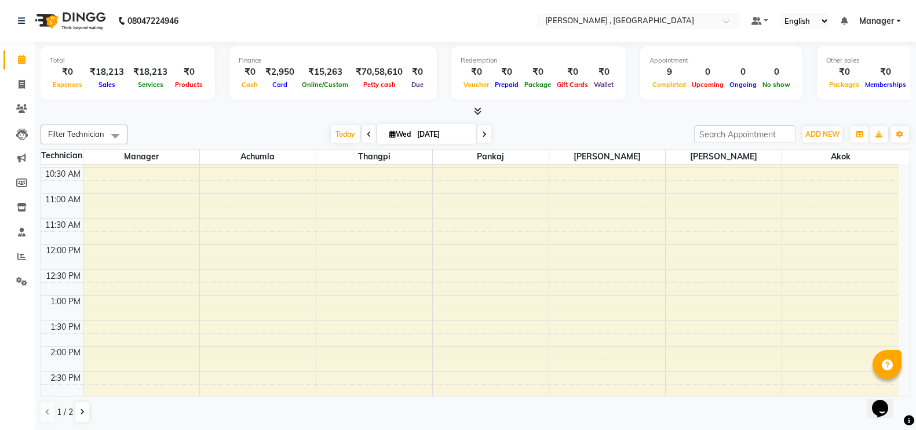
scroll to position [72, 0]
click at [27, 82] on span at bounding box center [22, 84] width 20 height 13
select select "service"
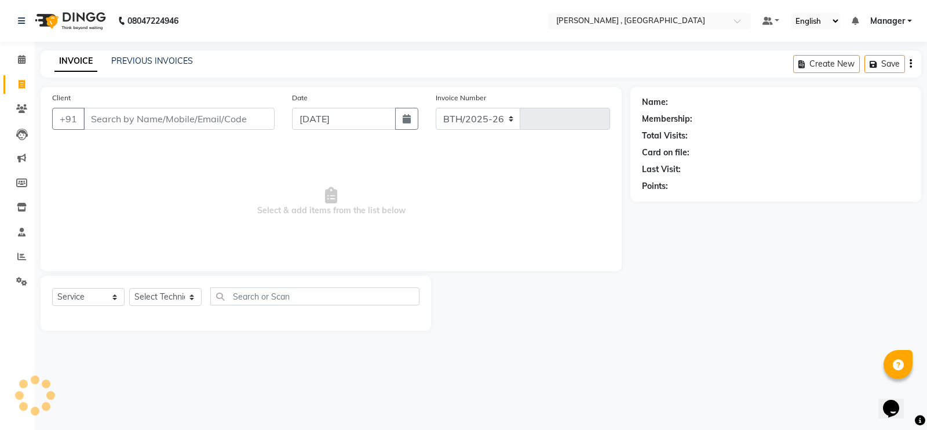
select select "4283"
type input "1775"
click at [19, 55] on icon at bounding box center [22, 59] width 8 height 9
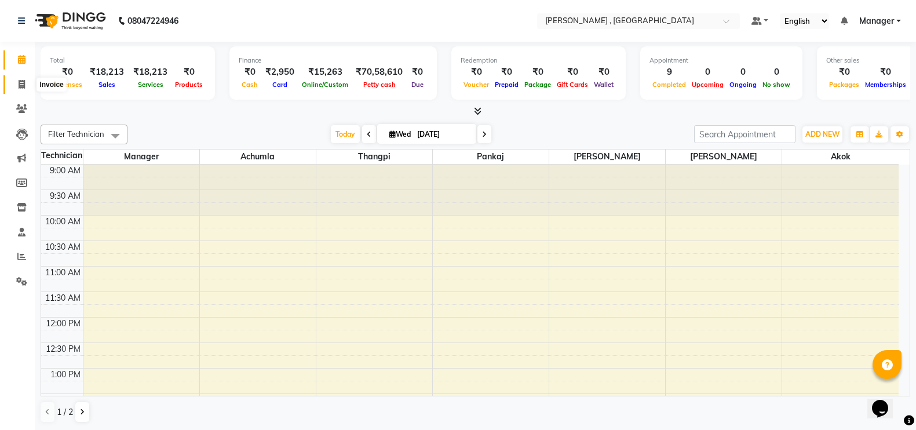
click at [21, 83] on icon at bounding box center [22, 84] width 6 height 9
click at [17, 82] on span at bounding box center [22, 84] width 20 height 13
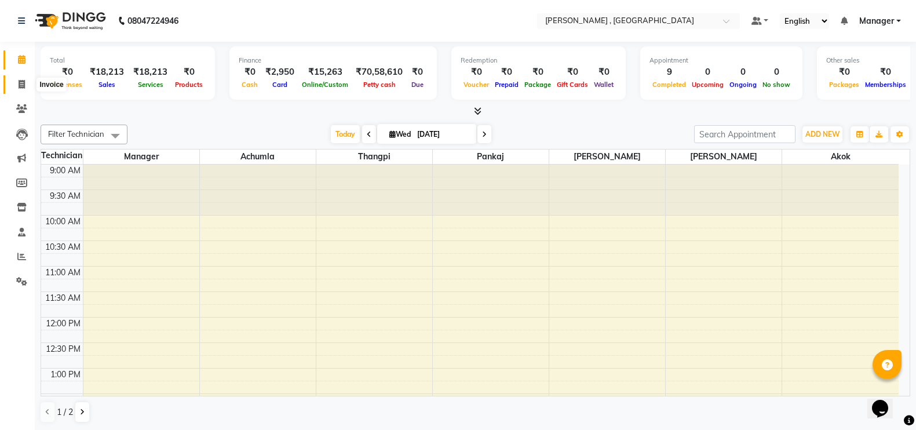
click at [17, 82] on span at bounding box center [22, 84] width 20 height 13
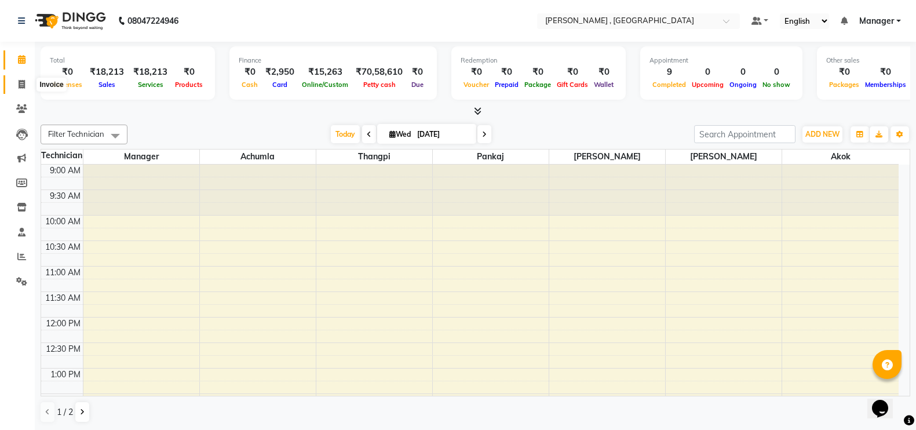
click at [17, 82] on span at bounding box center [22, 84] width 20 height 13
click at [19, 82] on icon at bounding box center [22, 84] width 6 height 9
click at [32, 63] on li "Calendar" at bounding box center [17, 59] width 35 height 25
click at [34, 75] on body "08047224946 Select Location × Nailashes , Guwahati Default Panel My Panel Engli…" at bounding box center [458, 215] width 916 height 430
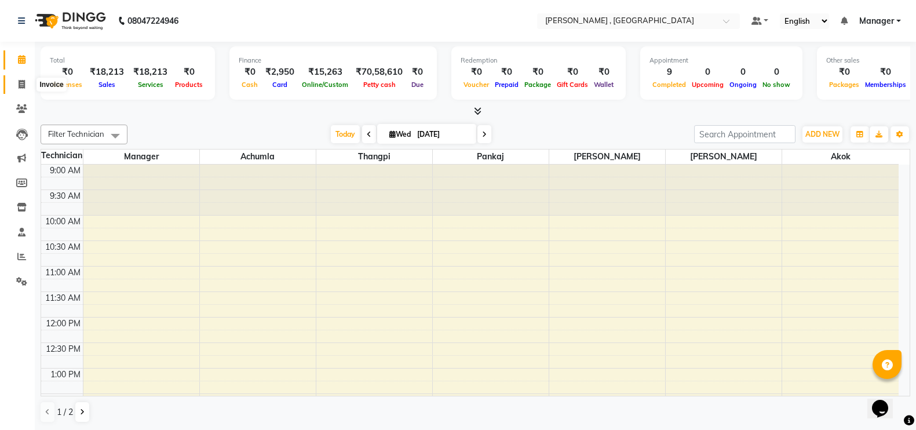
select select "service"
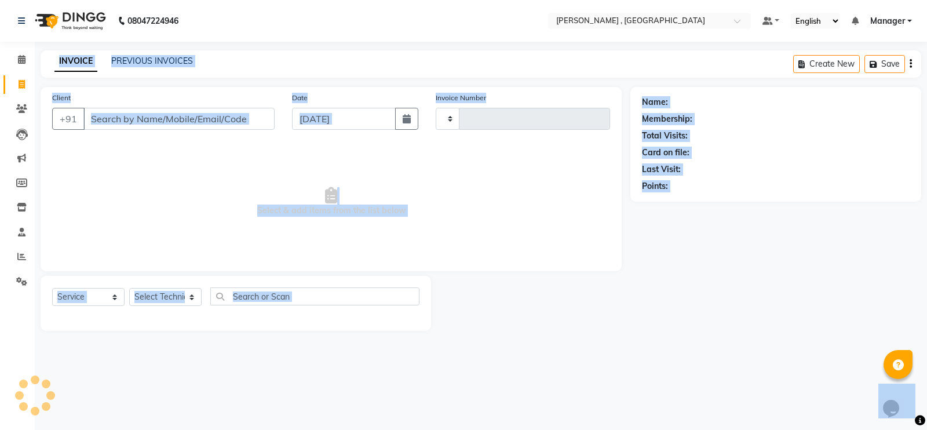
type input "1775"
select select "4283"
click at [427, 202] on span "Select & add items from the list below" at bounding box center [331, 202] width 558 height 116
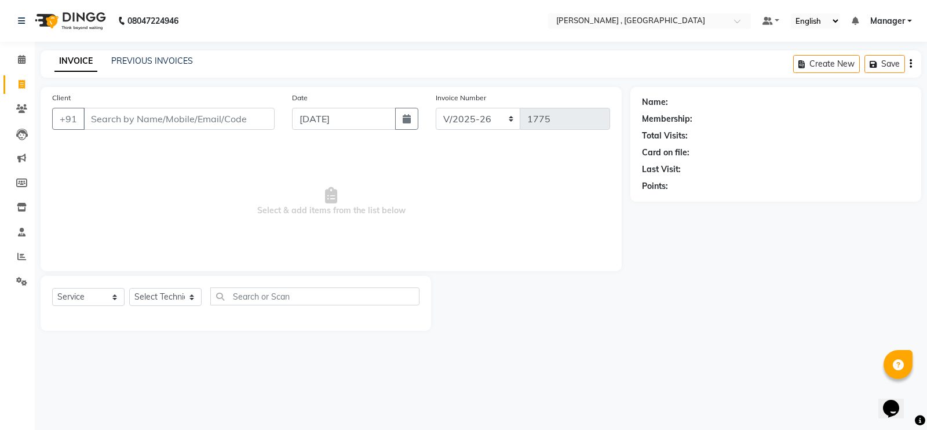
click at [427, 202] on span "Select & add items from the list below" at bounding box center [331, 202] width 558 height 116
click at [174, 297] on select "Select Technician [PERSON_NAME] [PERSON_NAME] Manager [PERSON_NAME] Thangpi [PE…" at bounding box center [165, 297] width 72 height 18
select select "85988"
click at [129, 288] on select "Select Technician [PERSON_NAME] [PERSON_NAME] Manager [PERSON_NAME] Thangpi [PE…" at bounding box center [165, 297] width 72 height 18
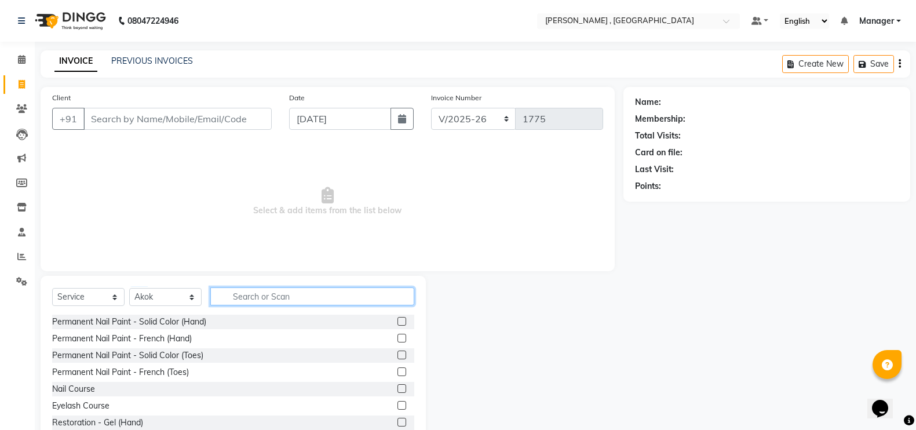
click at [248, 292] on input "text" at bounding box center [312, 296] width 204 height 18
type input "e"
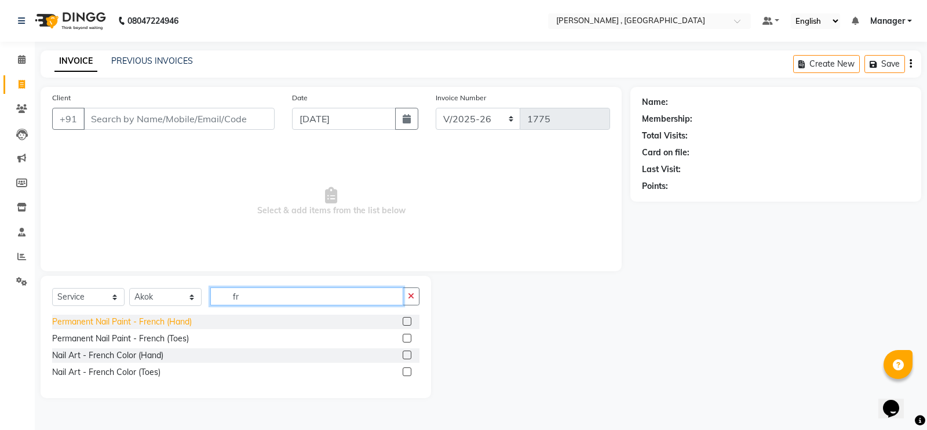
type input "fr"
click at [142, 319] on div "Permanent Nail Paint - French (Hand)" at bounding box center [122, 322] width 140 height 12
click at [181, 324] on div "Permanent Nail Paint - French (Hand)" at bounding box center [122, 322] width 140 height 12
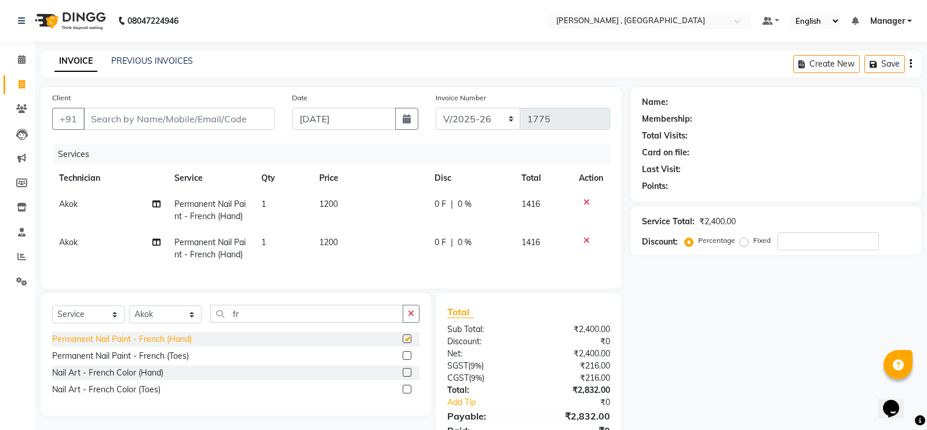
checkbox input "false"
click at [335, 206] on td "1200" at bounding box center [366, 210] width 114 height 38
select select "85988"
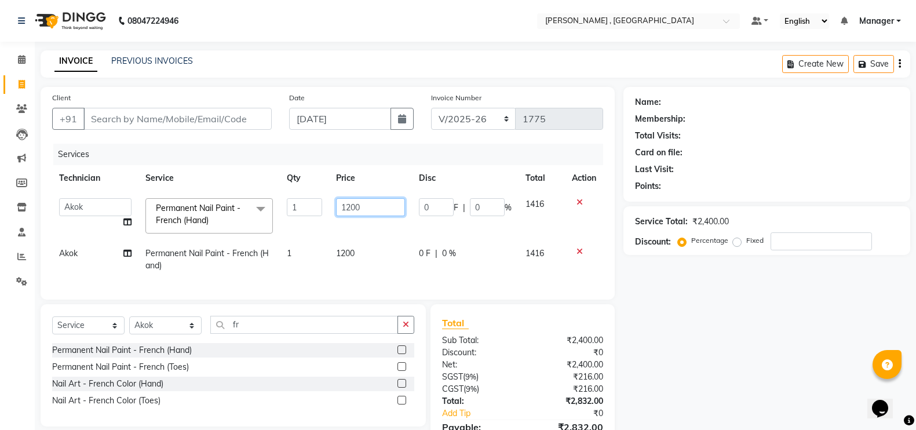
click at [381, 204] on input "1200" at bounding box center [370, 207] width 69 height 18
type input "120"
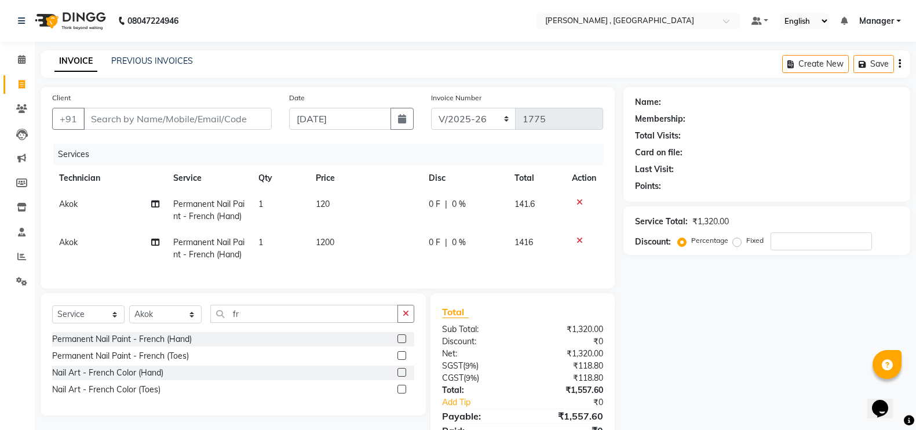
click at [280, 206] on td "1" at bounding box center [279, 210] width 57 height 38
select select "85988"
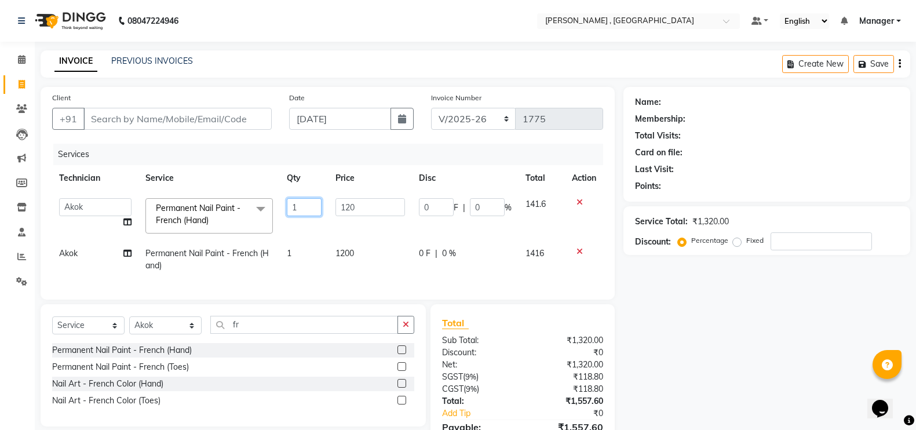
click at [304, 203] on input "1" at bounding box center [304, 207] width 35 height 18
type input "2"
click at [780, 353] on div "Name: Membership: Total Visits: Card on file: Last Visit: Points: Service Total…" at bounding box center [770, 280] width 295 height 387
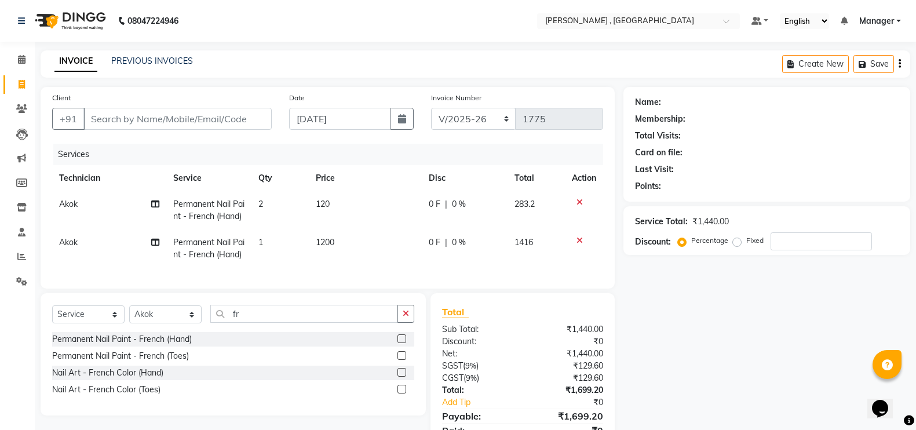
click at [348, 258] on td "1200" at bounding box center [366, 248] width 114 height 38
select select "85988"
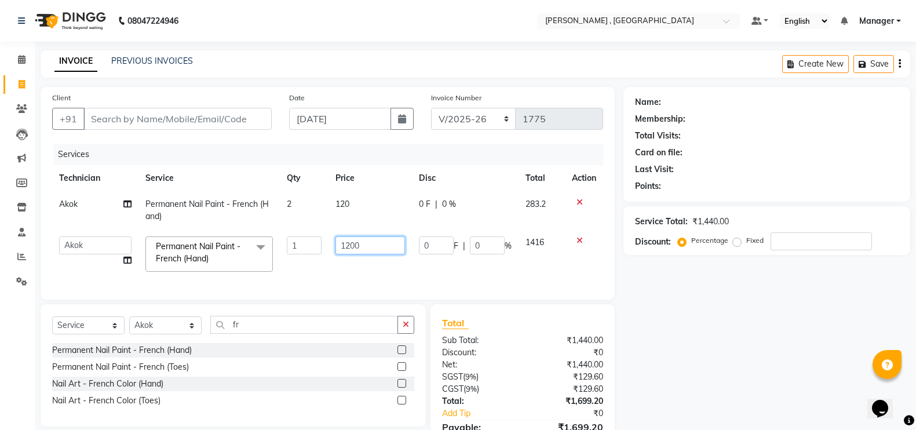
click at [366, 248] on input "1200" at bounding box center [369, 245] width 69 height 18
type input "1"
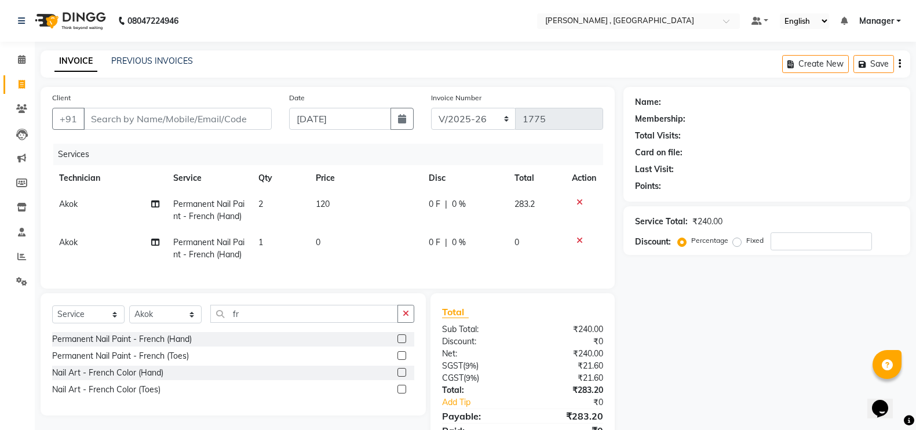
click at [295, 250] on td "1" at bounding box center [279, 248] width 57 height 38
select select "85988"
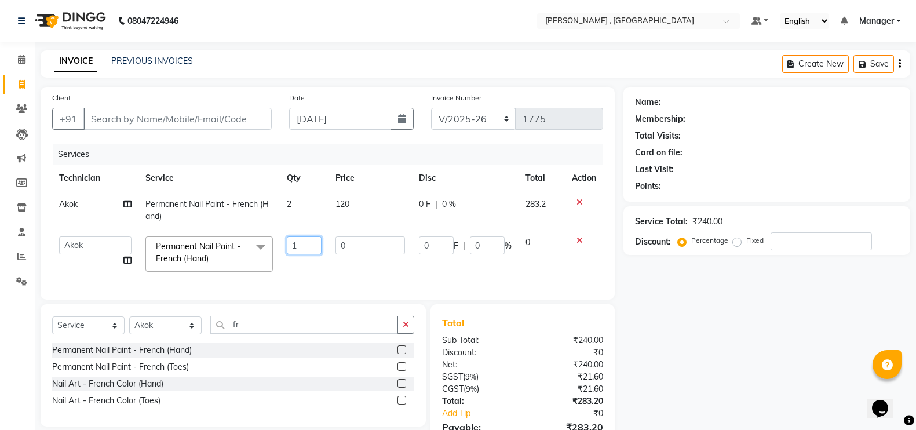
click at [314, 250] on input "1" at bounding box center [304, 245] width 35 height 18
type input "1"
click at [355, 246] on td "0" at bounding box center [369, 253] width 83 height 49
select select "85988"
click at [355, 247] on input "0" at bounding box center [369, 245] width 69 height 18
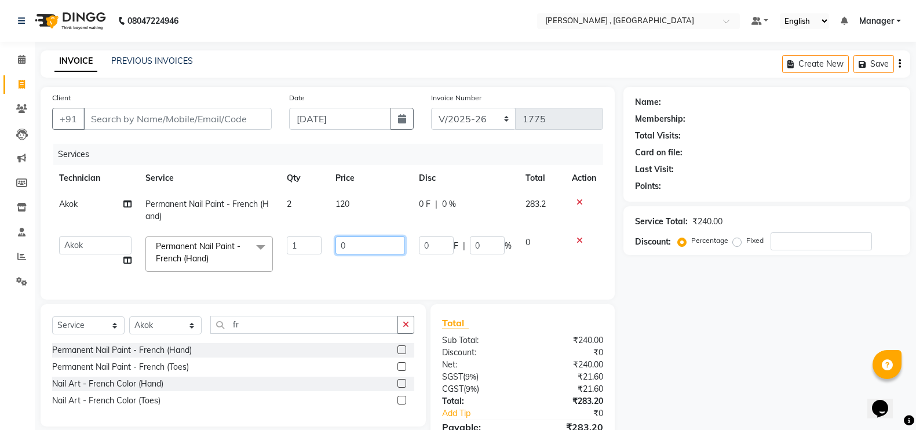
click at [355, 247] on input "0" at bounding box center [369, 245] width 69 height 18
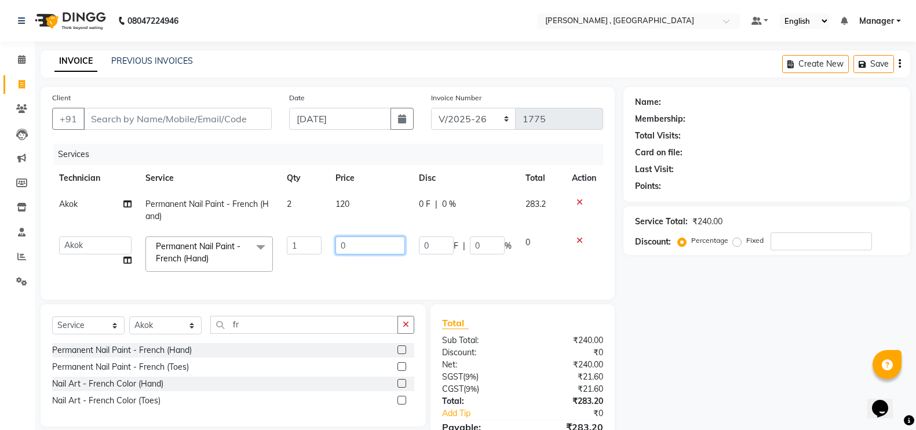
click at [355, 247] on input "0" at bounding box center [369, 245] width 69 height 18
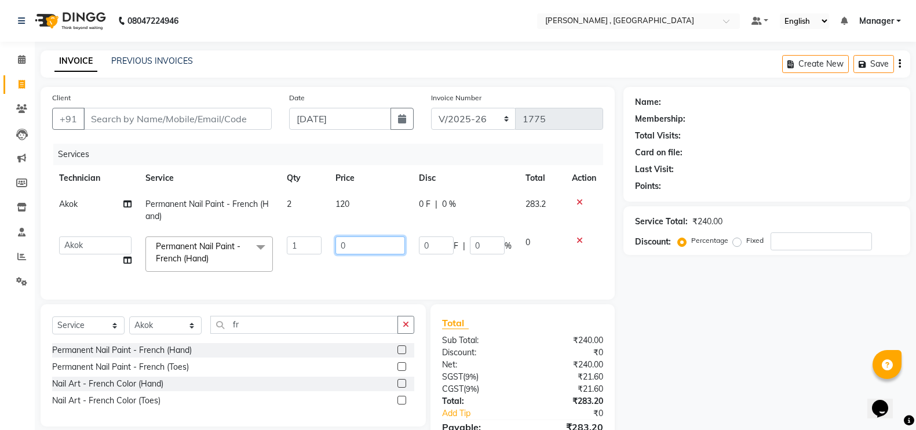
click at [355, 247] on input "0" at bounding box center [369, 245] width 69 height 18
click at [357, 249] on input "0" at bounding box center [369, 245] width 69 height 18
type input "1"
type input "200"
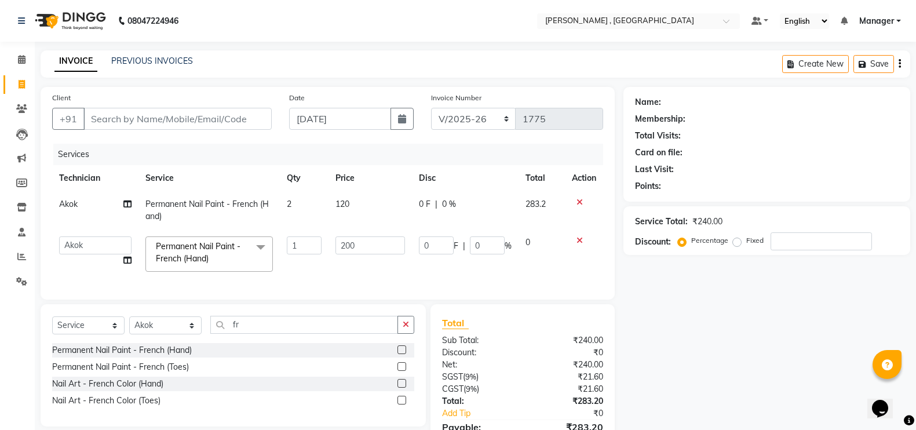
click at [696, 336] on div "Name: Membership: Total Visits: Card on file: Last Visit: Points: Service Total…" at bounding box center [770, 280] width 295 height 387
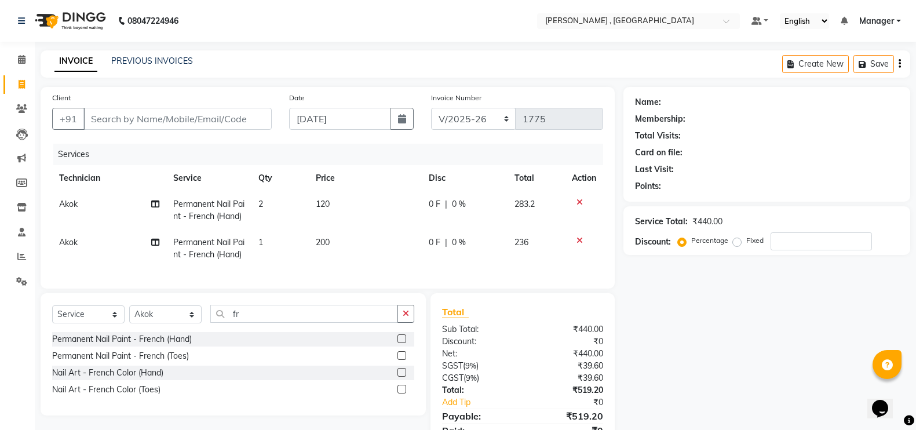
click at [277, 332] on div "Select Service Product Membership Package Voucher Prepaid Gift Card Select Tech…" at bounding box center [233, 318] width 362 height 27
click at [286, 321] on input "fr" at bounding box center [304, 314] width 188 height 18
type input "f"
click at [286, 321] on input "text" at bounding box center [304, 314] width 188 height 18
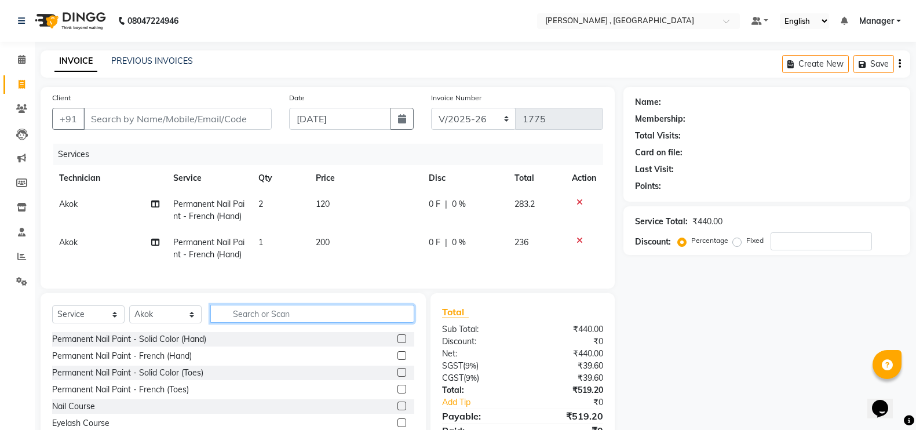
click at [285, 323] on input "text" at bounding box center [312, 314] width 204 height 18
click at [178, 345] on div "Permanent Nail Paint - Solid Color (Hand)" at bounding box center [129, 339] width 154 height 12
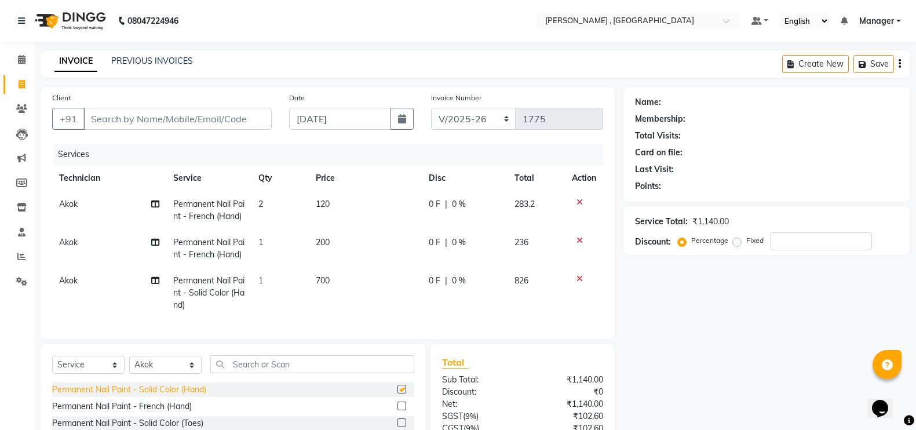
checkbox input "false"
click at [322, 286] on td "700" at bounding box center [366, 293] width 114 height 50
select select "85988"
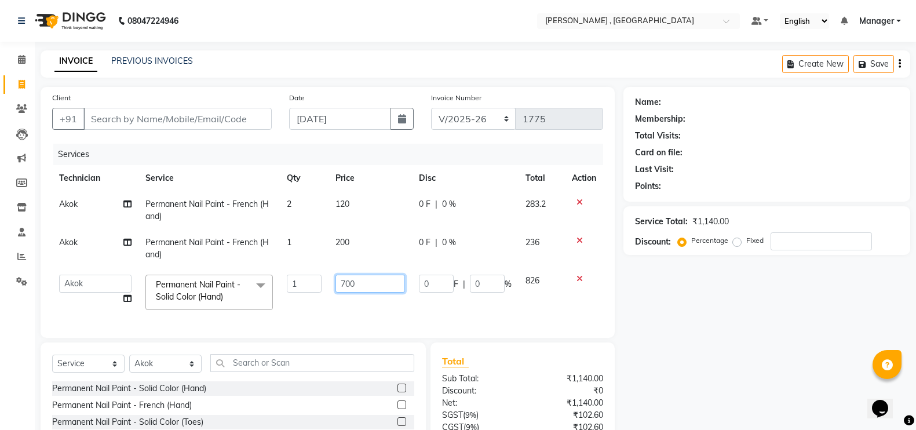
click at [347, 280] on input "700" at bounding box center [369, 284] width 69 height 18
click at [357, 281] on input "700" at bounding box center [369, 284] width 69 height 18
type input "70"
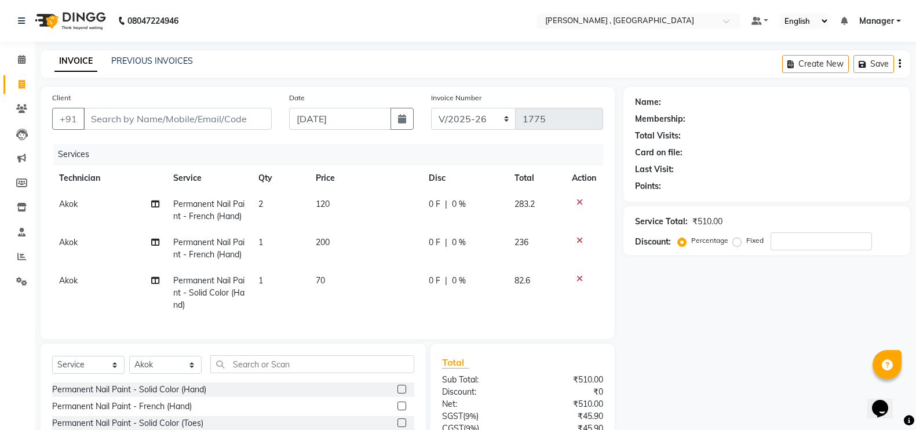
click at [277, 286] on td "1" at bounding box center [279, 293] width 57 height 50
select select "85988"
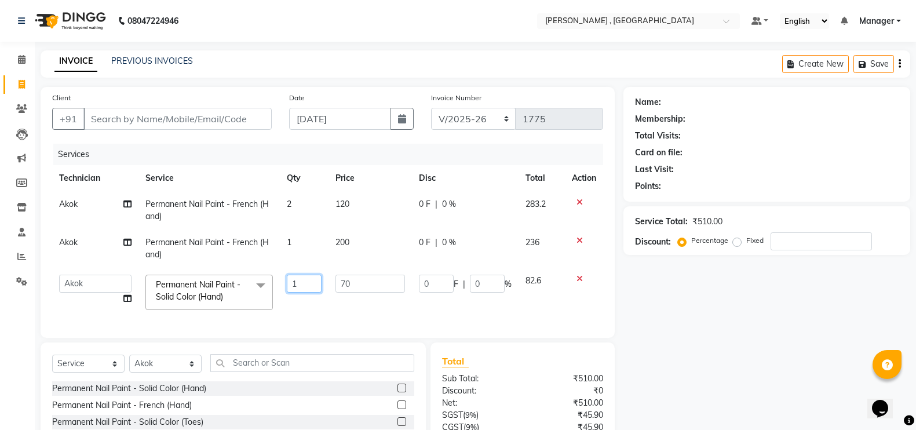
click at [305, 283] on input "1" at bounding box center [304, 284] width 35 height 18
type input "2"
click at [749, 362] on div "Name: Membership: Total Visits: Card on file: Last Visit: Points: Service Total…" at bounding box center [770, 300] width 295 height 426
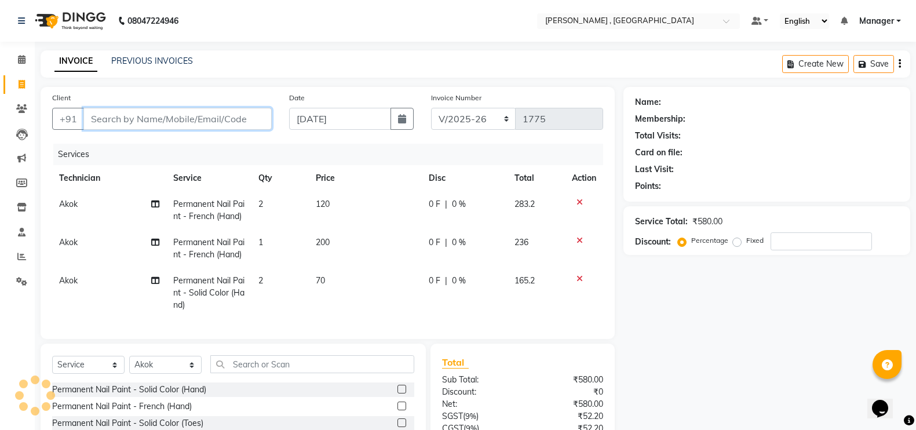
drag, startPoint x: 189, startPoint y: 191, endPoint x: 213, endPoint y: 116, distance: 78.8
click at [213, 116] on input "Client" at bounding box center [177, 119] width 188 height 22
type input "600"
type input "0"
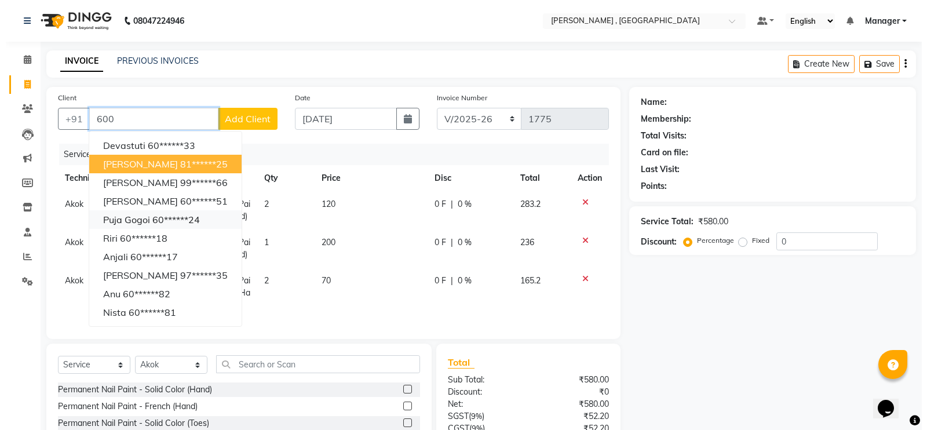
scroll to position [113, 0]
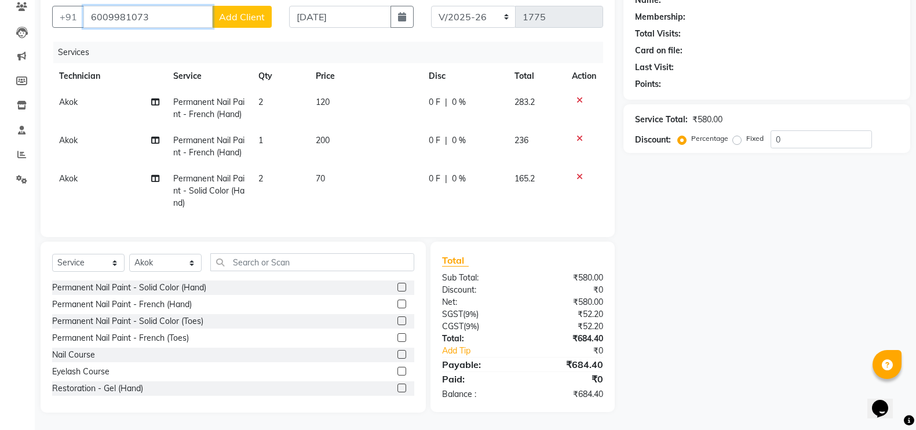
type input "6009981073"
click at [260, 13] on button "Add Client" at bounding box center [242, 17] width 60 height 22
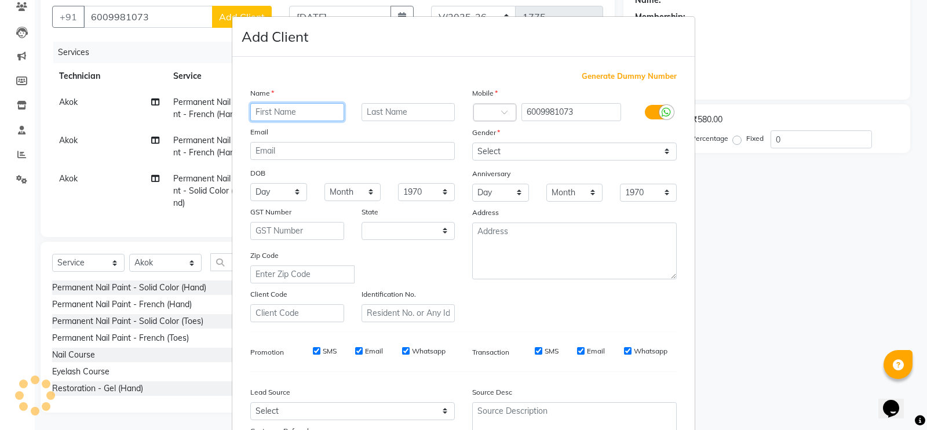
click at [261, 113] on input "text" at bounding box center [297, 112] width 94 height 18
select select "21"
type input "Amchime"
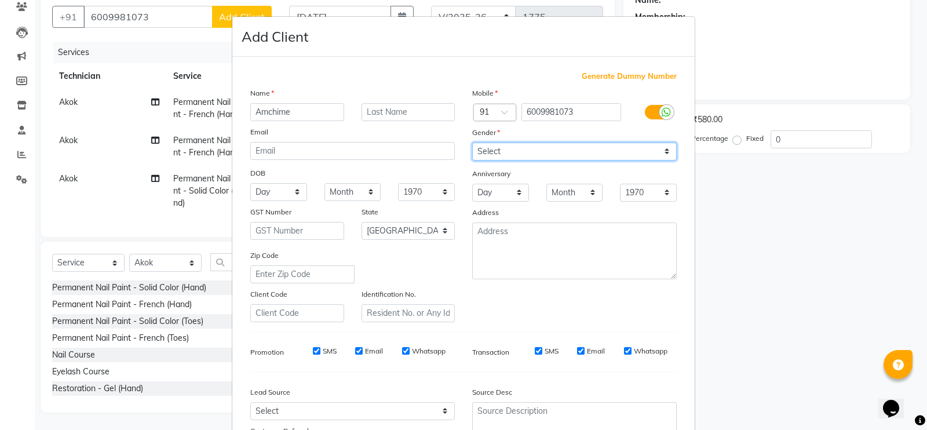
click at [493, 144] on select "Select [DEMOGRAPHIC_DATA] [DEMOGRAPHIC_DATA] Other Prefer Not To Say" at bounding box center [574, 151] width 204 height 18
click at [493, 151] on select "Select [DEMOGRAPHIC_DATA] [DEMOGRAPHIC_DATA] Other Prefer Not To Say" at bounding box center [574, 151] width 204 height 18
click at [492, 151] on select "Select [DEMOGRAPHIC_DATA] [DEMOGRAPHIC_DATA] Other Prefer Not To Say" at bounding box center [574, 151] width 204 height 18
select select "[DEMOGRAPHIC_DATA]"
click at [472, 142] on select "Select [DEMOGRAPHIC_DATA] [DEMOGRAPHIC_DATA] Other Prefer Not To Say" at bounding box center [574, 151] width 204 height 18
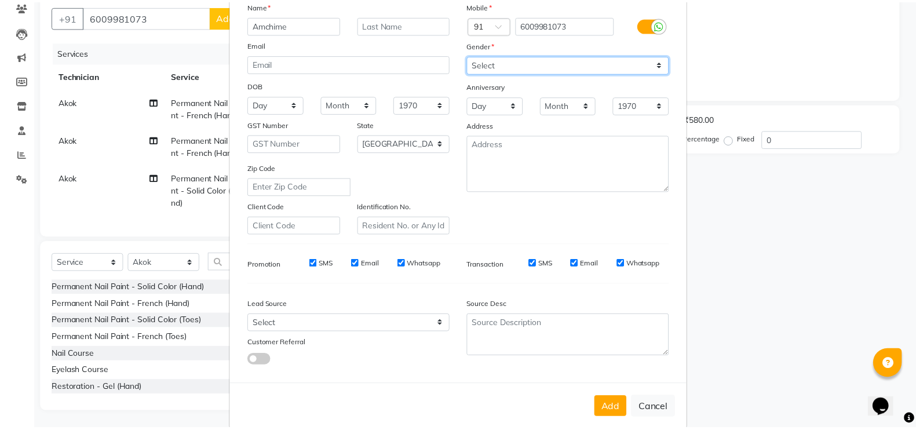
scroll to position [105, 0]
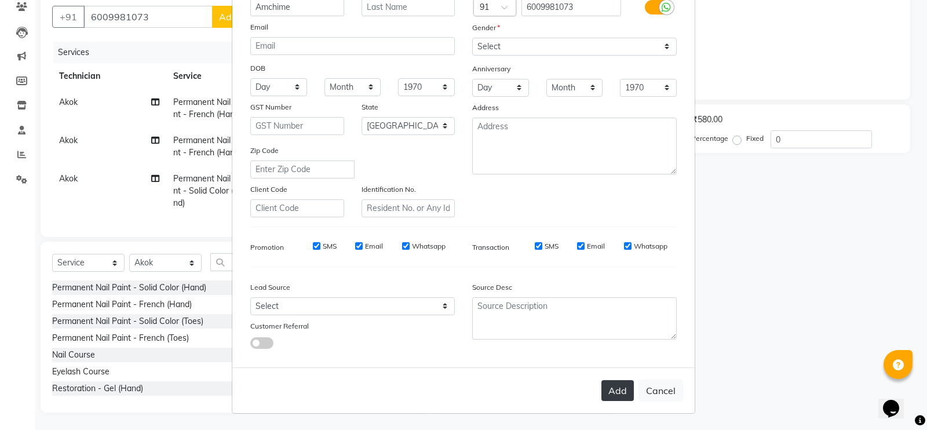
click at [612, 390] on button "Add" at bounding box center [617, 390] width 32 height 21
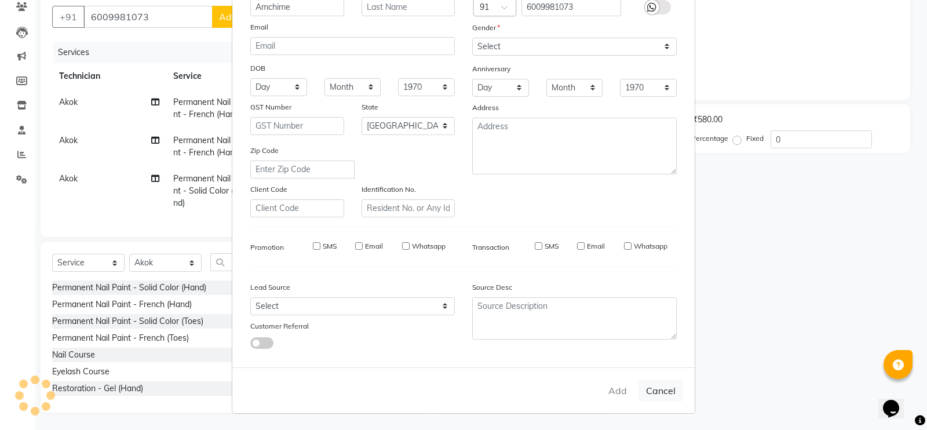
type input "60******73"
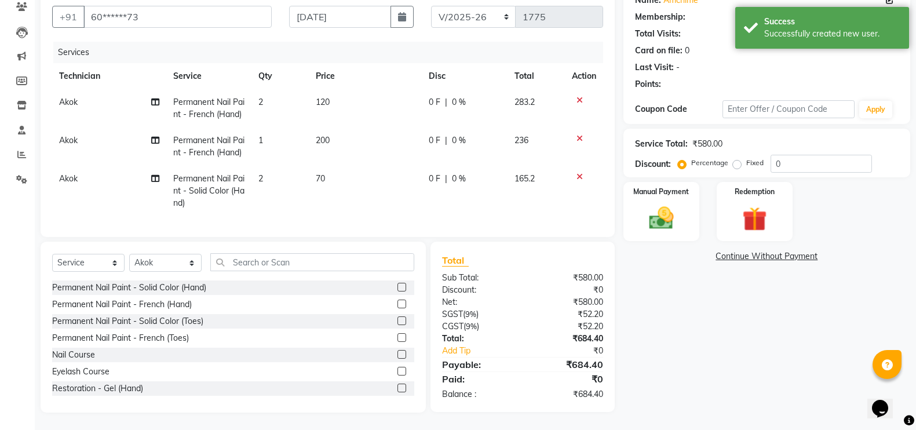
select select "1: Object"
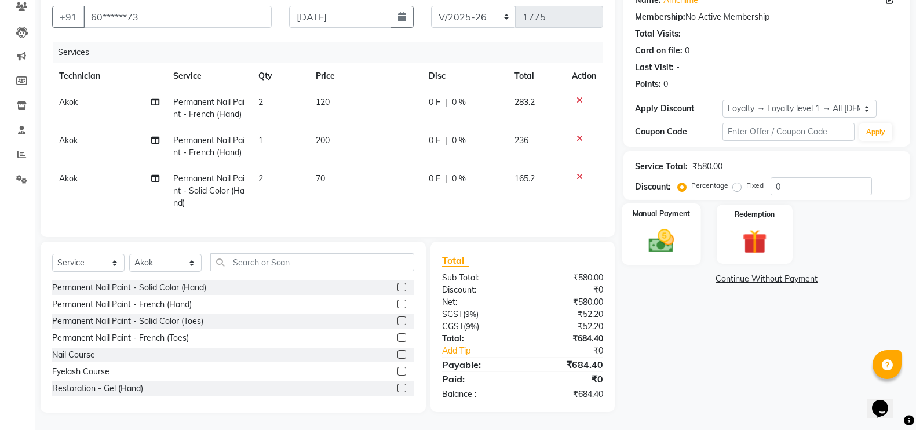
click at [658, 226] on img at bounding box center [661, 240] width 41 height 29
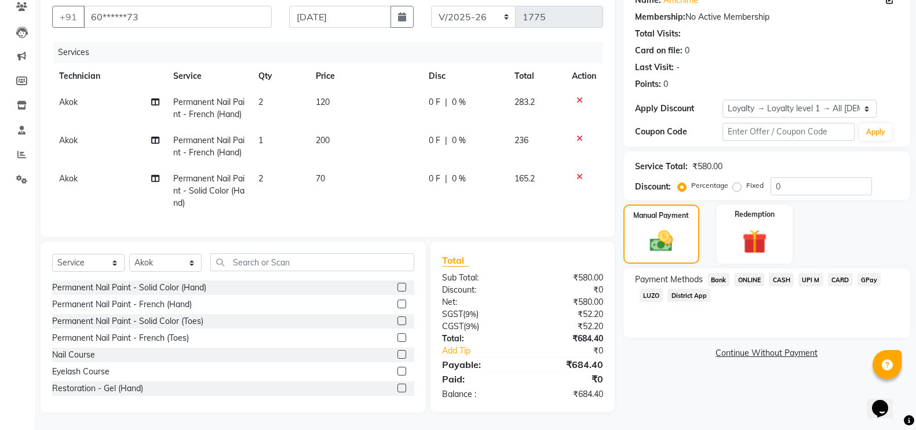
click at [869, 273] on span "GPay" at bounding box center [869, 279] width 24 height 13
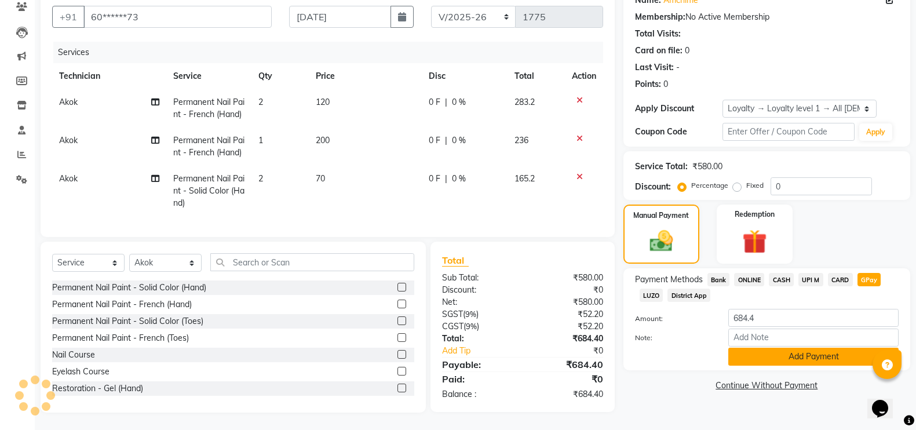
click at [794, 351] on button "Add Payment" at bounding box center [813, 357] width 170 height 18
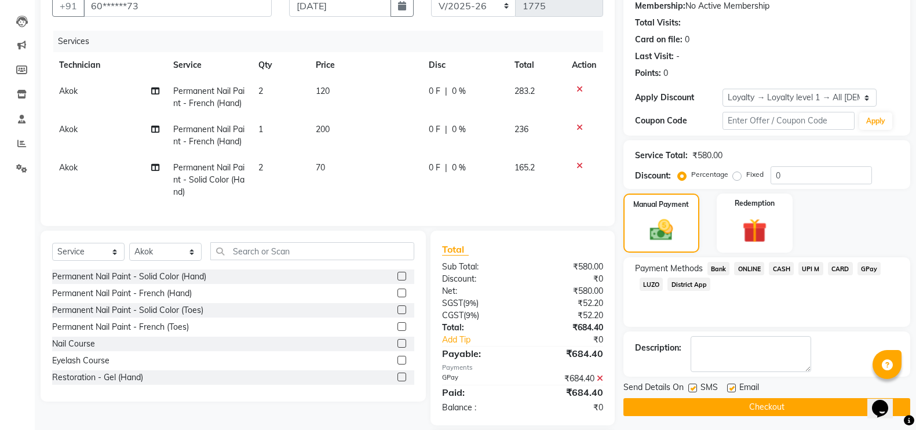
scroll to position [194, 0]
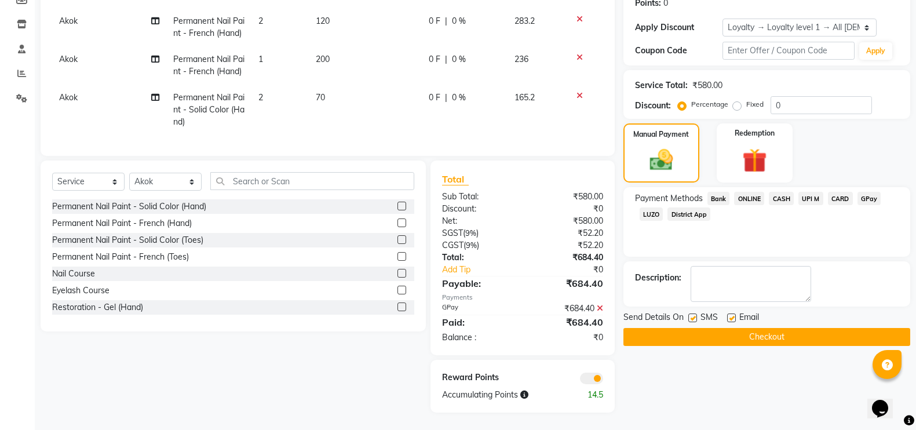
click at [733, 328] on button "Checkout" at bounding box center [766, 337] width 287 height 18
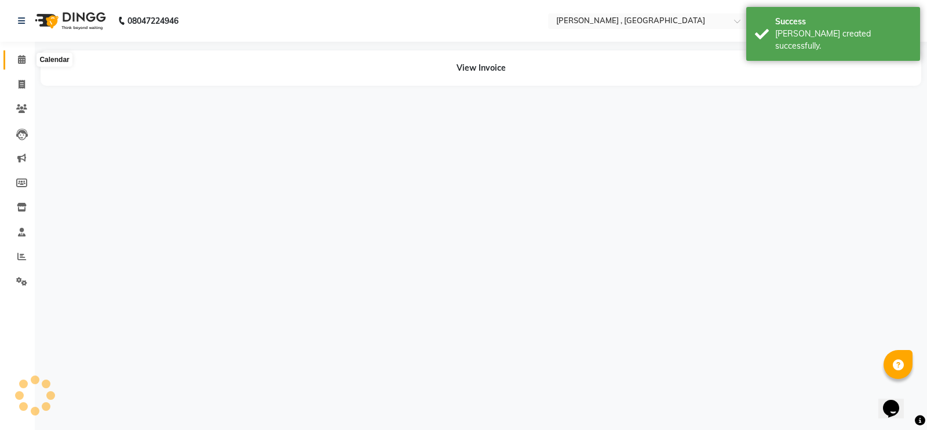
click at [17, 55] on span at bounding box center [22, 59] width 20 height 13
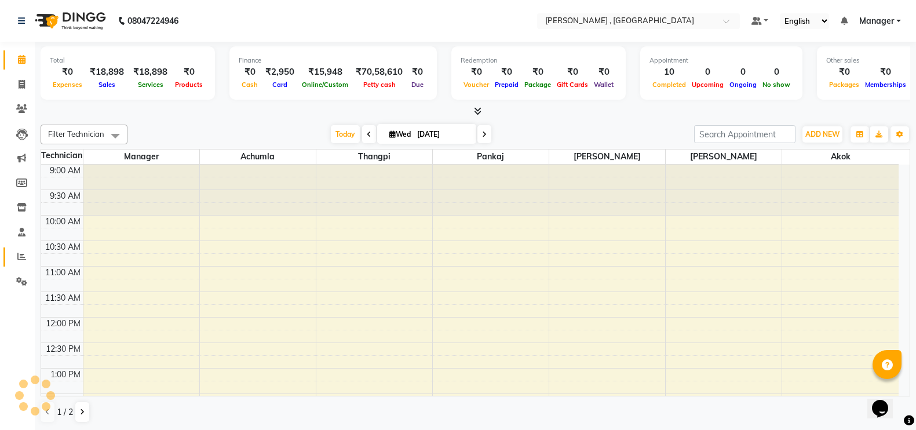
click at [17, 257] on icon at bounding box center [21, 256] width 9 height 9
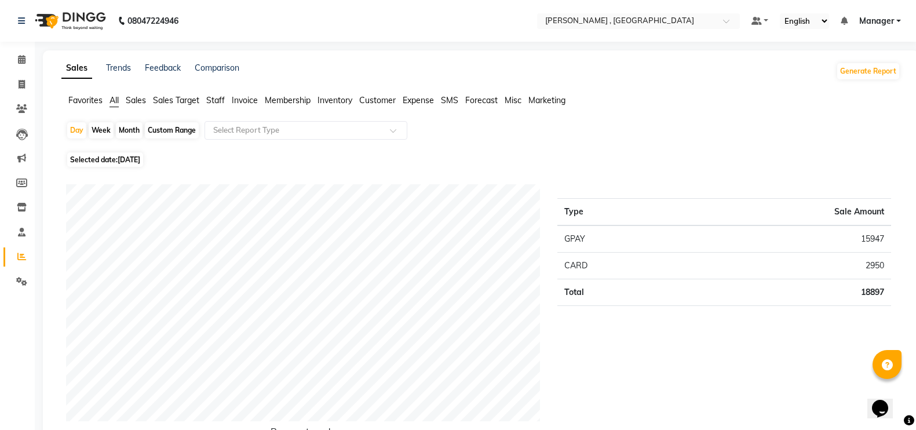
click at [131, 133] on div "Month" at bounding box center [129, 130] width 27 height 16
select select "9"
select select "2025"
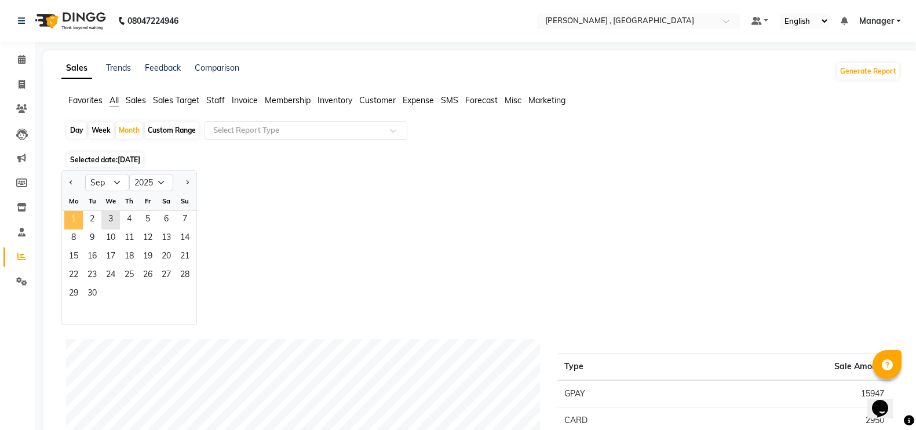
click at [82, 222] on span "1" at bounding box center [73, 220] width 19 height 19
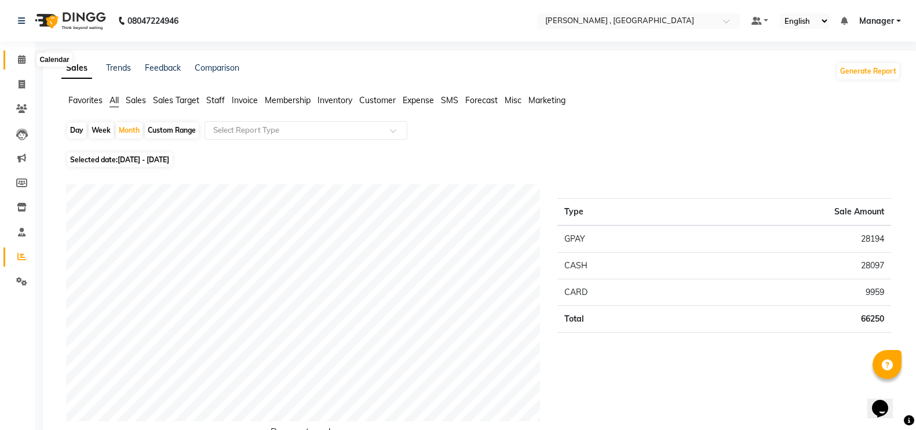
click at [22, 62] on icon at bounding box center [22, 59] width 8 height 9
